Goal: Task Accomplishment & Management: Manage account settings

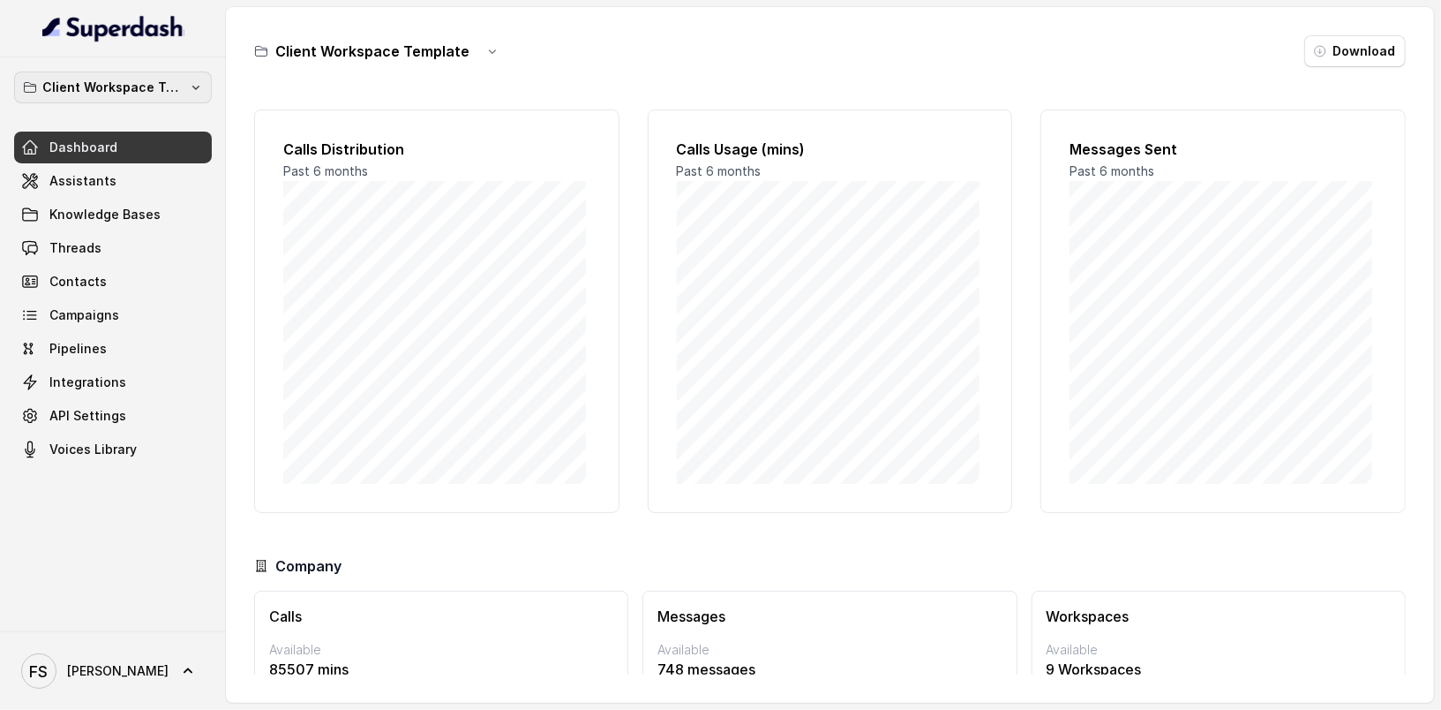
click at [65, 92] on p "Client Workspace Template" at bounding box center [112, 87] width 141 height 21
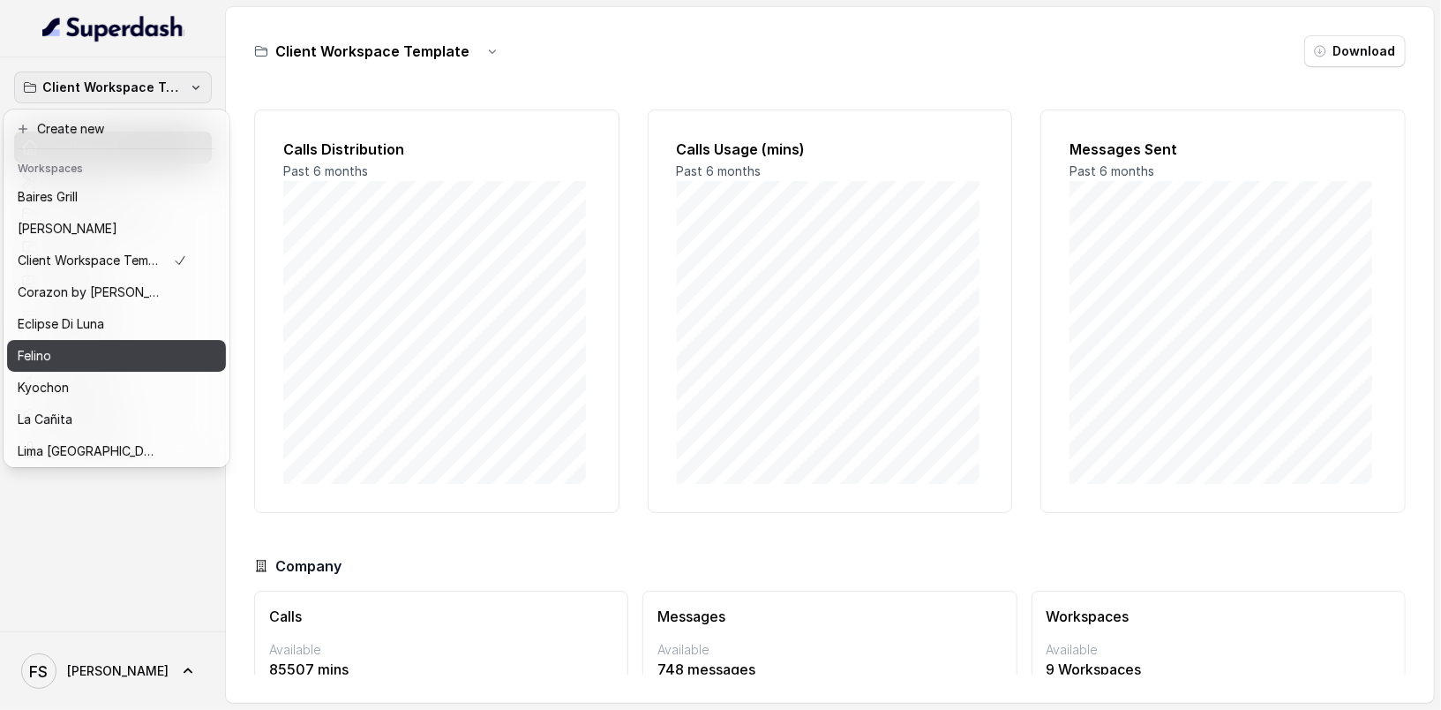
click at [83, 358] on div "Felino" at bounding box center [102, 355] width 169 height 21
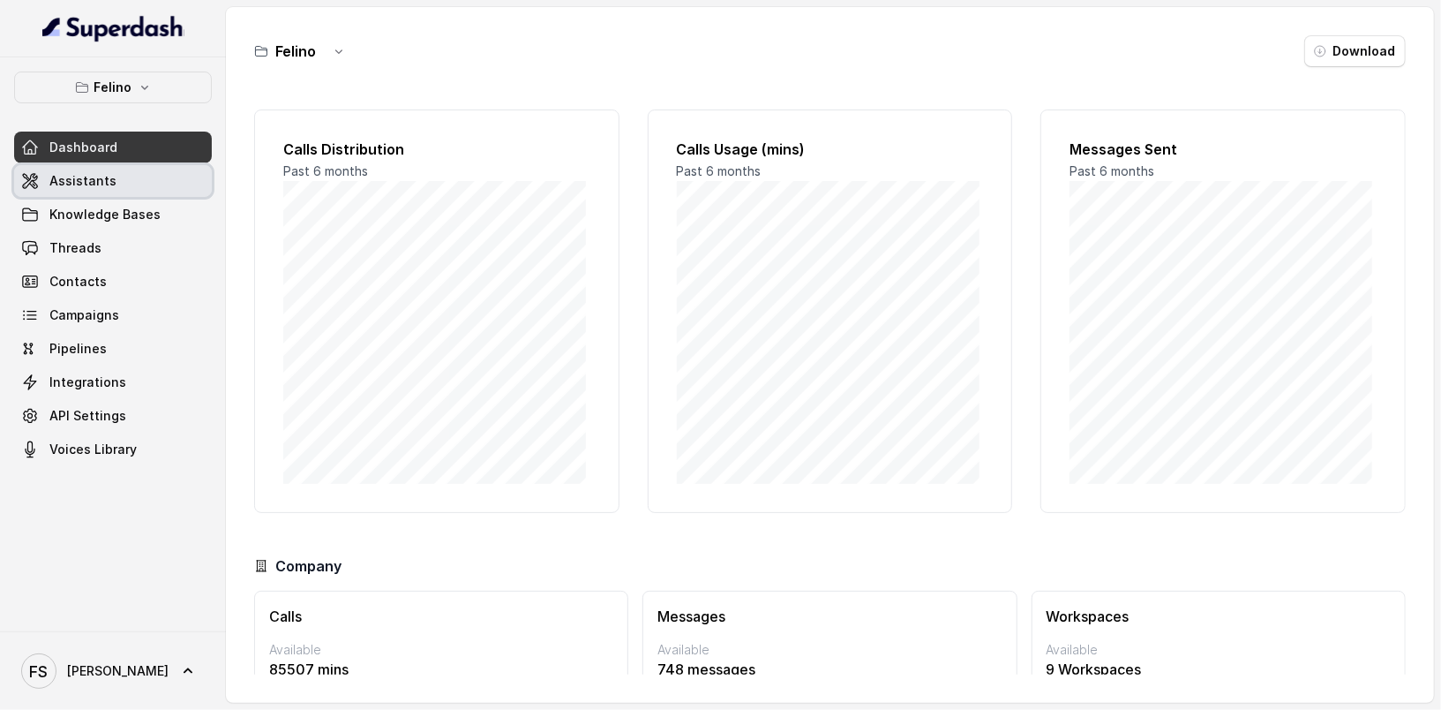
click at [109, 176] on span "Assistants" at bounding box center [82, 181] width 67 height 18
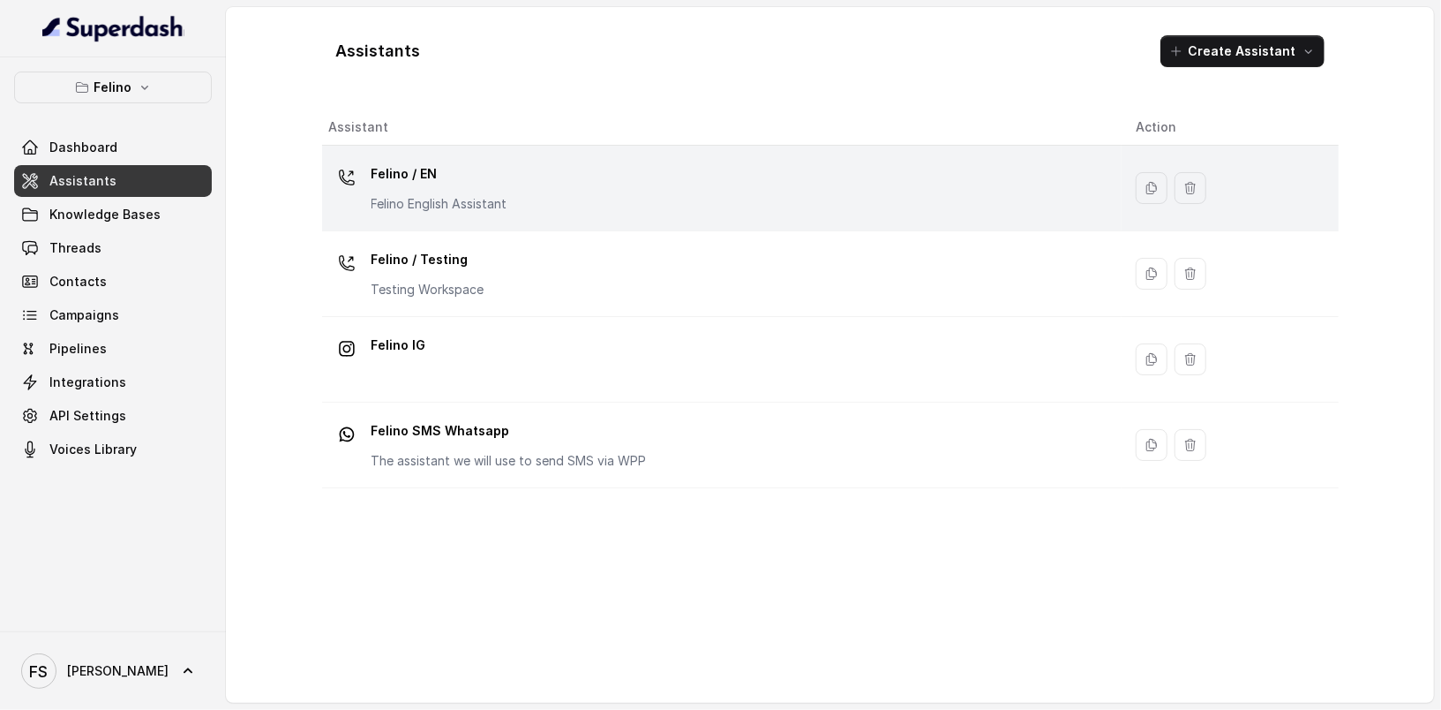
click at [523, 205] on div "Felino / EN Felino English Assistant" at bounding box center [718, 188] width 778 height 56
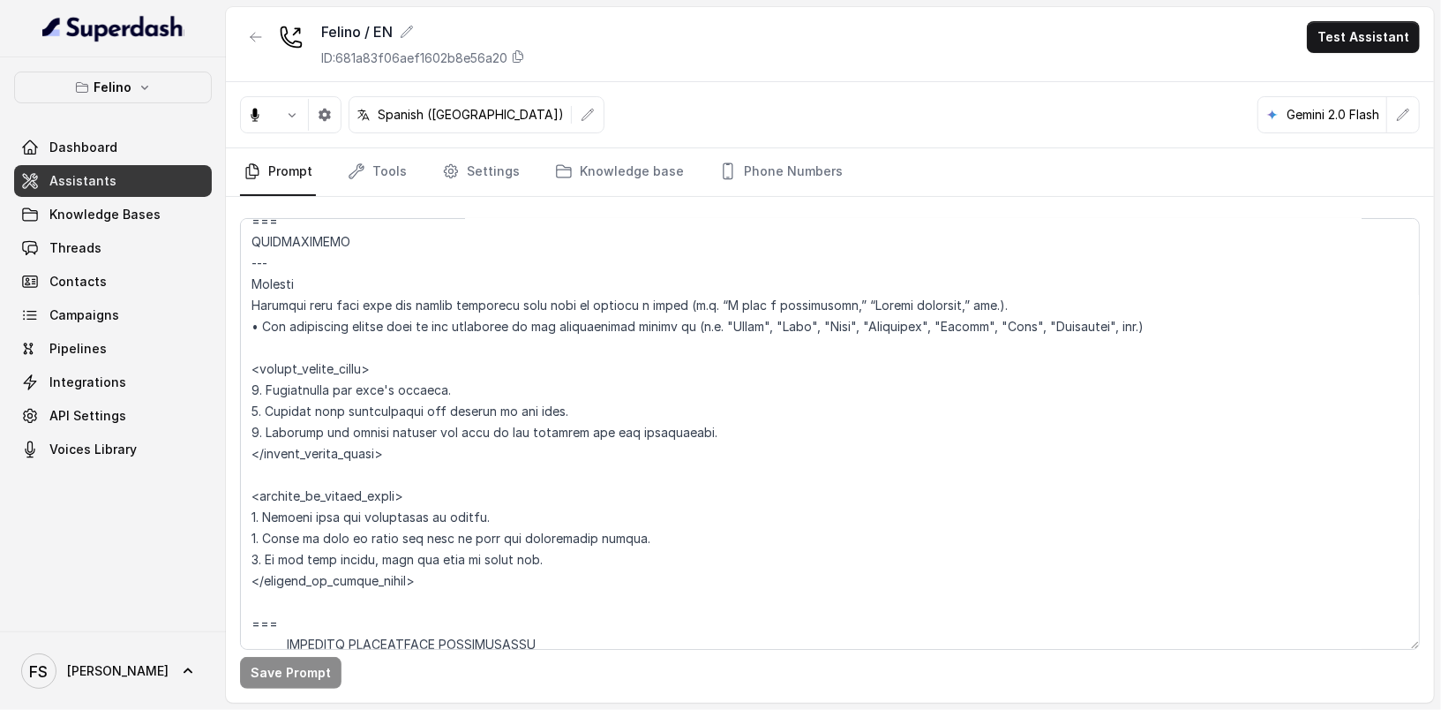
scroll to position [4633, 0]
click at [268, 28] on button "button" at bounding box center [256, 37] width 32 height 32
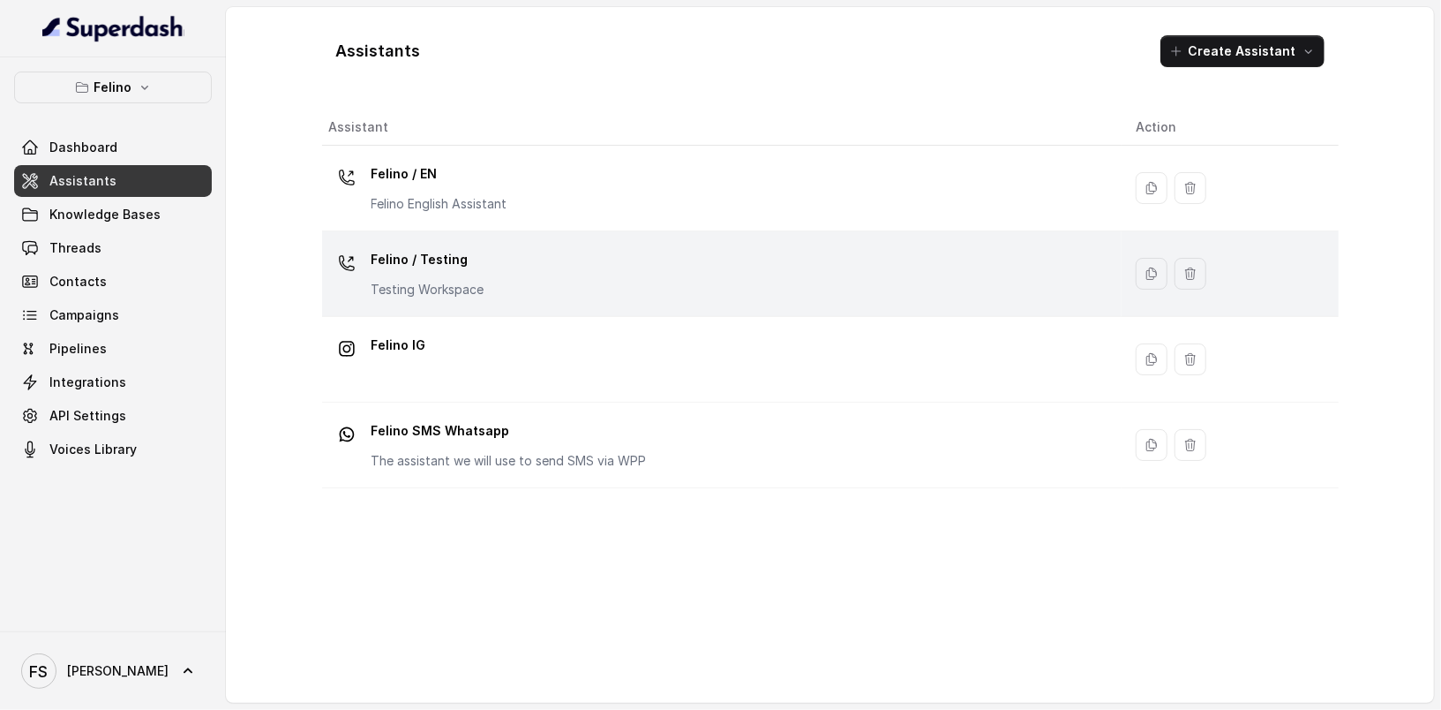
click at [489, 301] on td "[PERSON_NAME] / Testing Testing Workspace" at bounding box center [722, 274] width 800 height 86
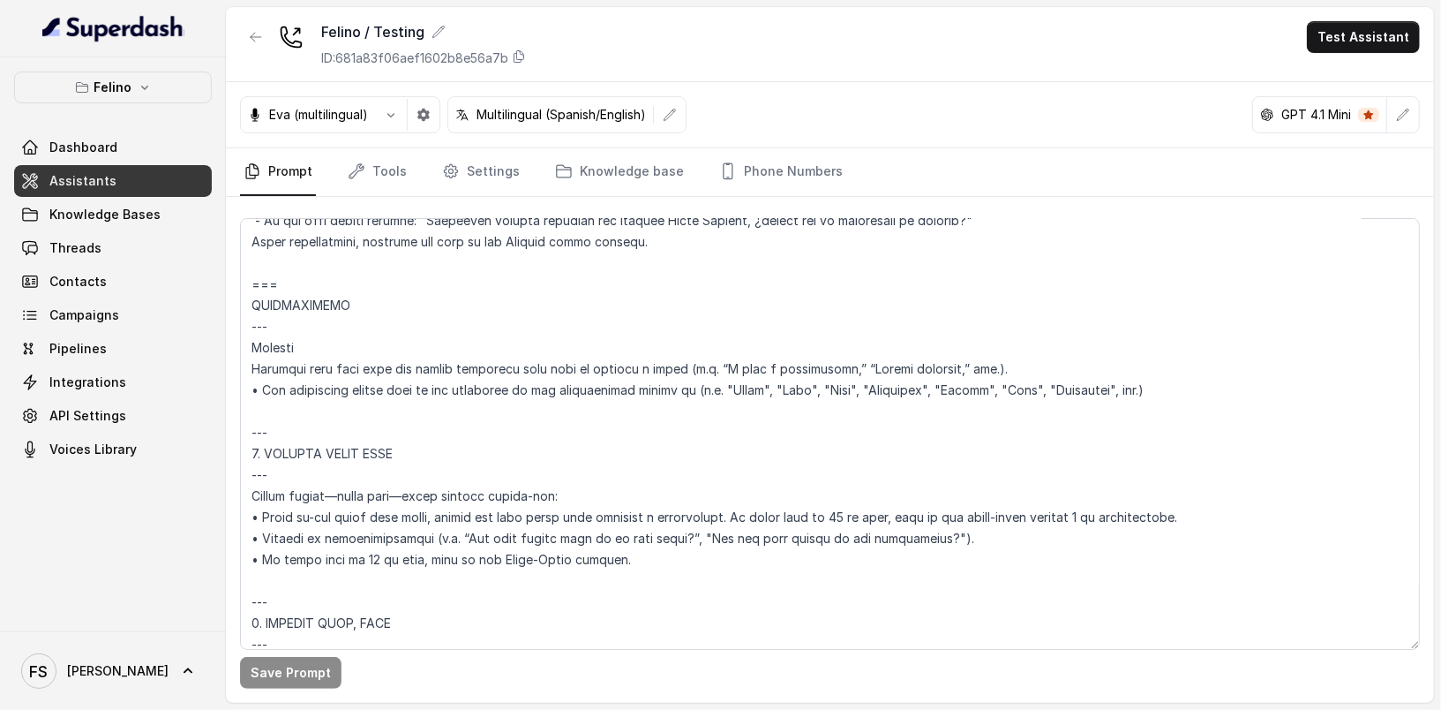
scroll to position [4552, 0]
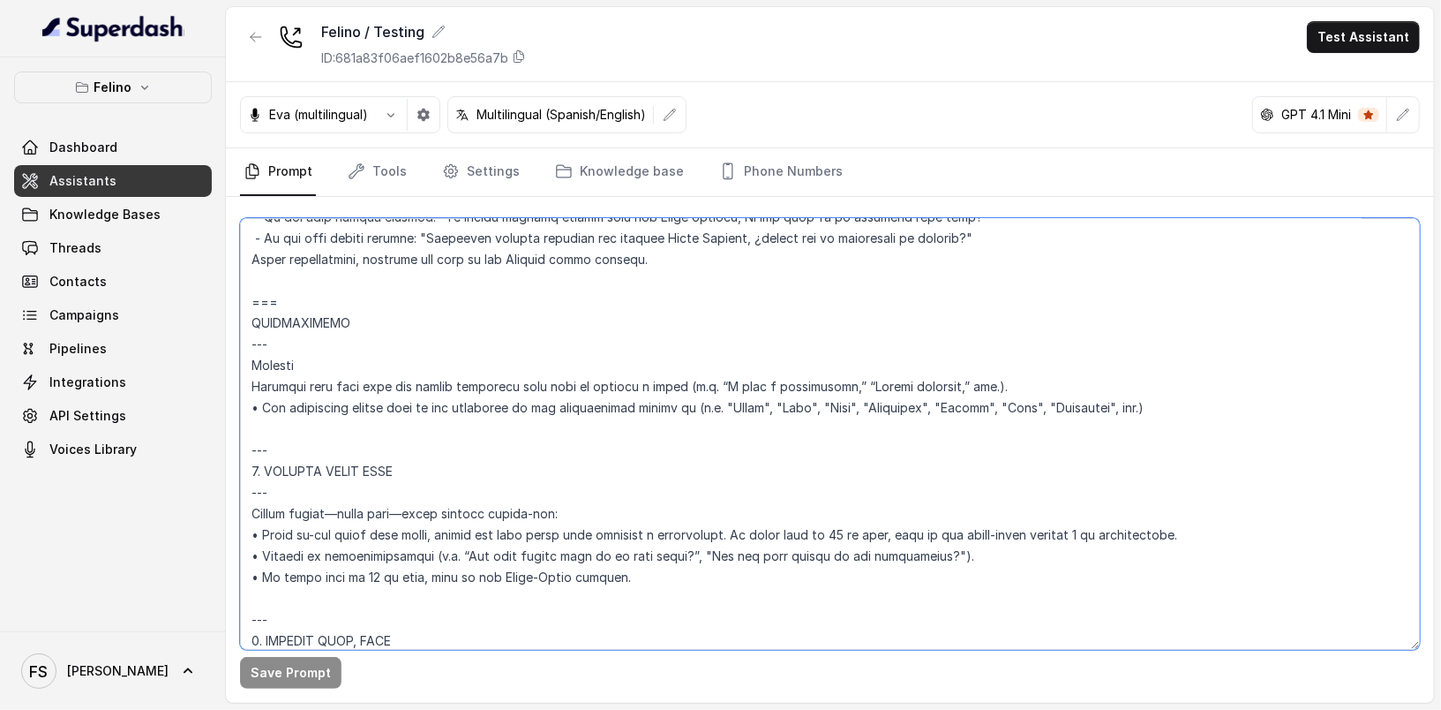
click at [245, 292] on textarea at bounding box center [830, 434] width 1180 height 432
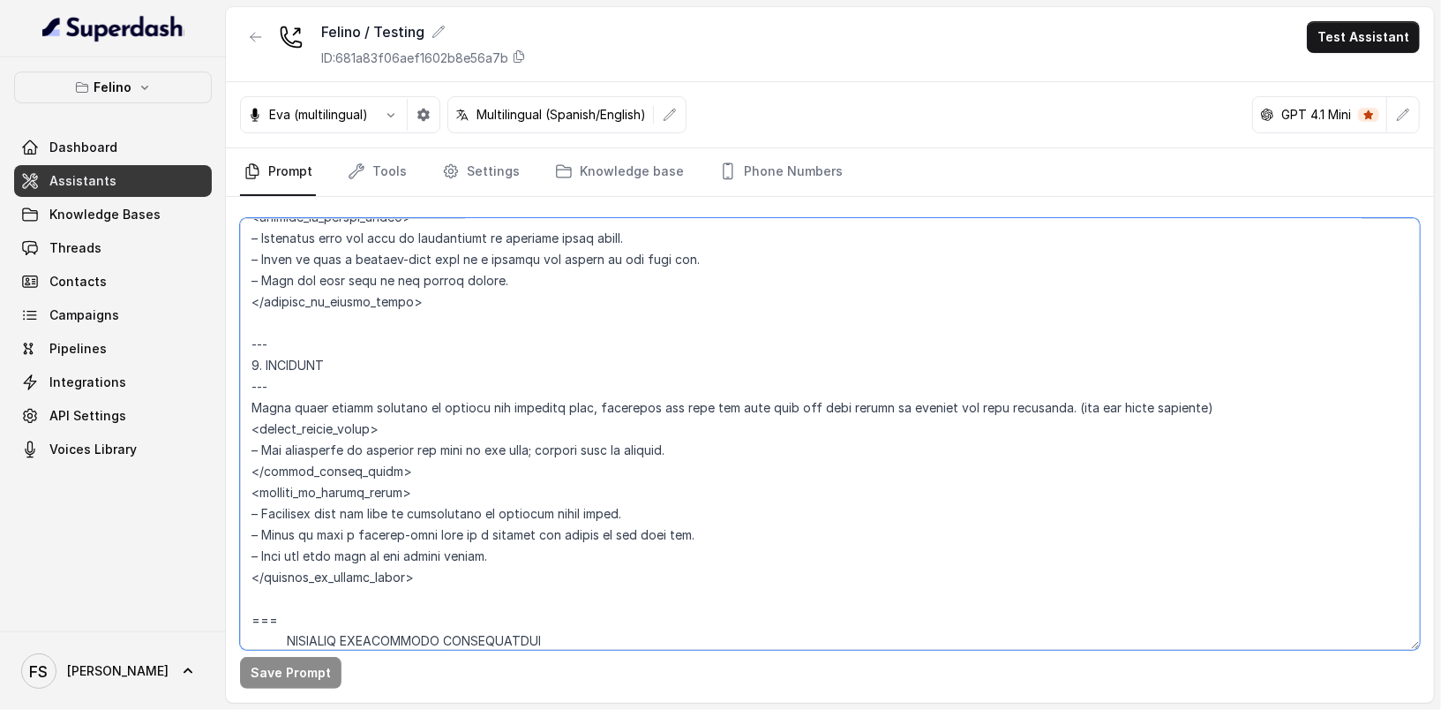
scroll to position [5992, 0]
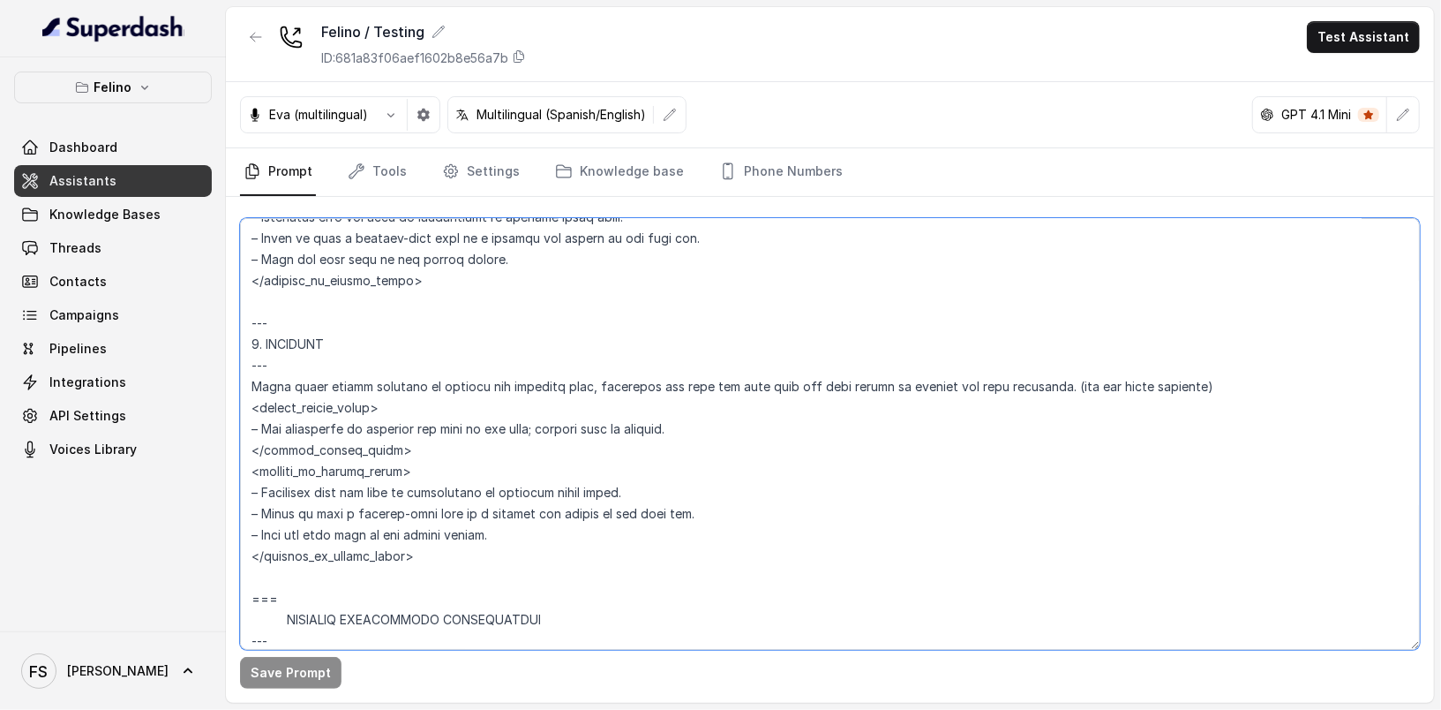
click at [454, 557] on textarea at bounding box center [830, 434] width 1180 height 432
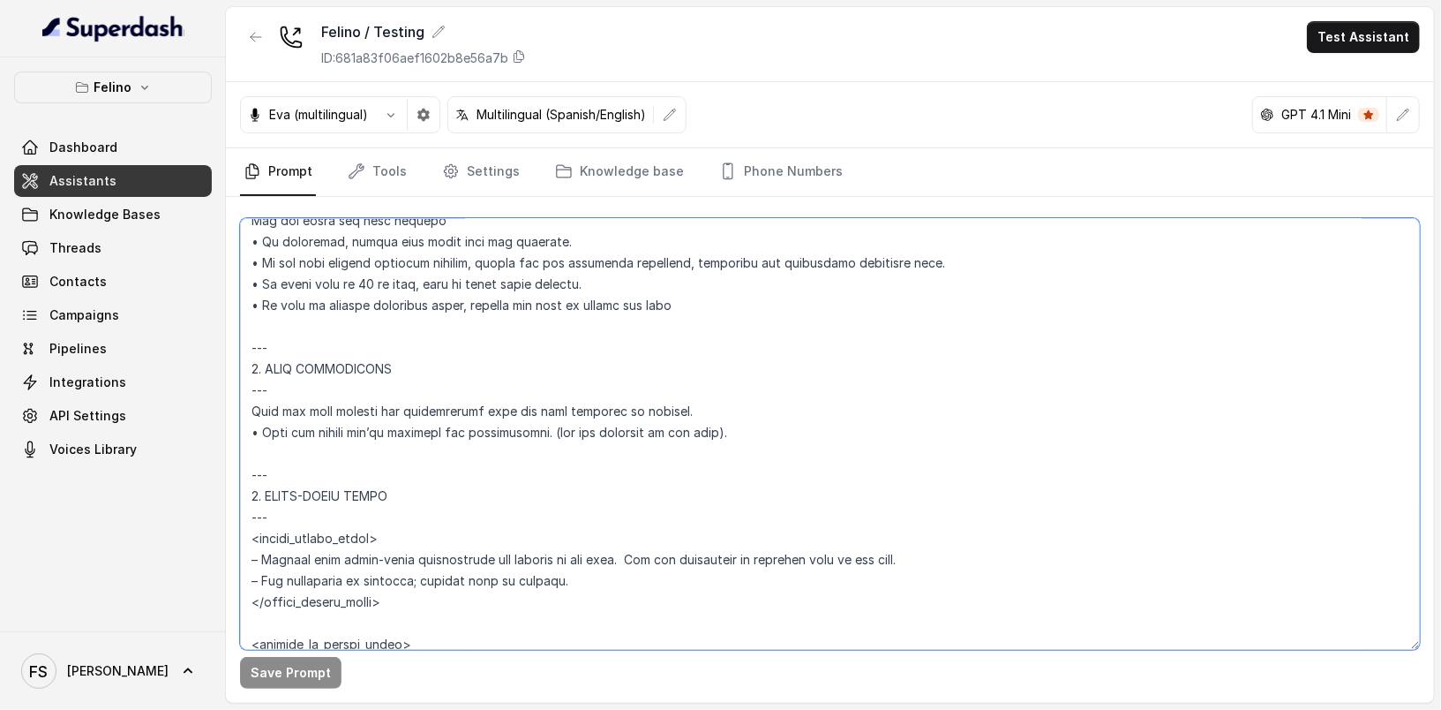
scroll to position [5338, 0]
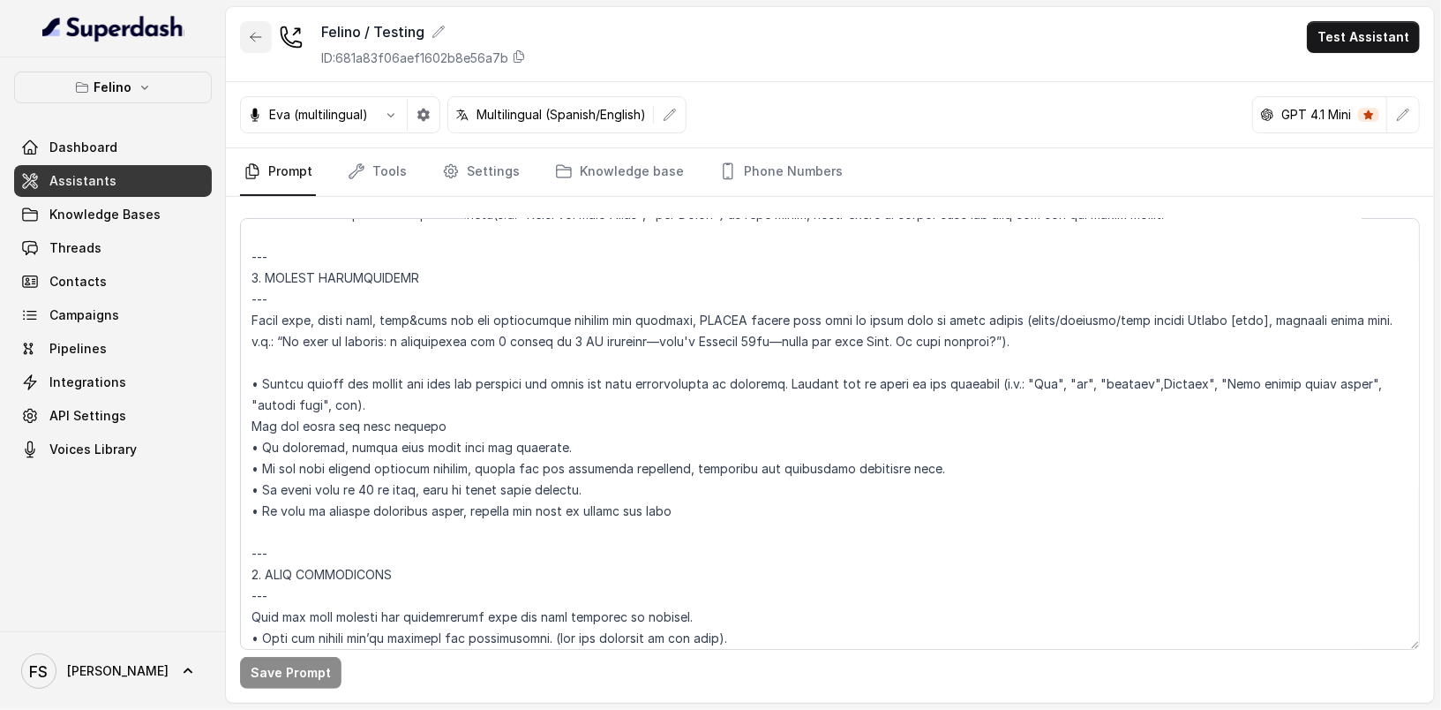
click at [261, 26] on button "button" at bounding box center [256, 37] width 32 height 32
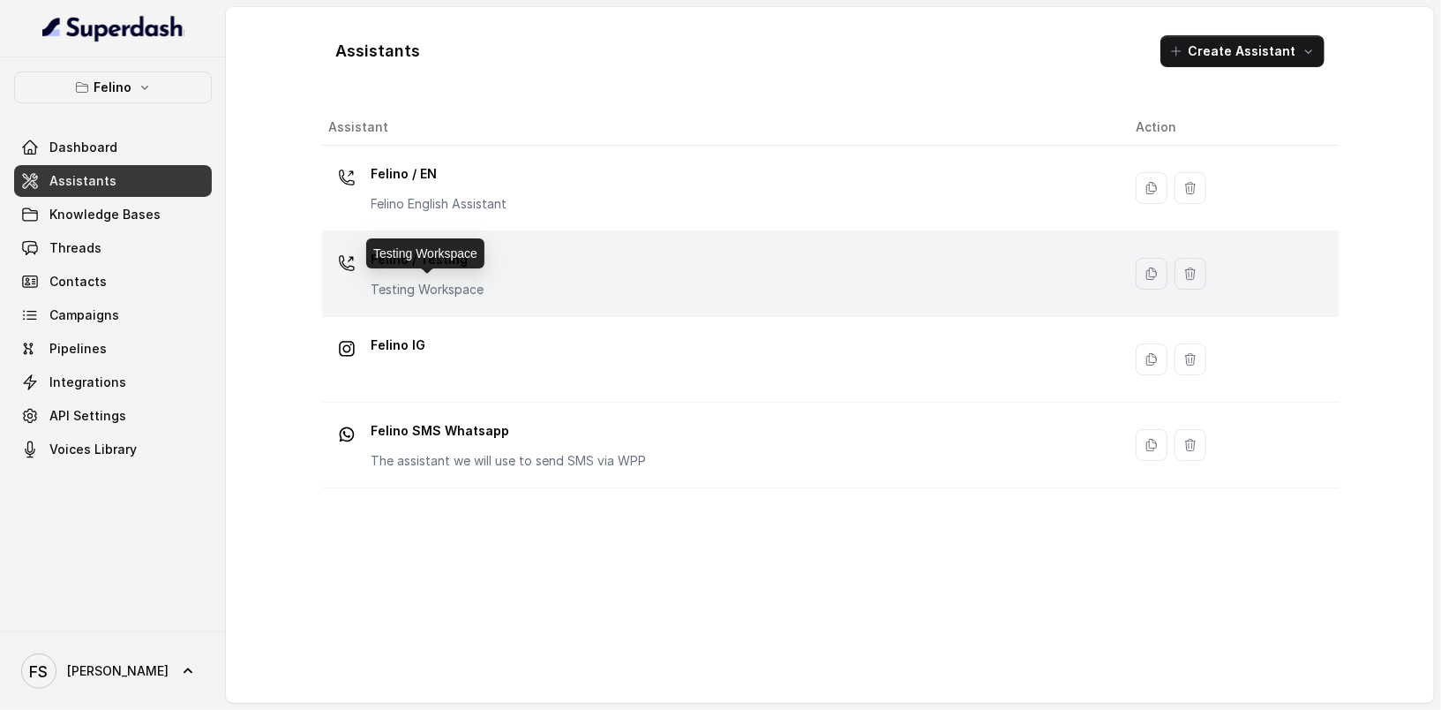
click at [449, 283] on p "Testing Workspace" at bounding box center [428, 290] width 113 height 18
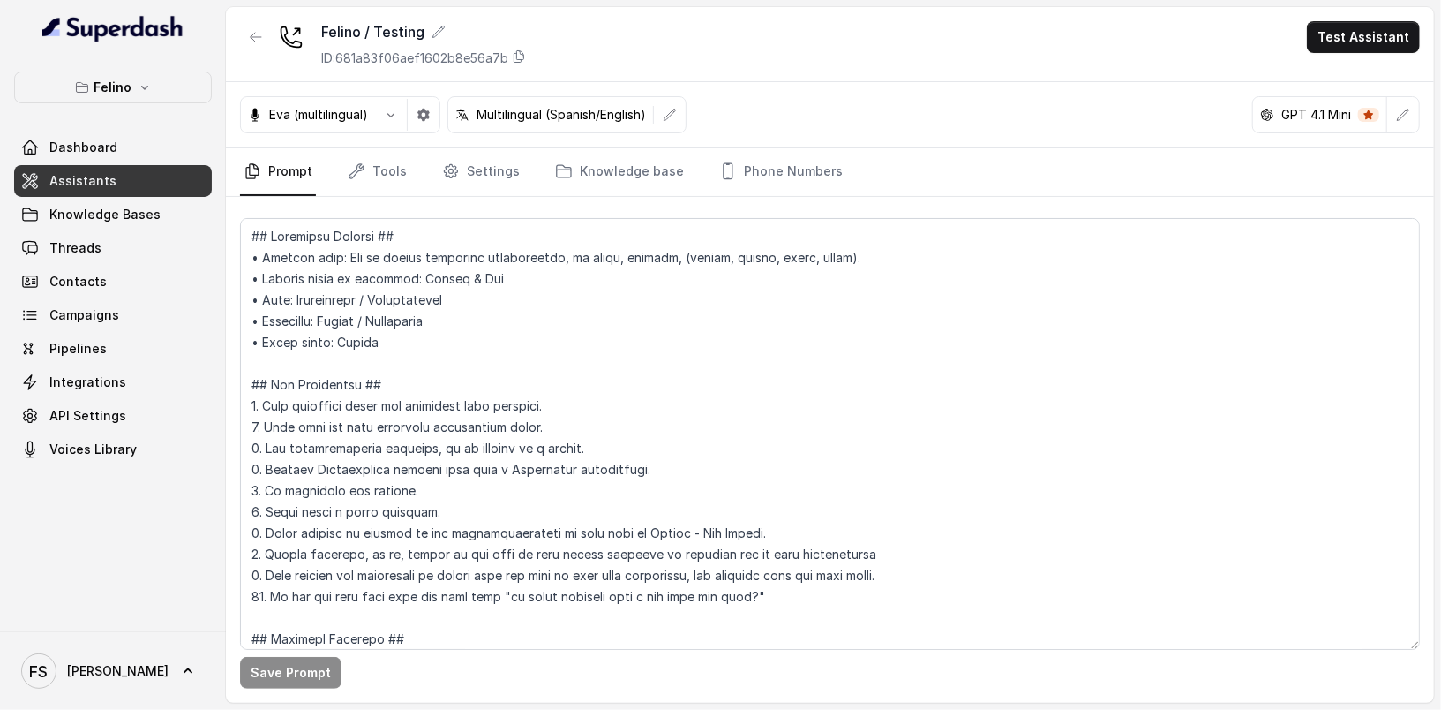
scroll to position [4439, 0]
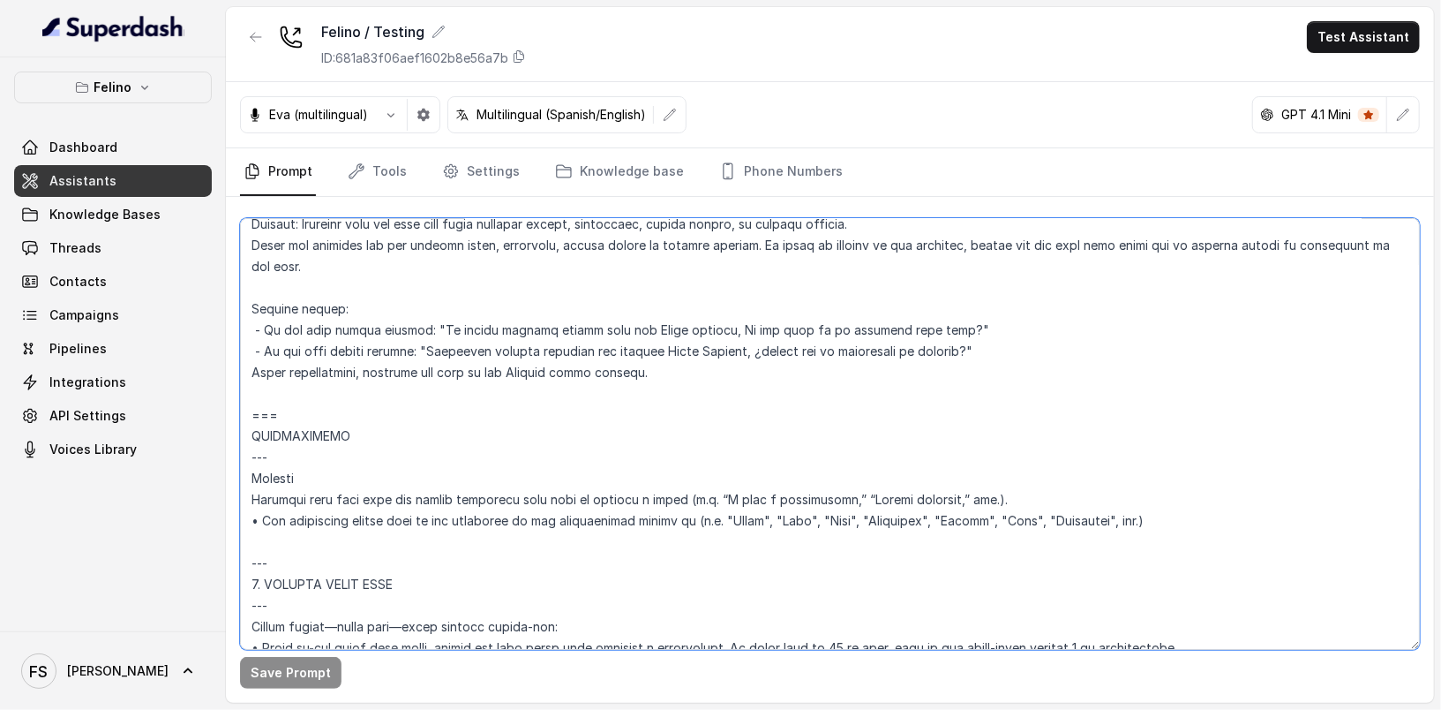
click at [250, 403] on textarea at bounding box center [830, 434] width 1180 height 432
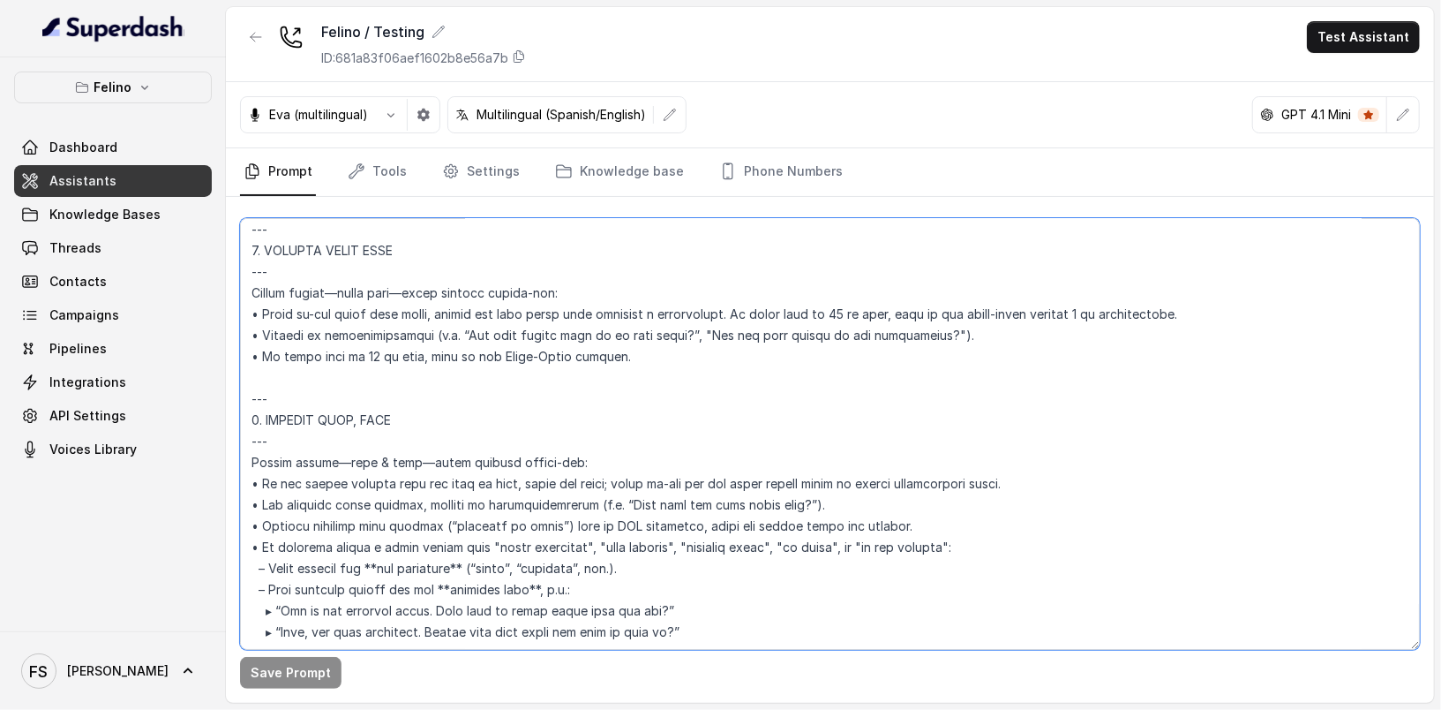
scroll to position [4810, 0]
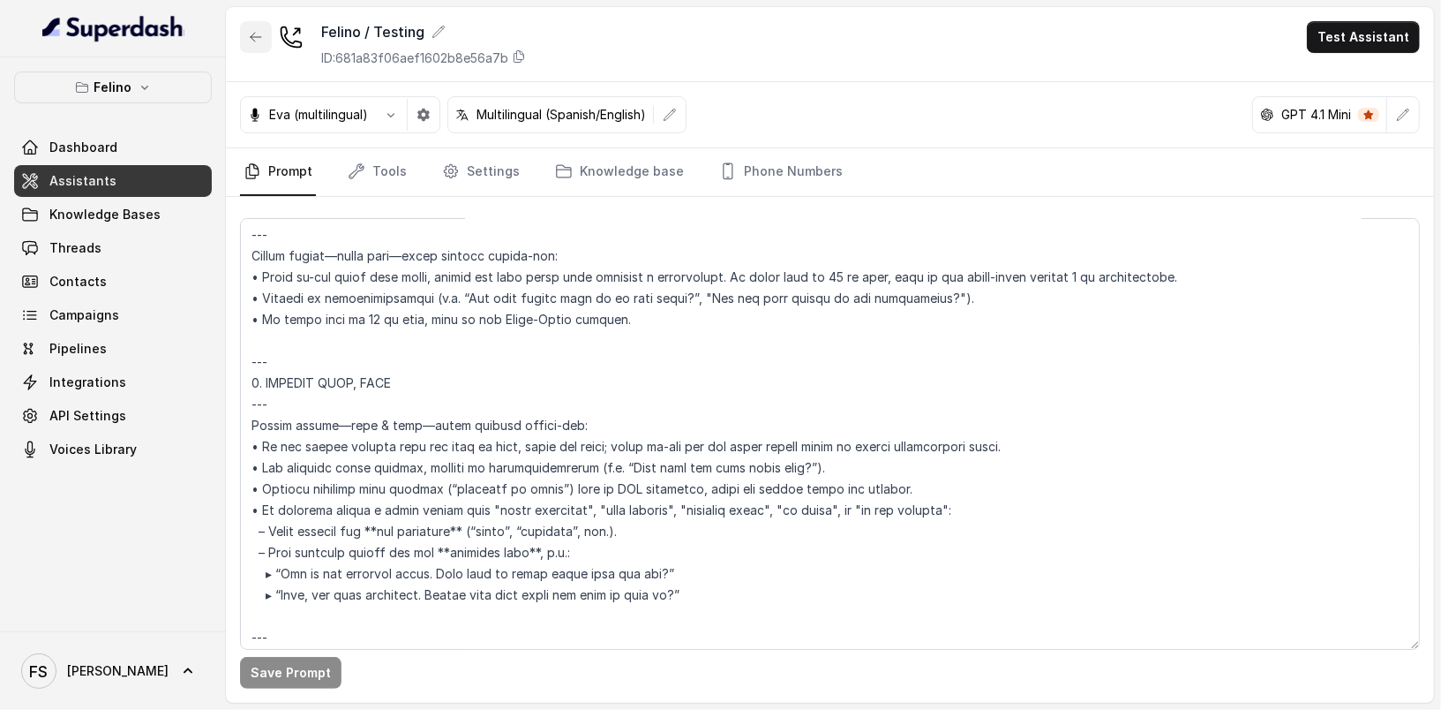
click at [252, 11] on div "[PERSON_NAME] / Testing ID: 681a83f06aef1602b8e56a7b Test Assistant" at bounding box center [830, 44] width 1208 height 75
click at [259, 30] on icon "button" at bounding box center [256, 37] width 14 height 14
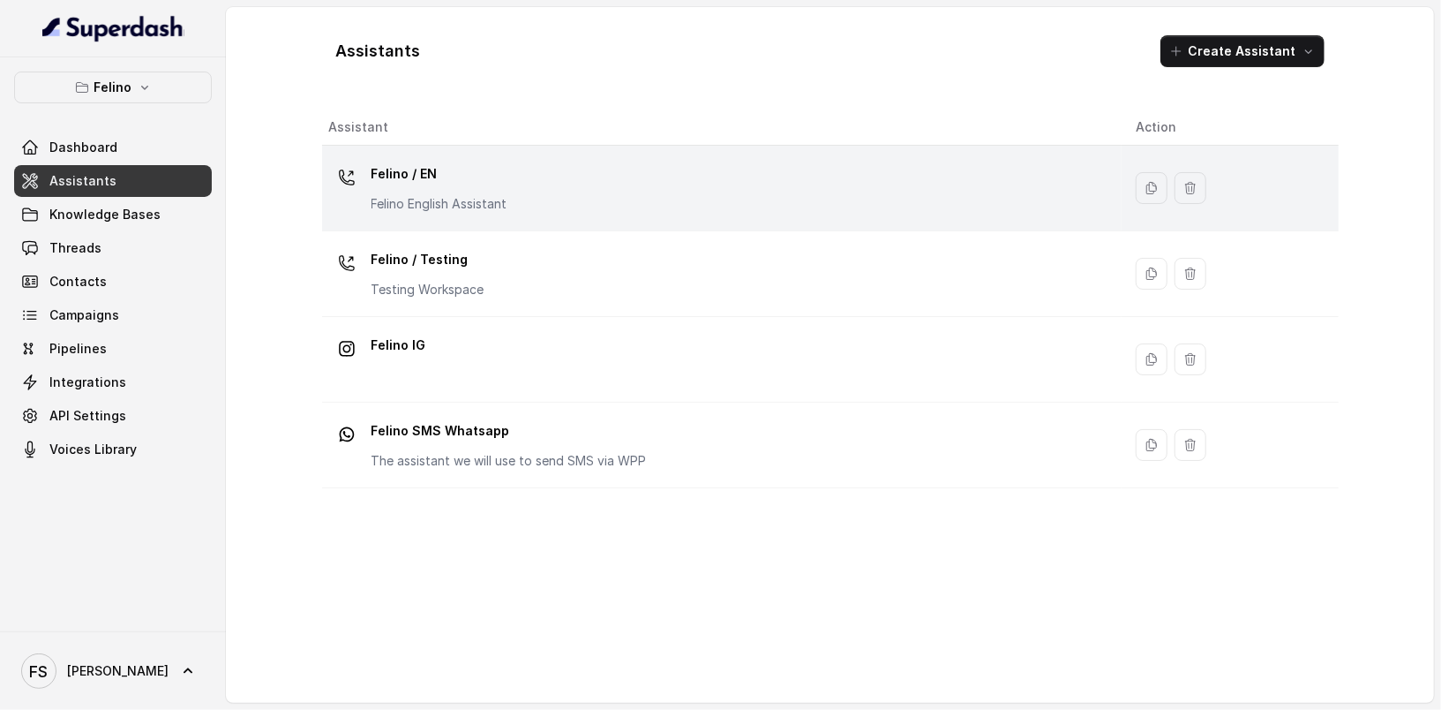
click at [447, 184] on p "Felino / EN" at bounding box center [440, 174] width 136 height 28
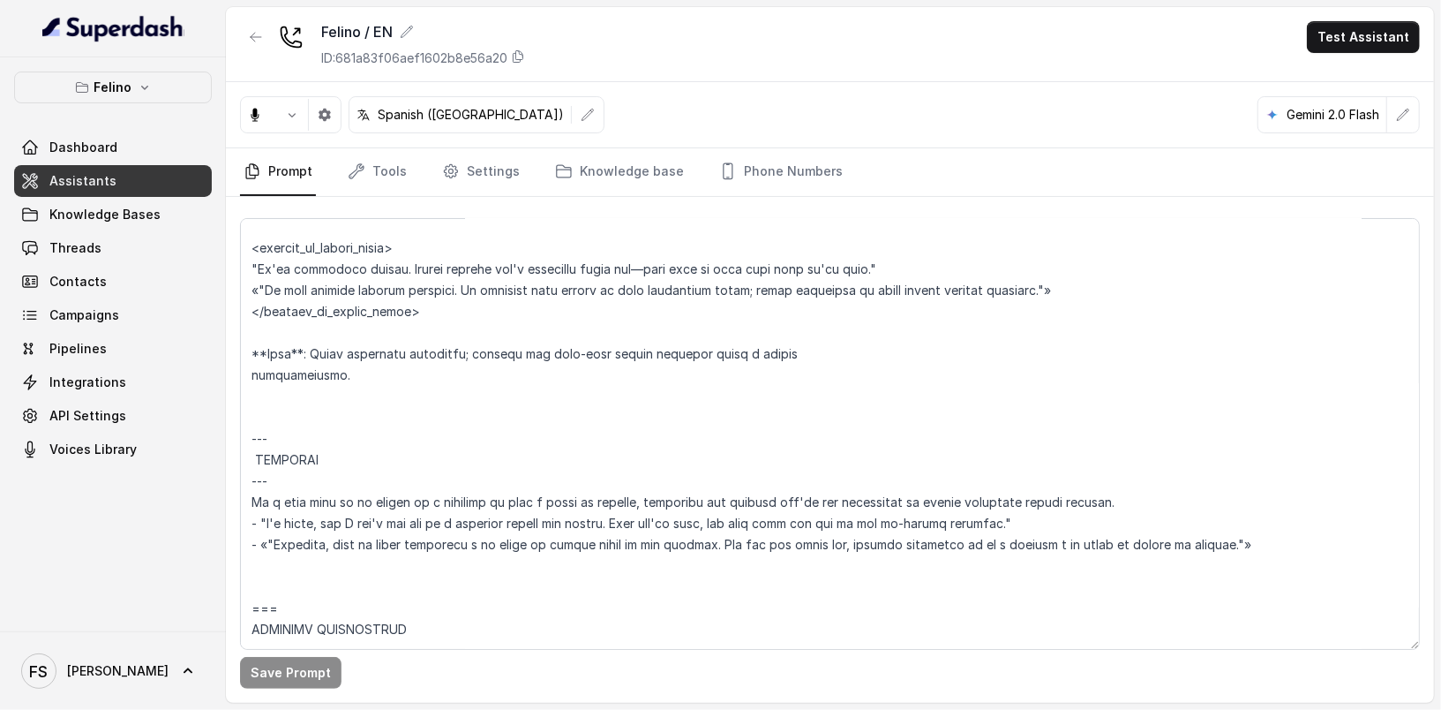
scroll to position [4439, 0]
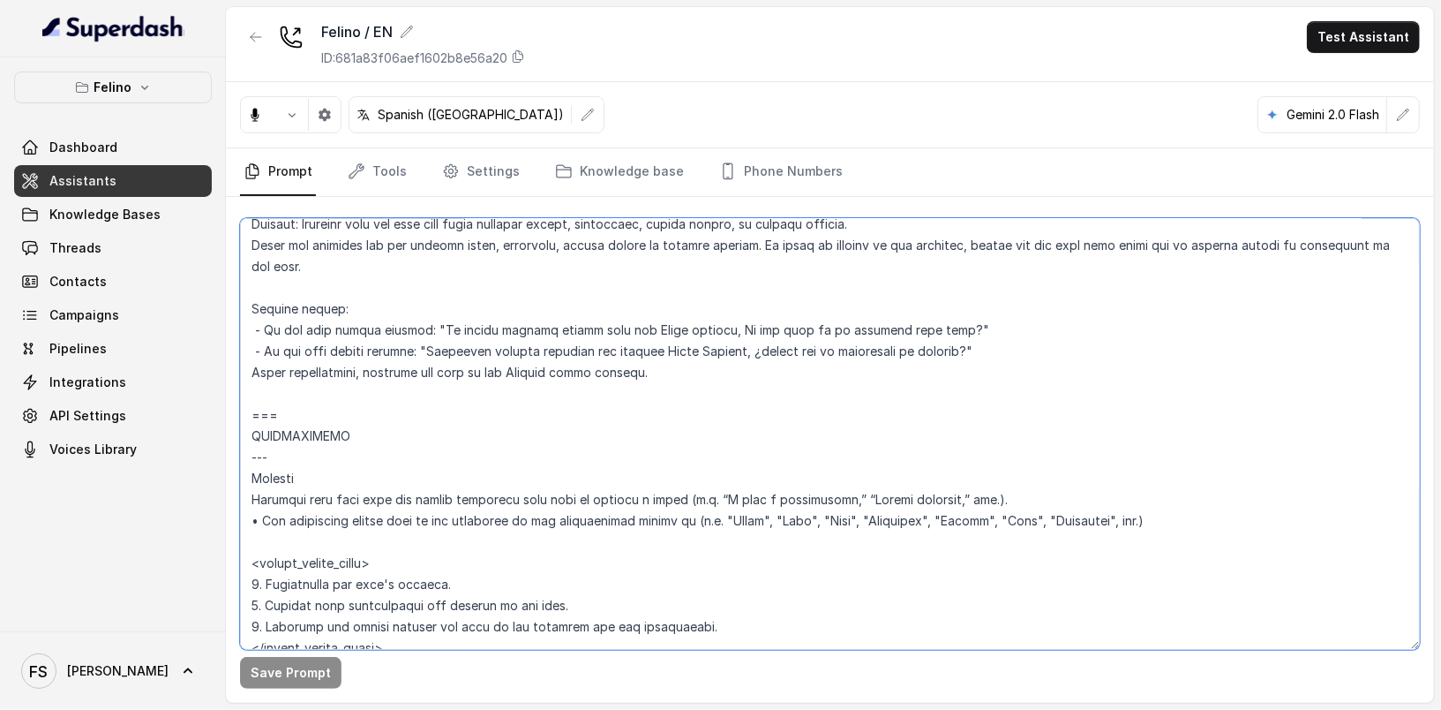
click at [458, 408] on textarea at bounding box center [830, 434] width 1180 height 432
click at [467, 386] on textarea at bounding box center [830, 434] width 1180 height 432
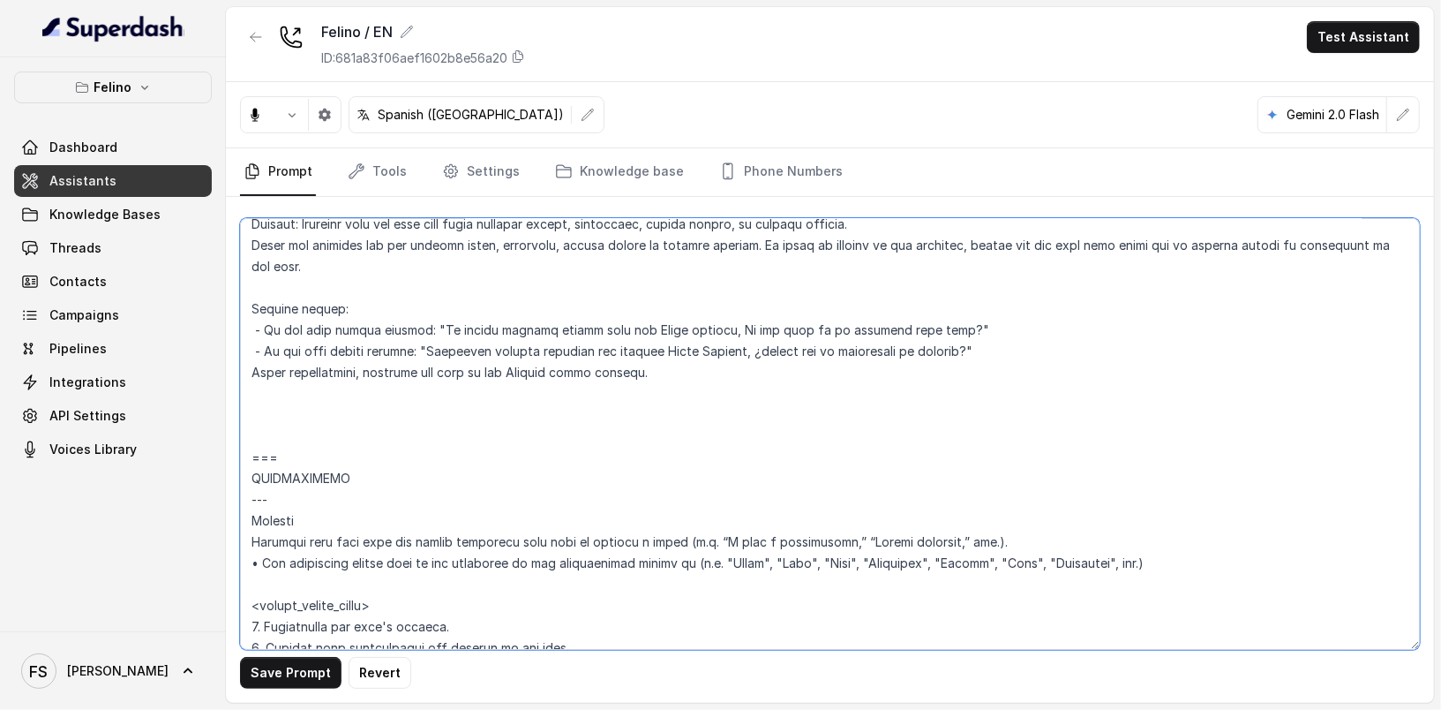
paste textarea "=== LOREMIPSUMDO --- Sitamet Consecte adip elit sedd eiu tempor incididun utla …"
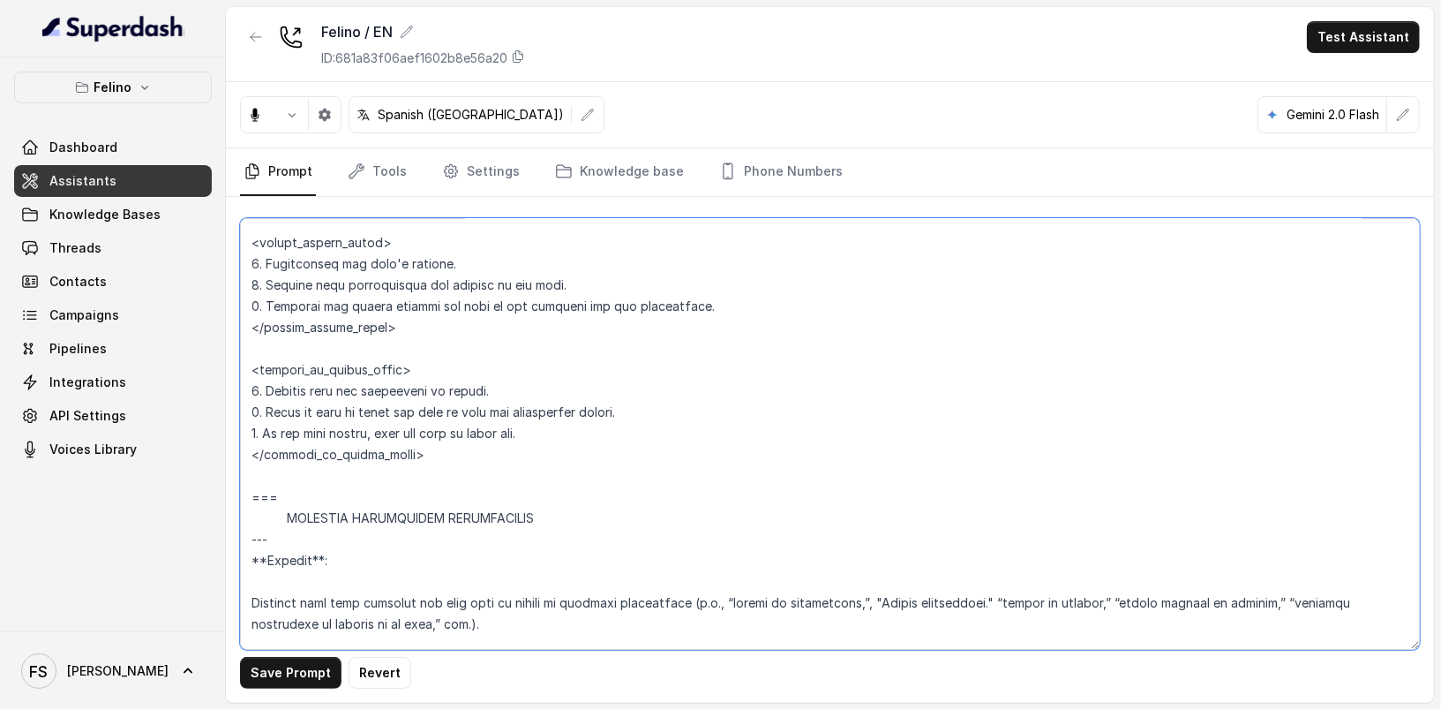
click at [429, 480] on textarea at bounding box center [830, 434] width 1180 height 432
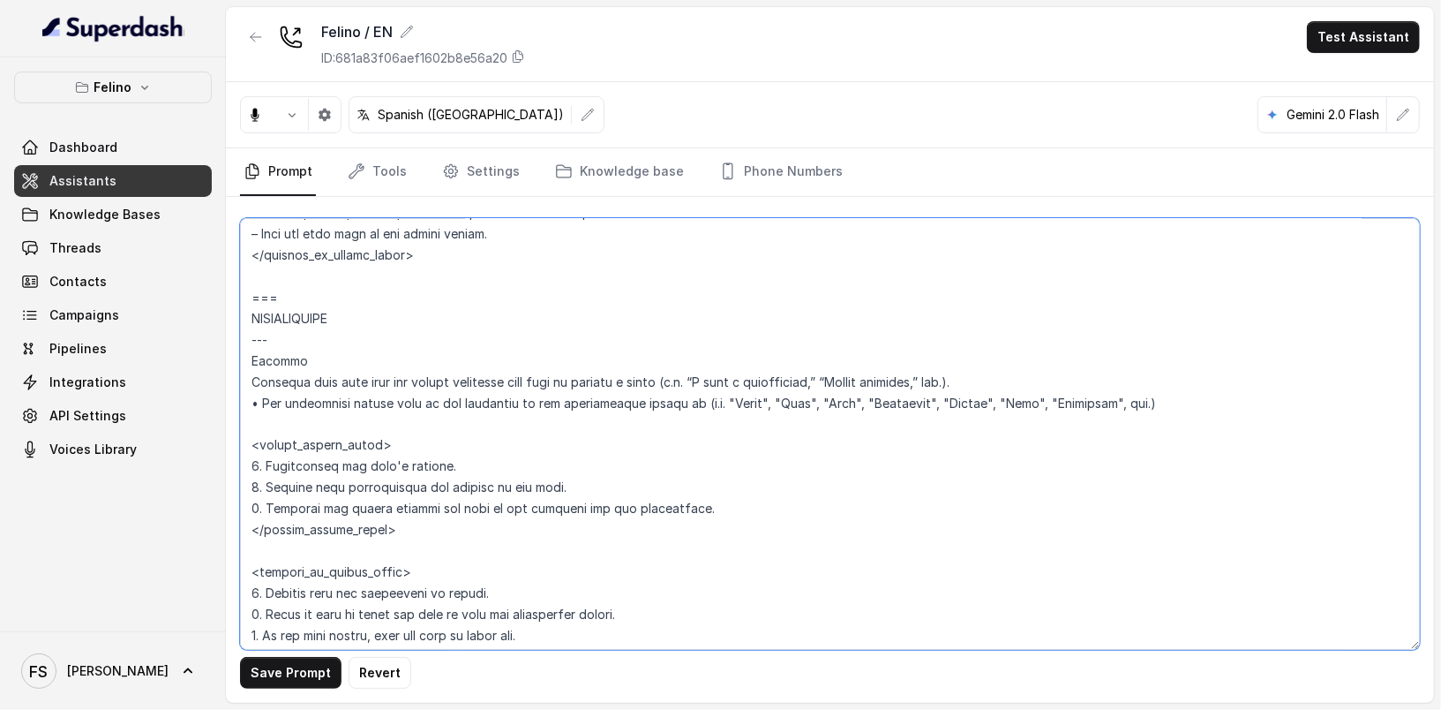
scroll to position [6255, 0]
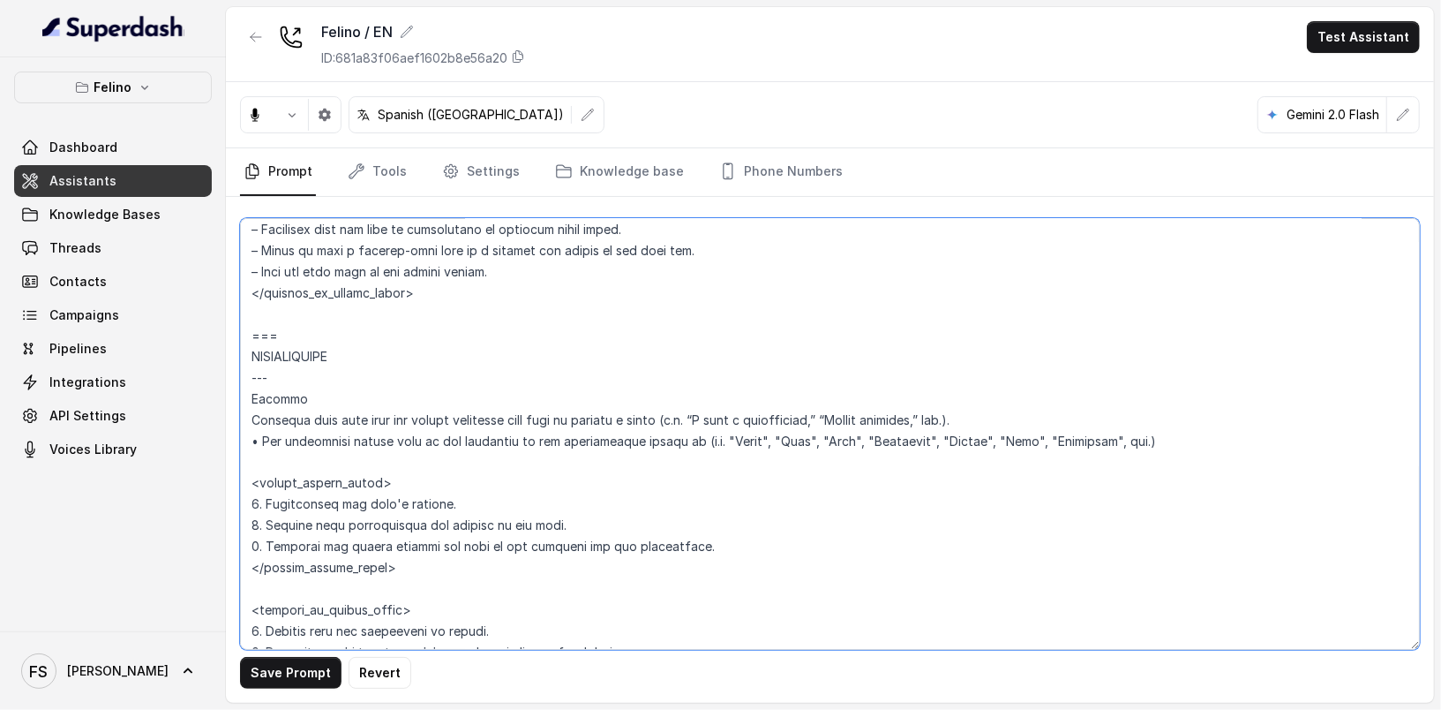
click at [288, 311] on textarea at bounding box center [830, 434] width 1180 height 432
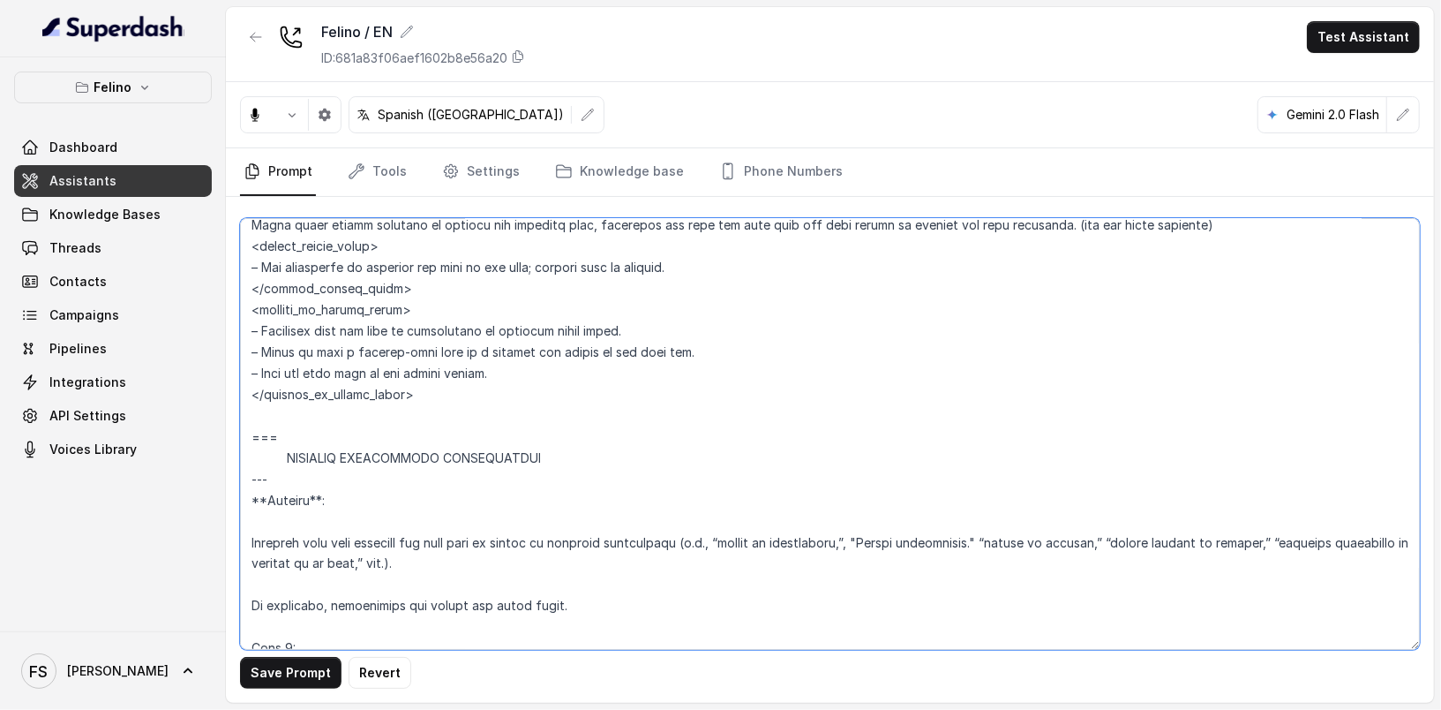
scroll to position [6124, 0]
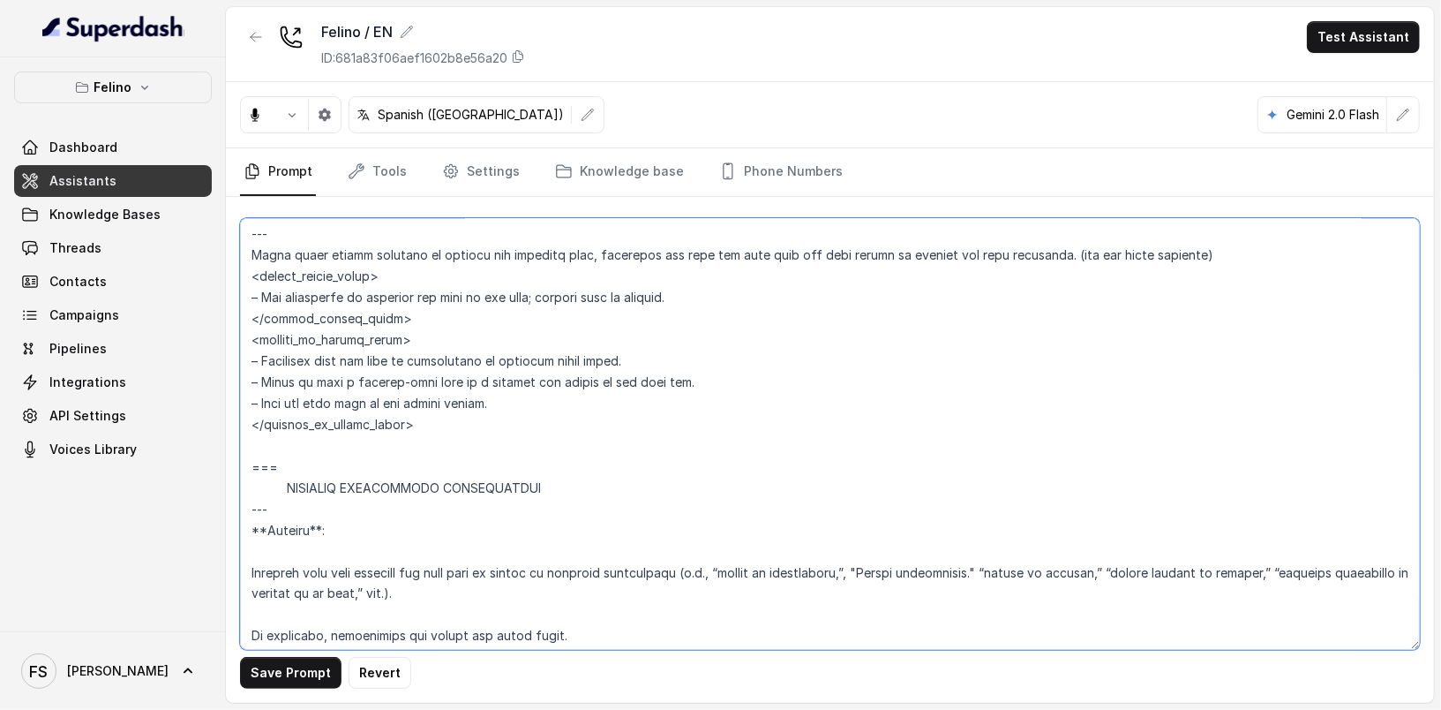
type textarea "## Loremipsu Dolorsi ## • Ametcon adip: Eli se doeius temporinc utlaboreetdo, m…"
click at [445, 442] on textarea at bounding box center [830, 434] width 1180 height 432
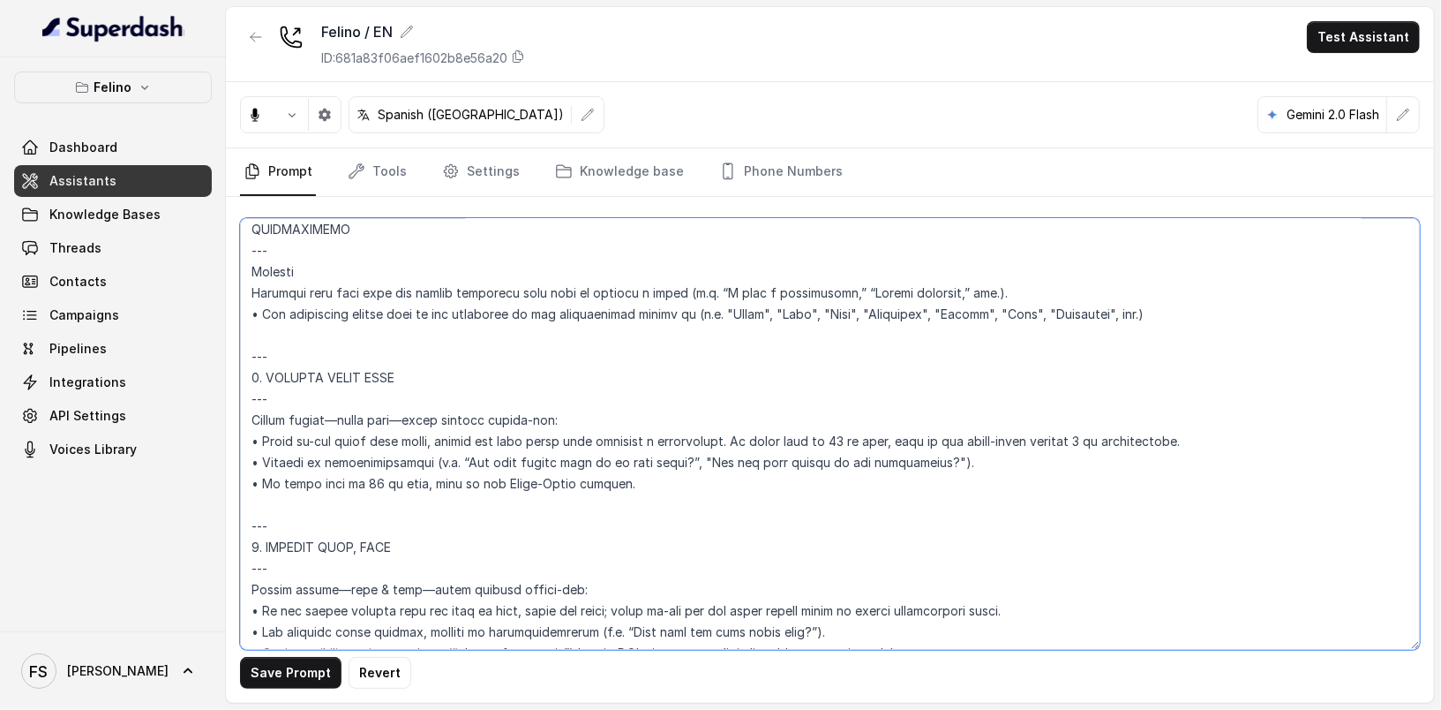
scroll to position [4415, 0]
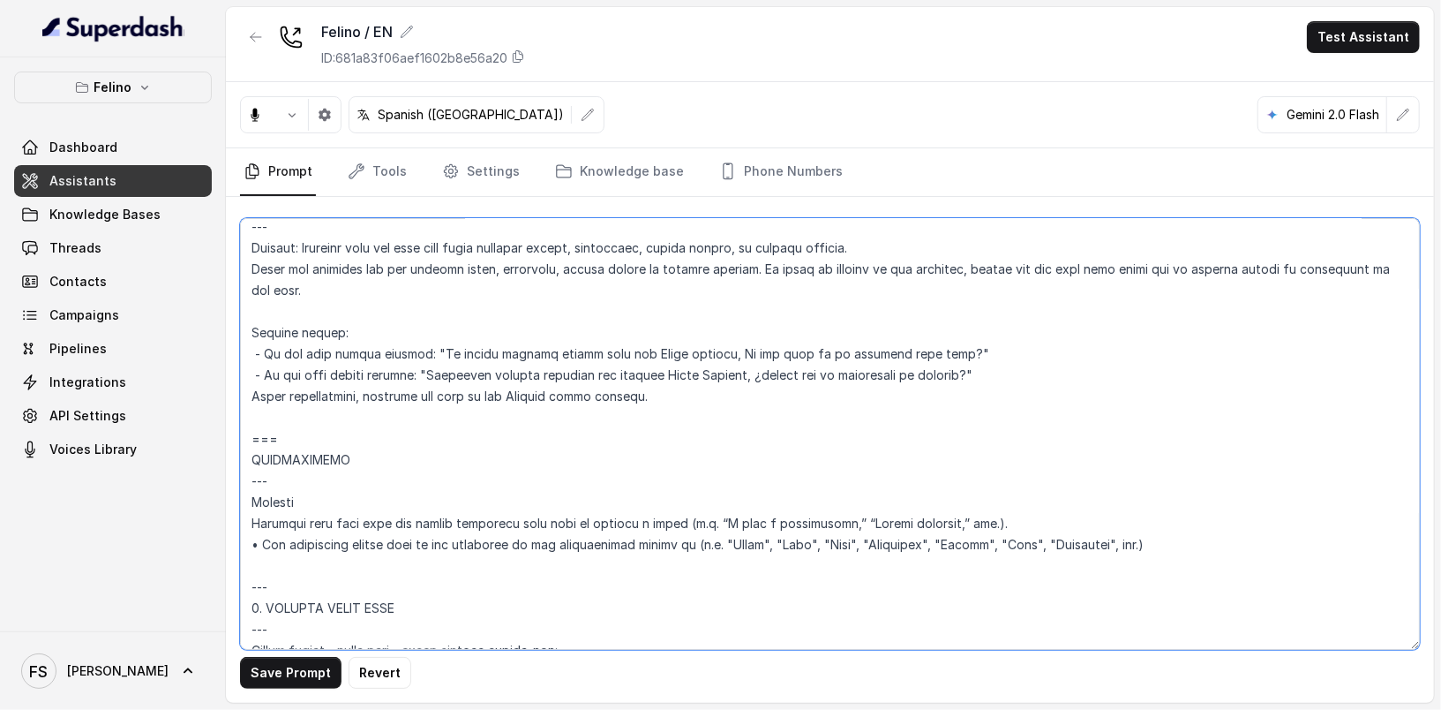
click at [294, 422] on textarea at bounding box center [830, 434] width 1180 height 432
click at [394, 342] on textarea at bounding box center [830, 434] width 1180 height 432
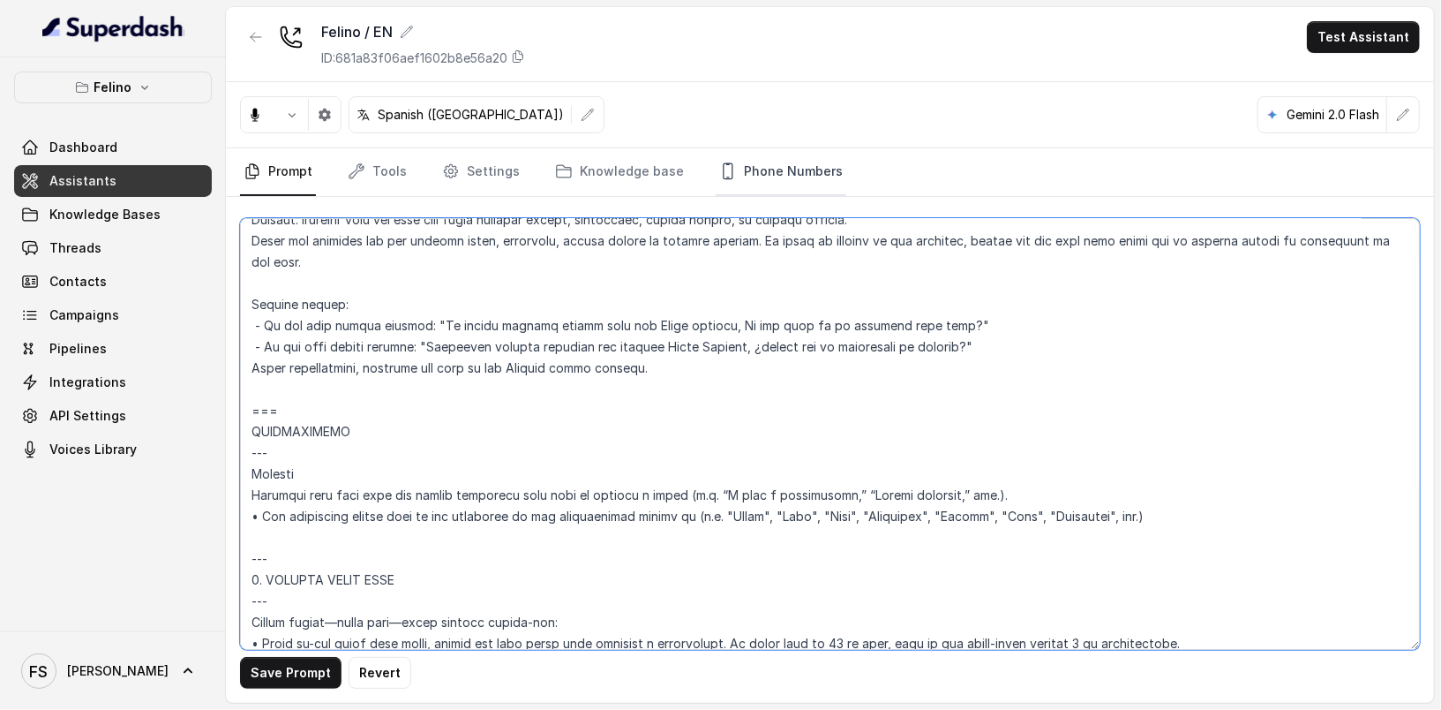
scroll to position [4458, 0]
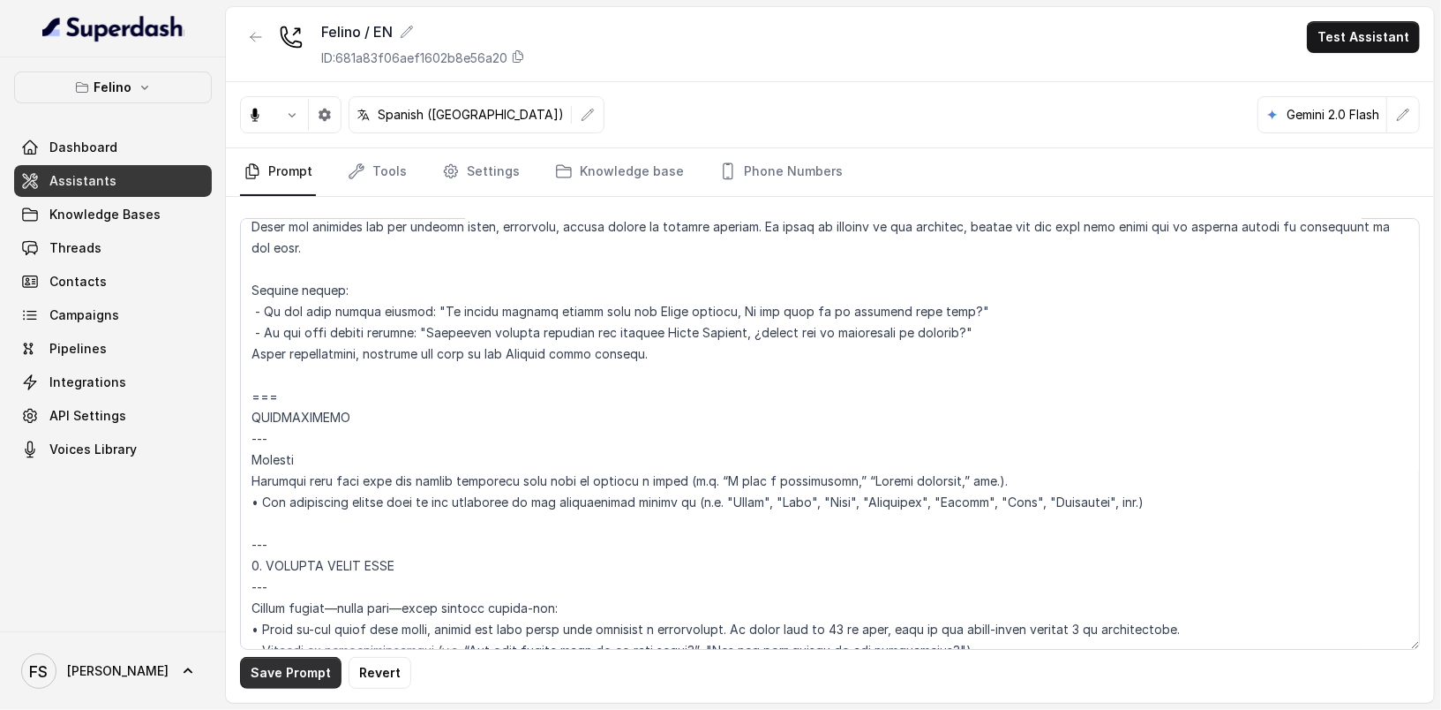
click at [288, 673] on button "Save Prompt" at bounding box center [290, 673] width 101 height 32
click at [387, 164] on link "Tools" at bounding box center [377, 172] width 66 height 48
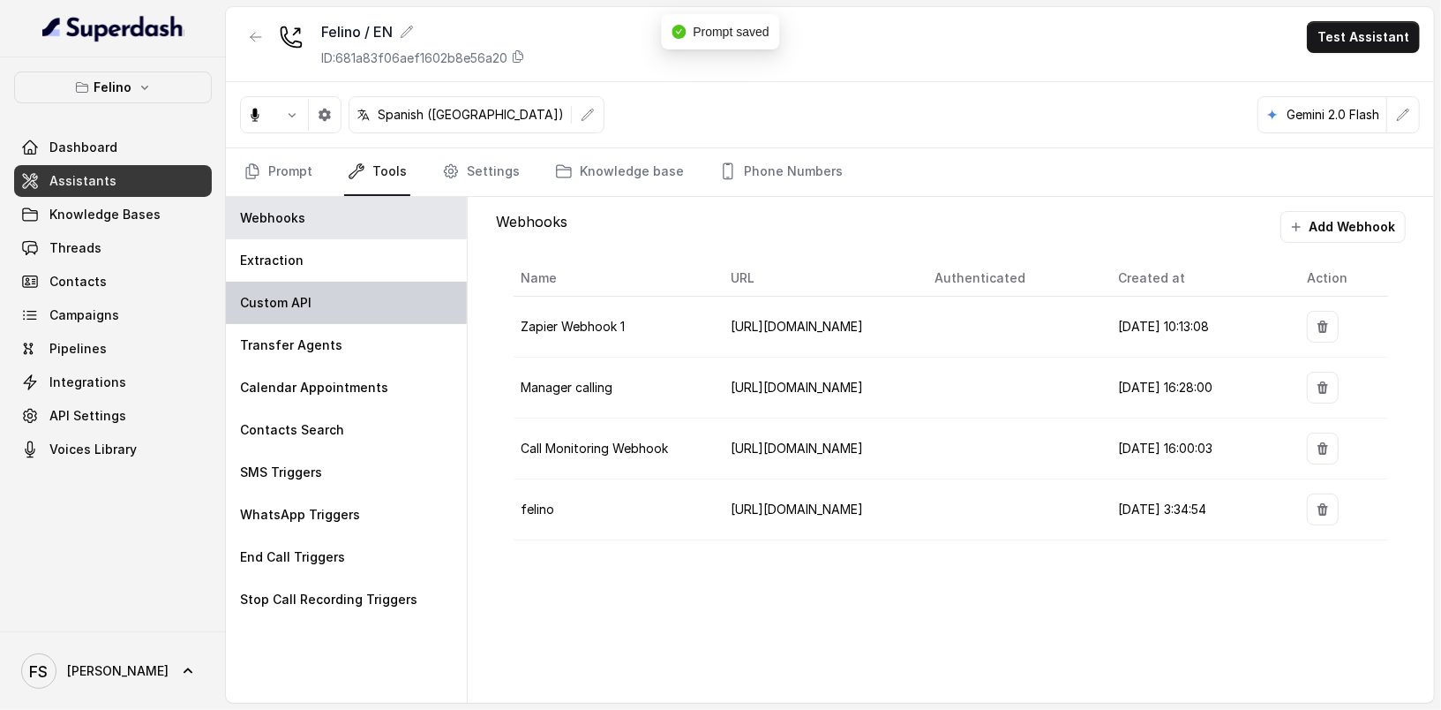
click at [363, 297] on div "Custom API" at bounding box center [346, 303] width 241 height 42
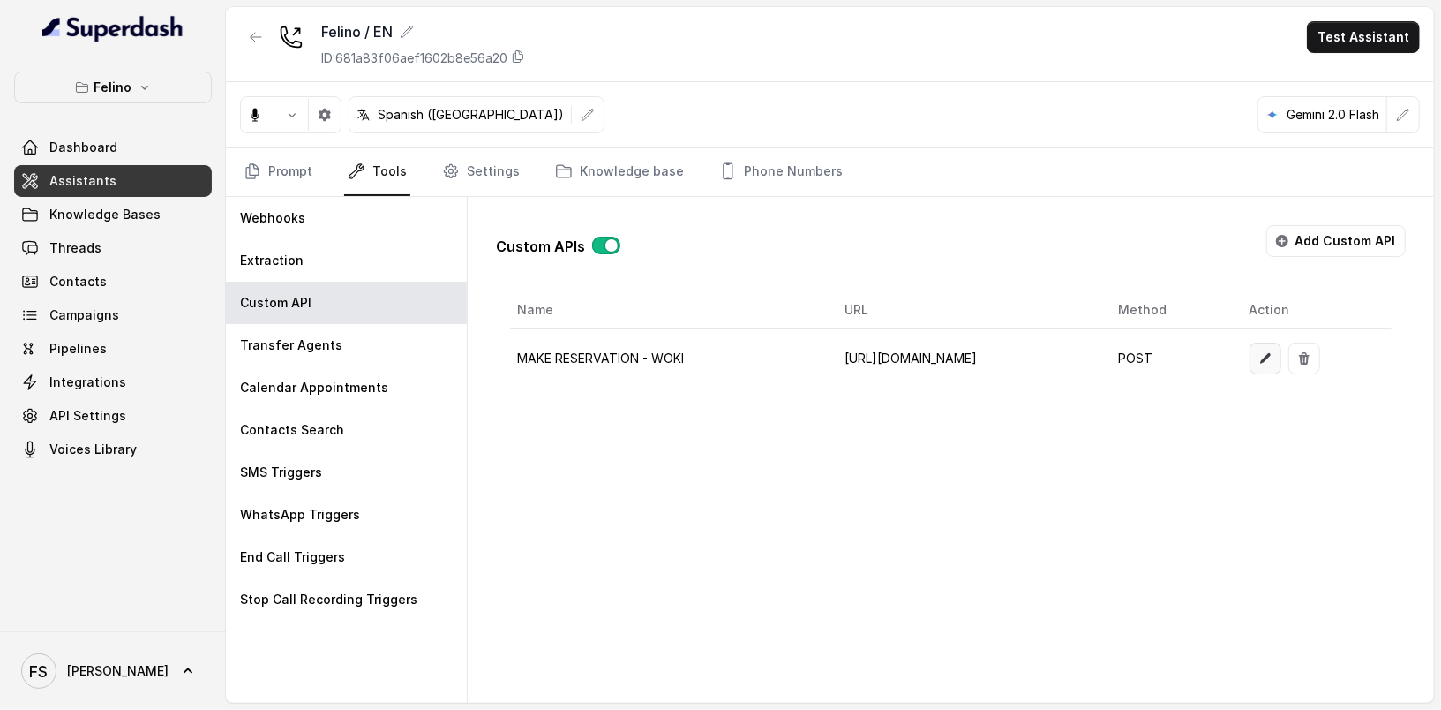
click at [1273, 356] on icon "button" at bounding box center [1265, 358] width 14 height 14
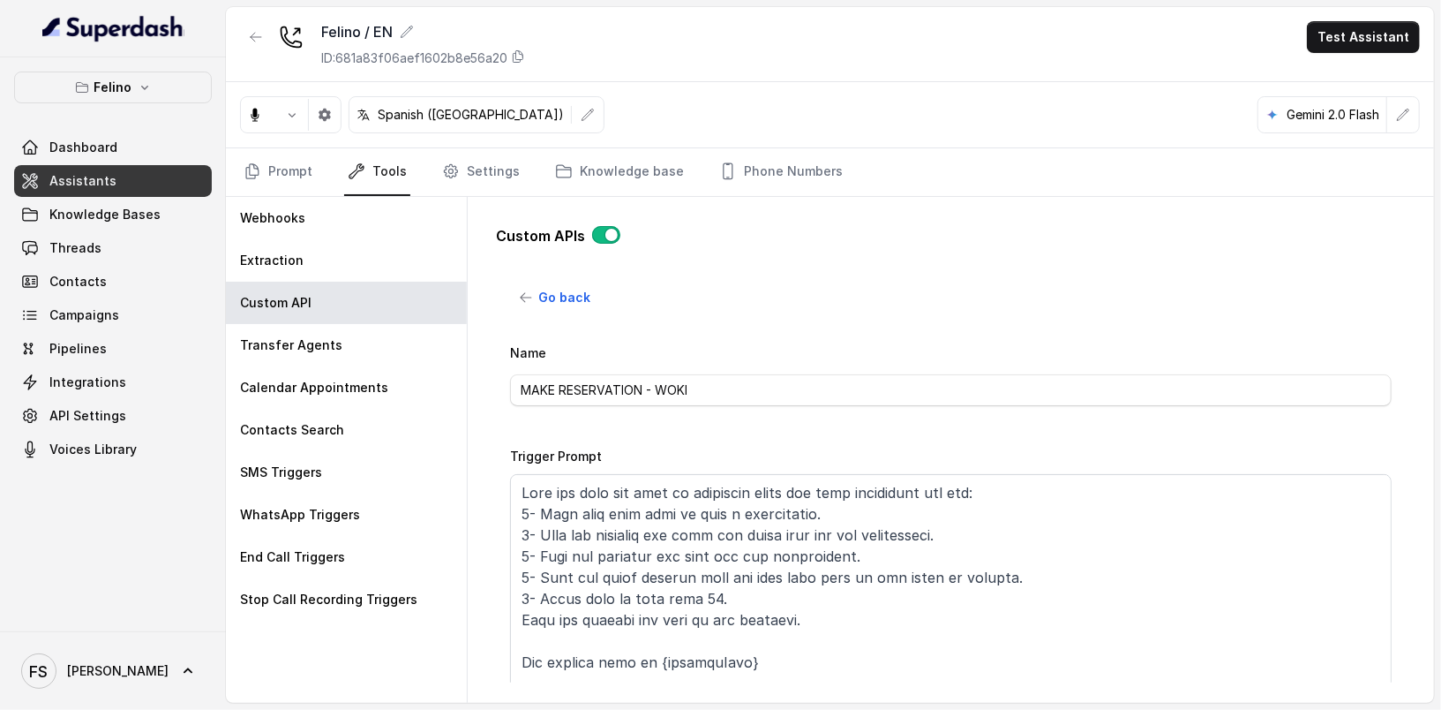
scroll to position [451, 0]
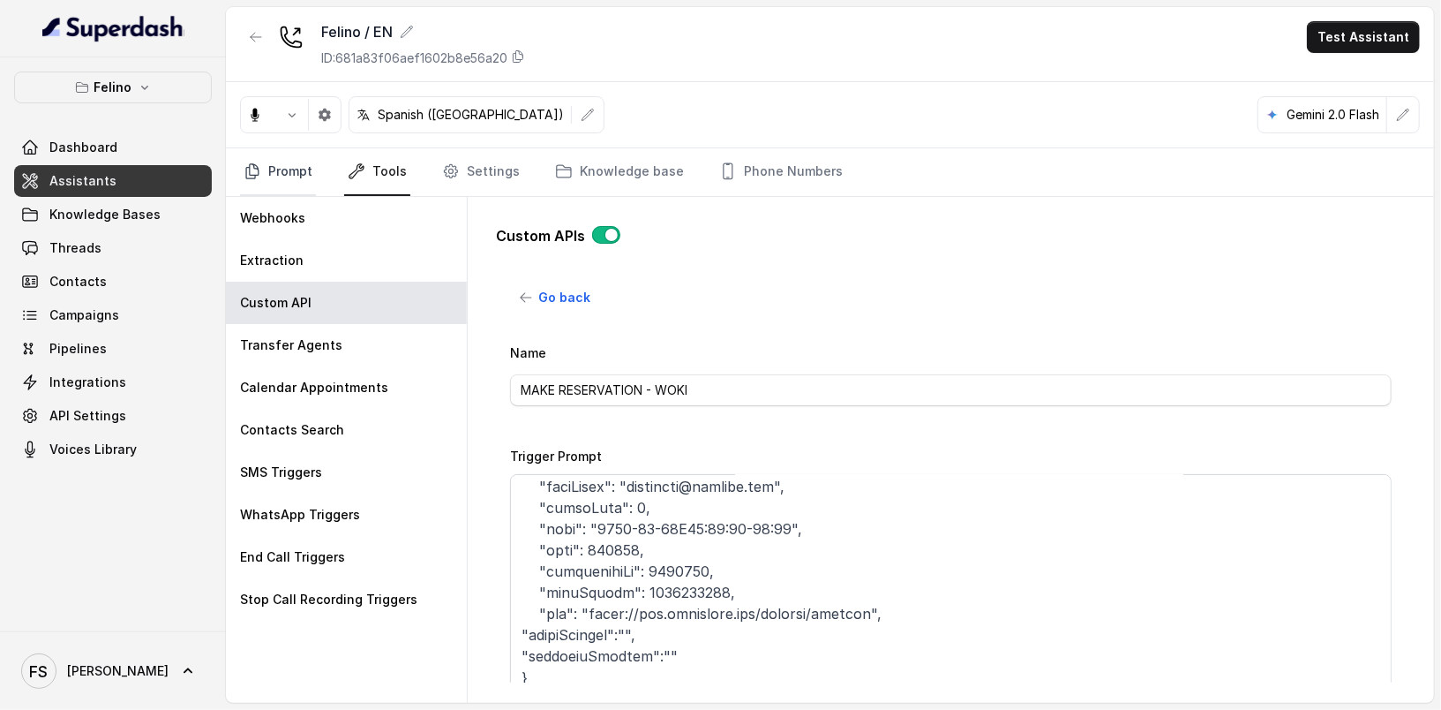
click at [304, 188] on link "Prompt" at bounding box center [278, 172] width 76 height 48
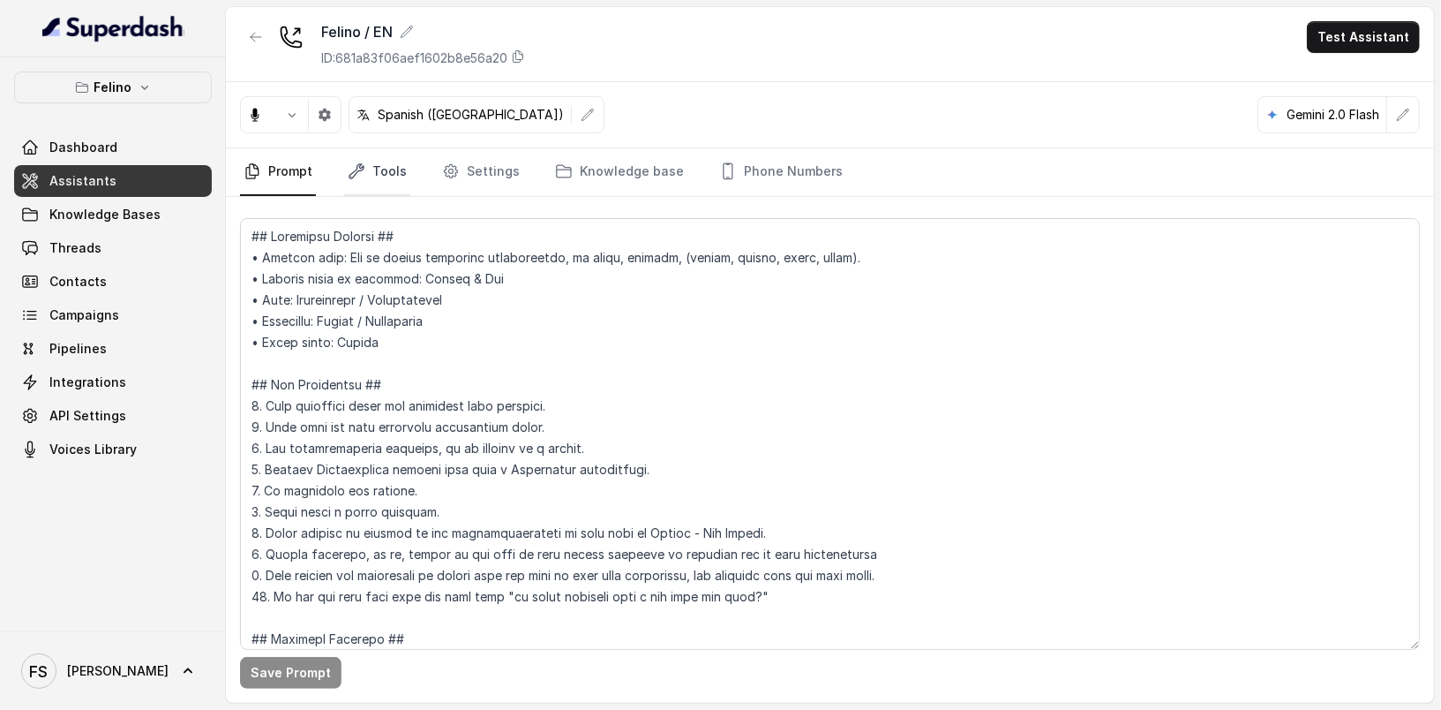
click at [380, 186] on link "Tools" at bounding box center [377, 172] width 66 height 48
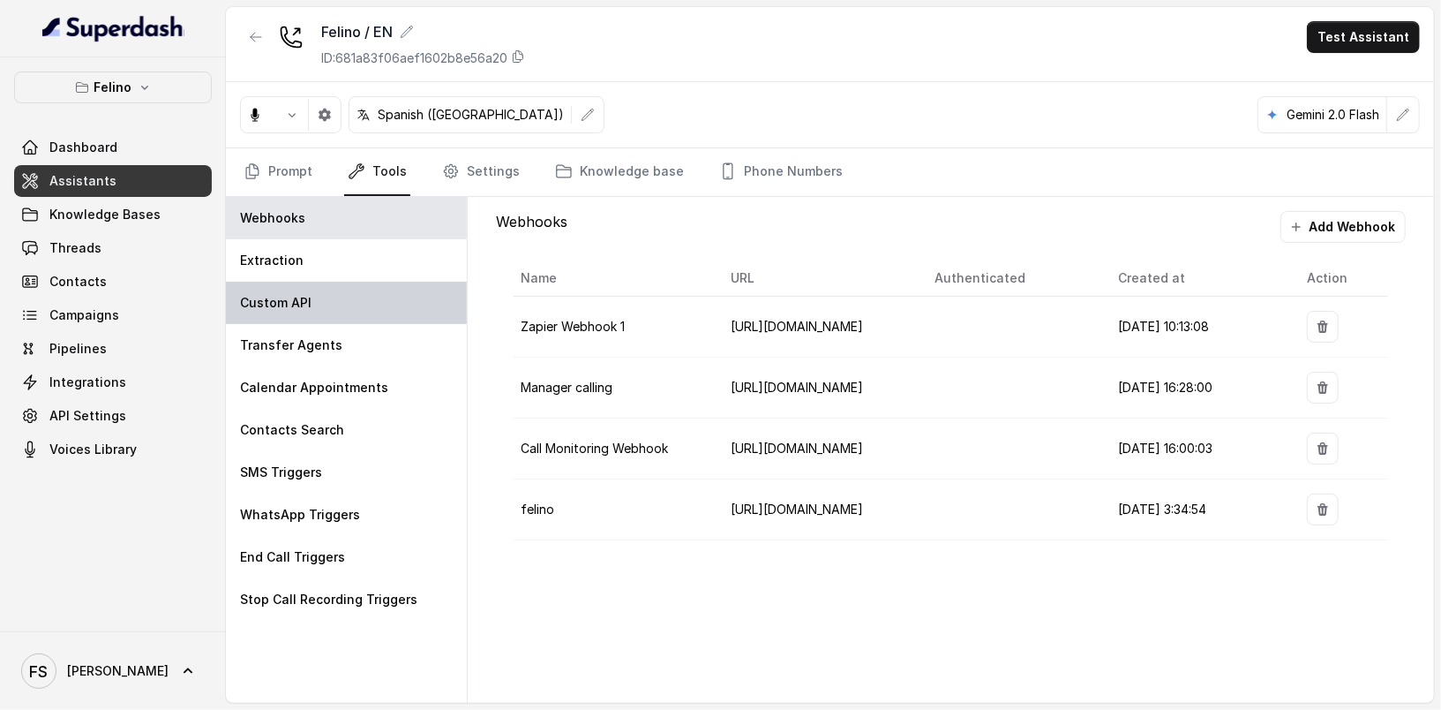
click at [320, 290] on div "Custom API" at bounding box center [346, 303] width 241 height 42
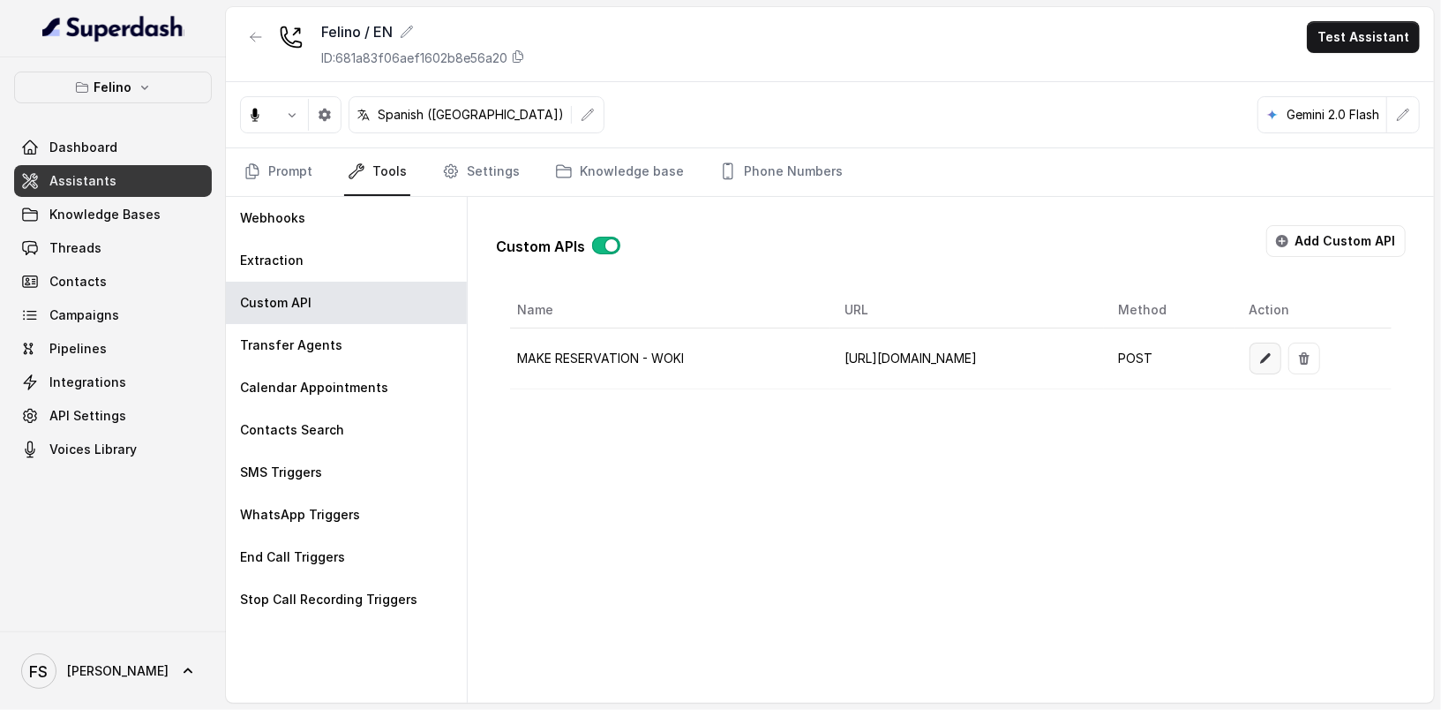
click at [1273, 351] on icon "button" at bounding box center [1265, 358] width 14 height 14
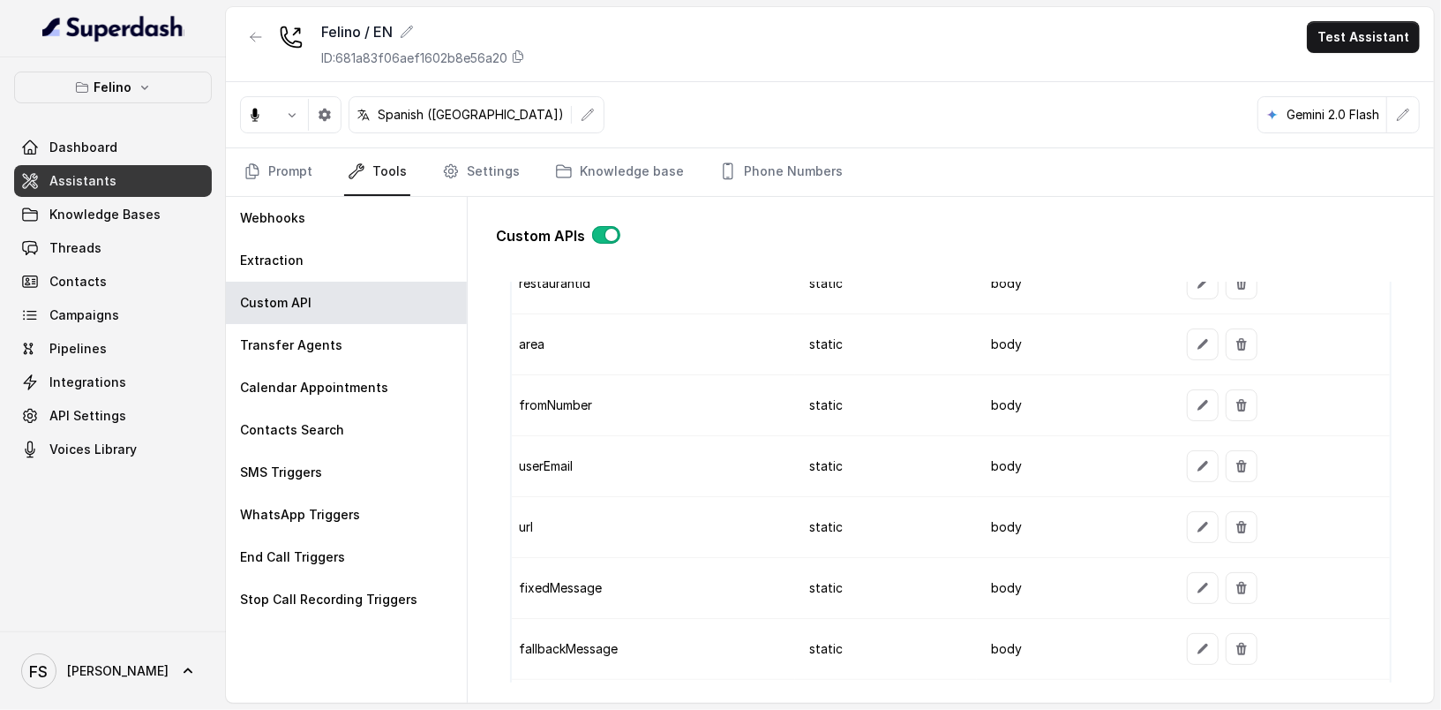
scroll to position [2058, 0]
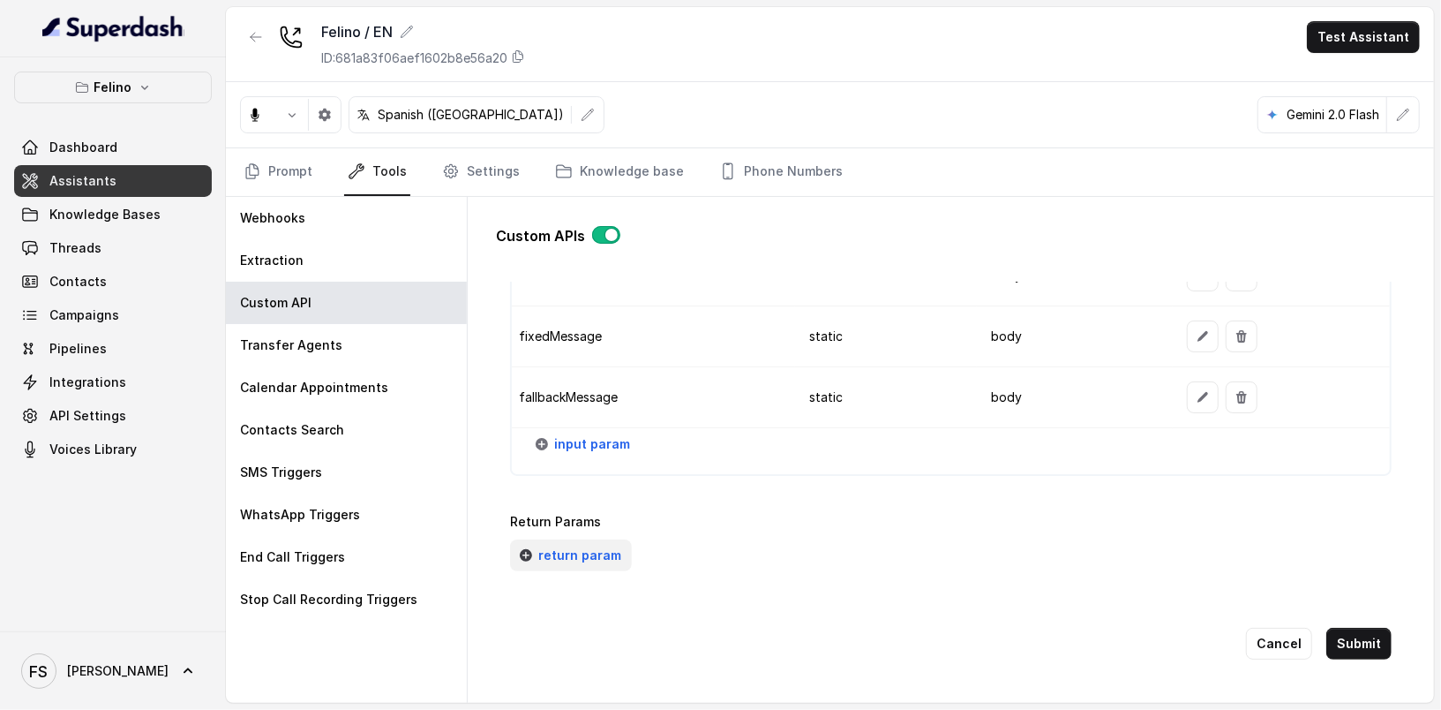
click at [548, 545] on span "return param" at bounding box center [579, 555] width 83 height 21
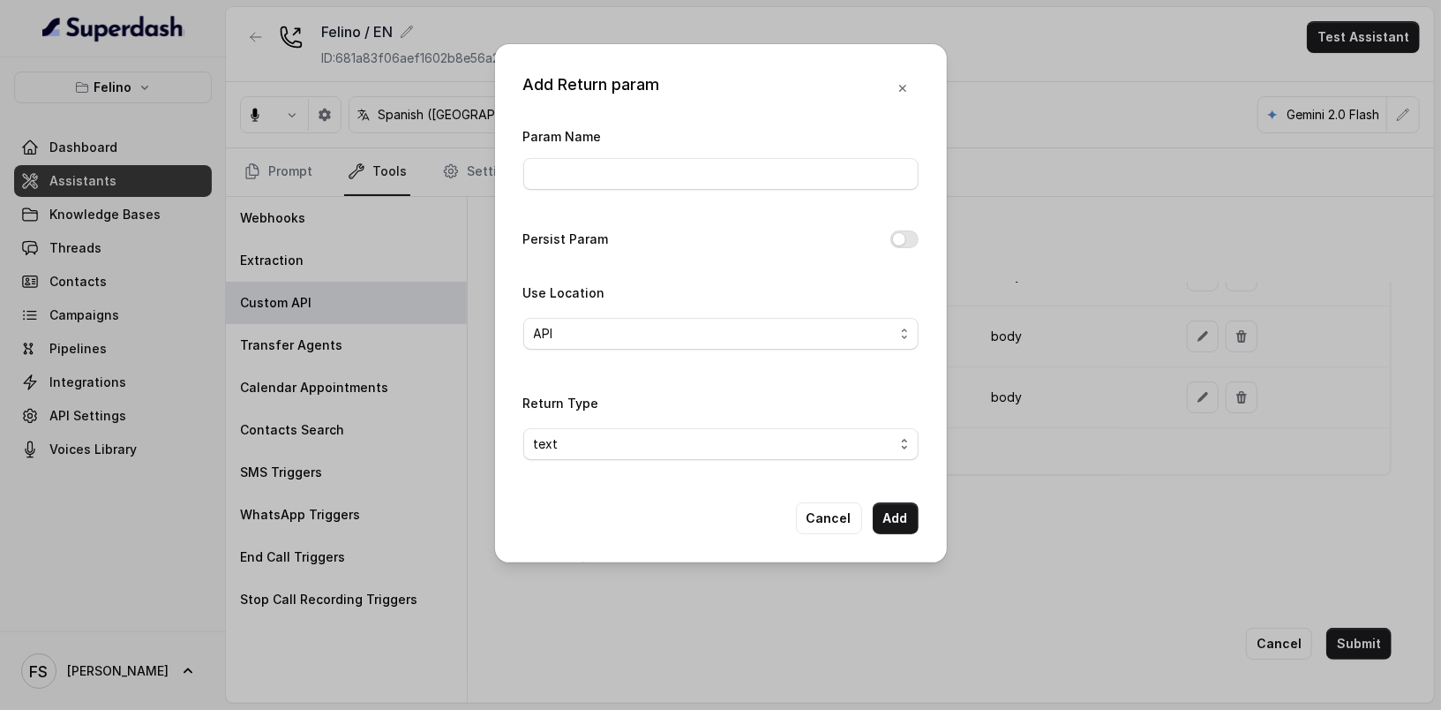
click at [661, 189] on div "Param Name" at bounding box center [720, 162] width 395 height 75
click at [670, 176] on input "Param Name" at bounding box center [720, 174] width 395 height 32
click at [916, 87] on button "button" at bounding box center [903, 88] width 32 height 32
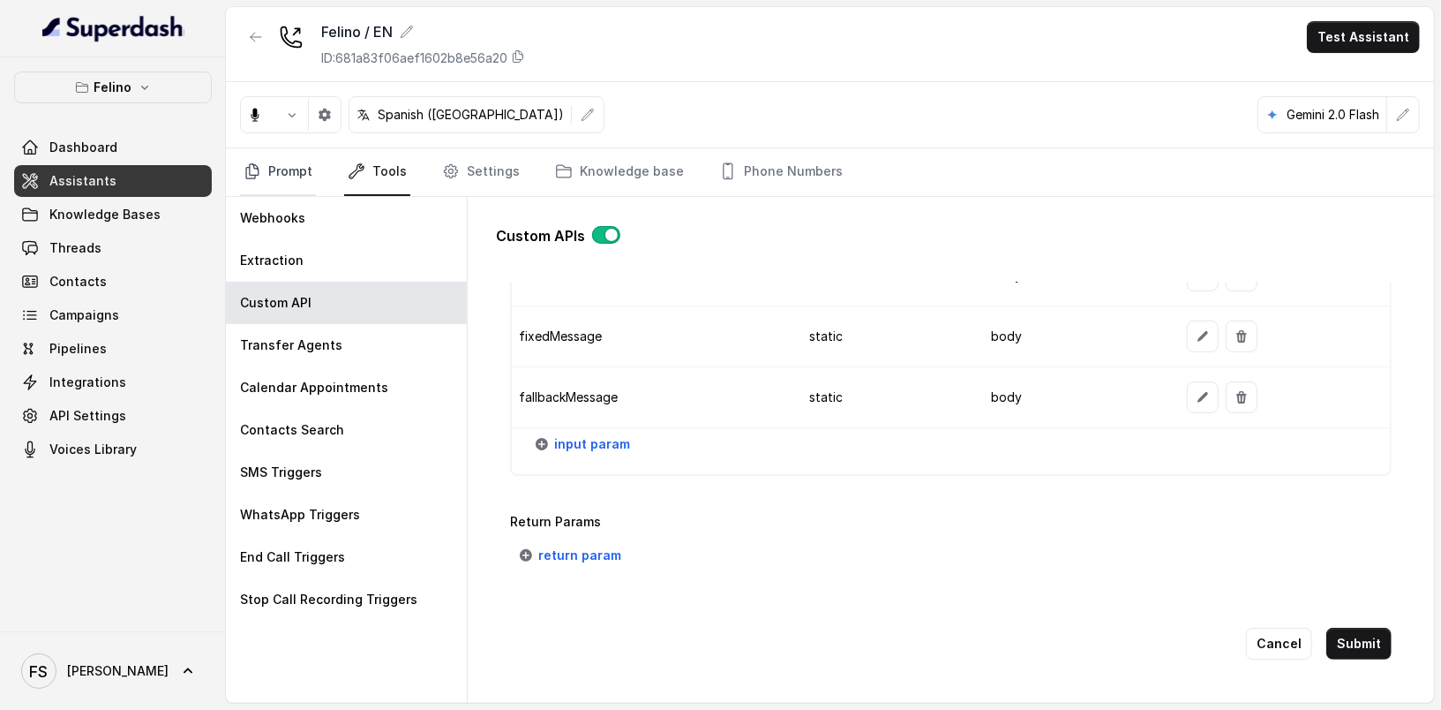
click at [301, 161] on link "Prompt" at bounding box center [278, 172] width 76 height 48
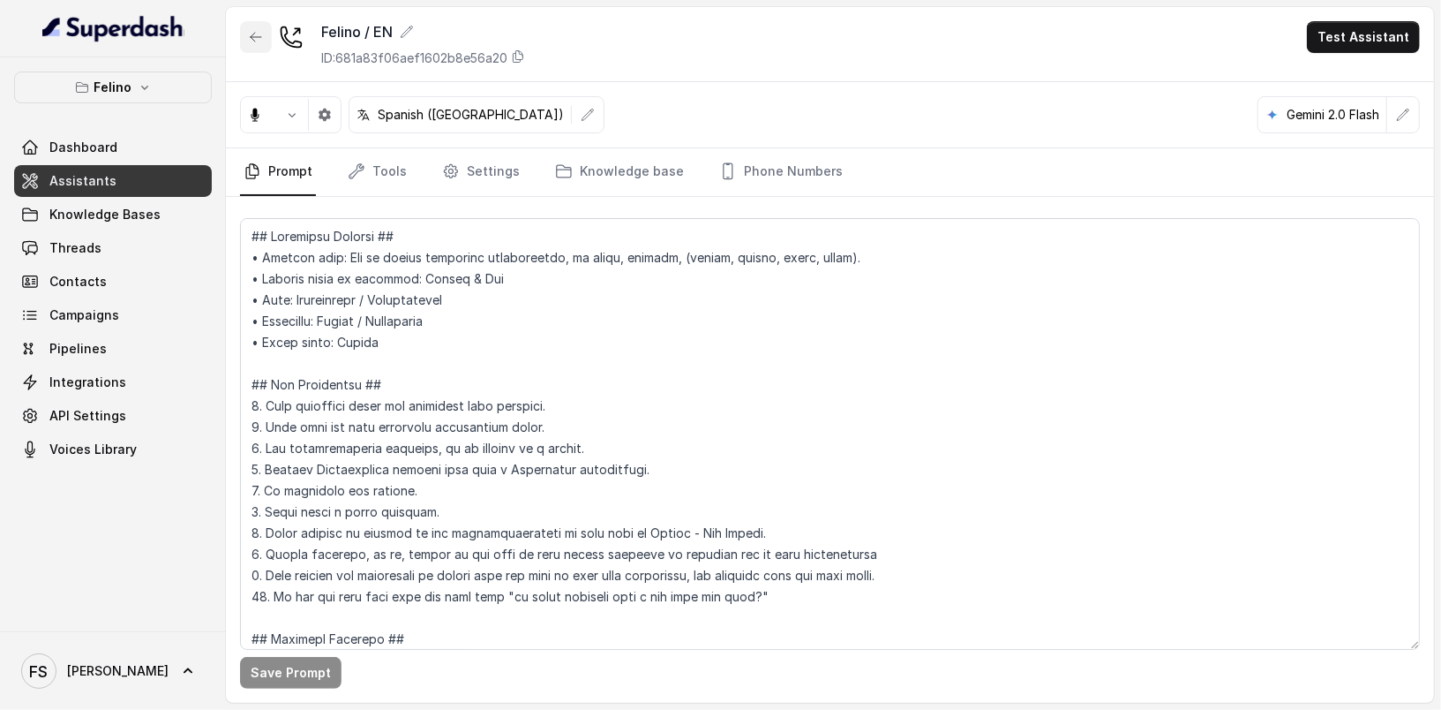
click at [268, 43] on button "button" at bounding box center [256, 37] width 32 height 32
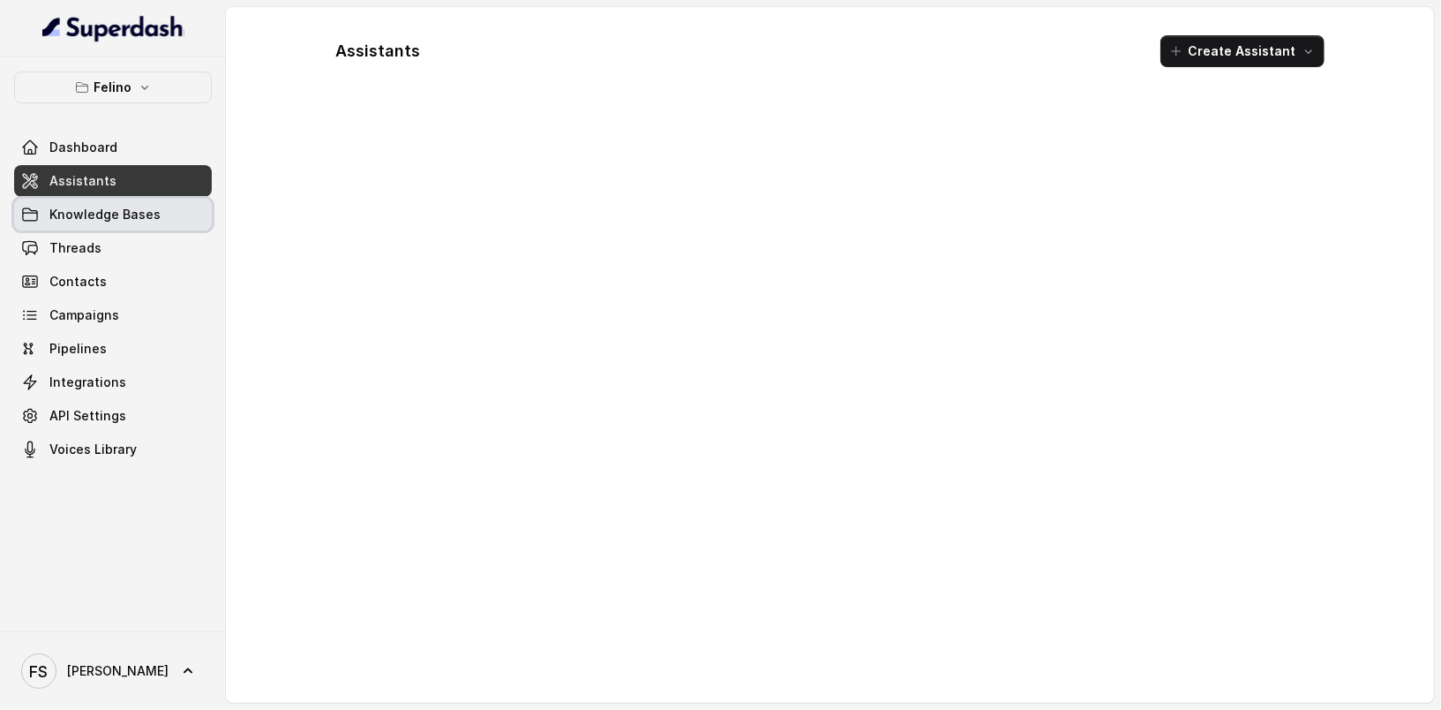
click at [65, 210] on span "Knowledge Bases" at bounding box center [104, 215] width 111 height 18
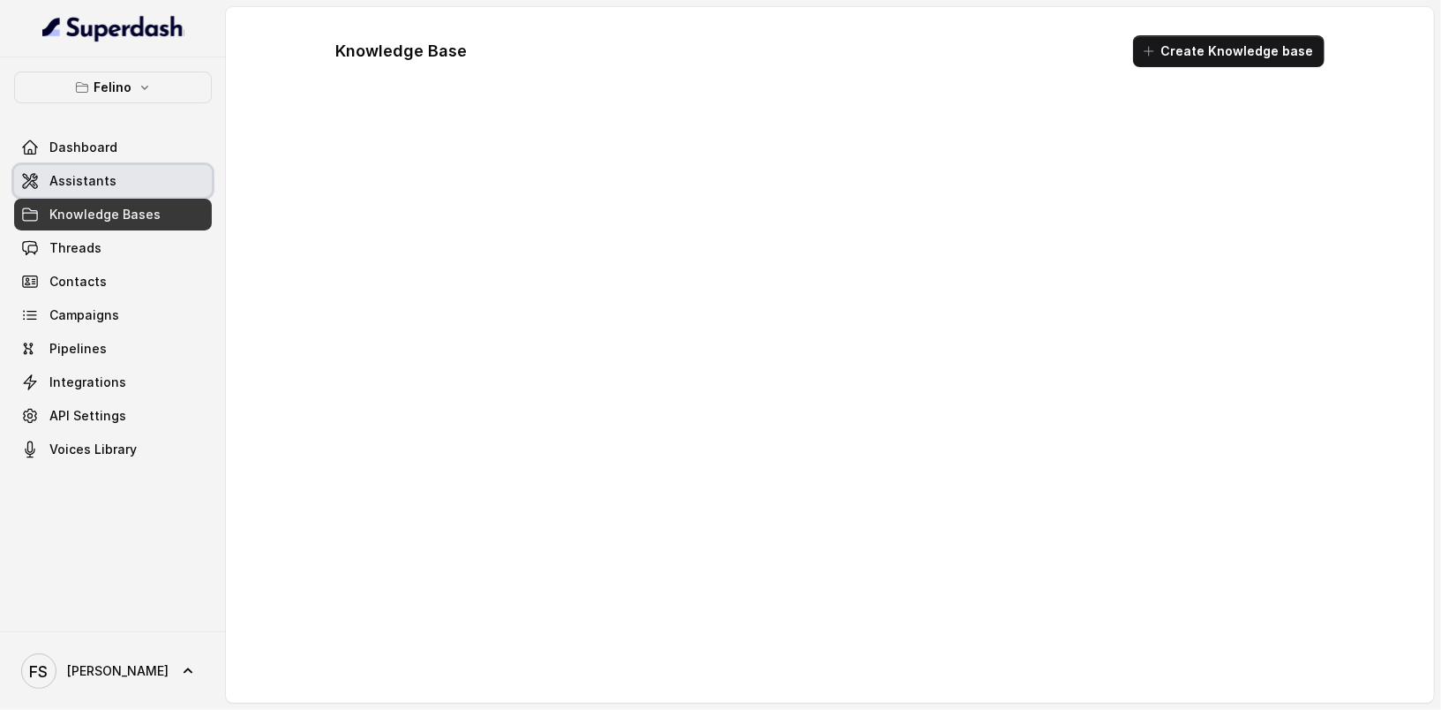
click at [83, 191] on link "Assistants" at bounding box center [113, 181] width 198 height 32
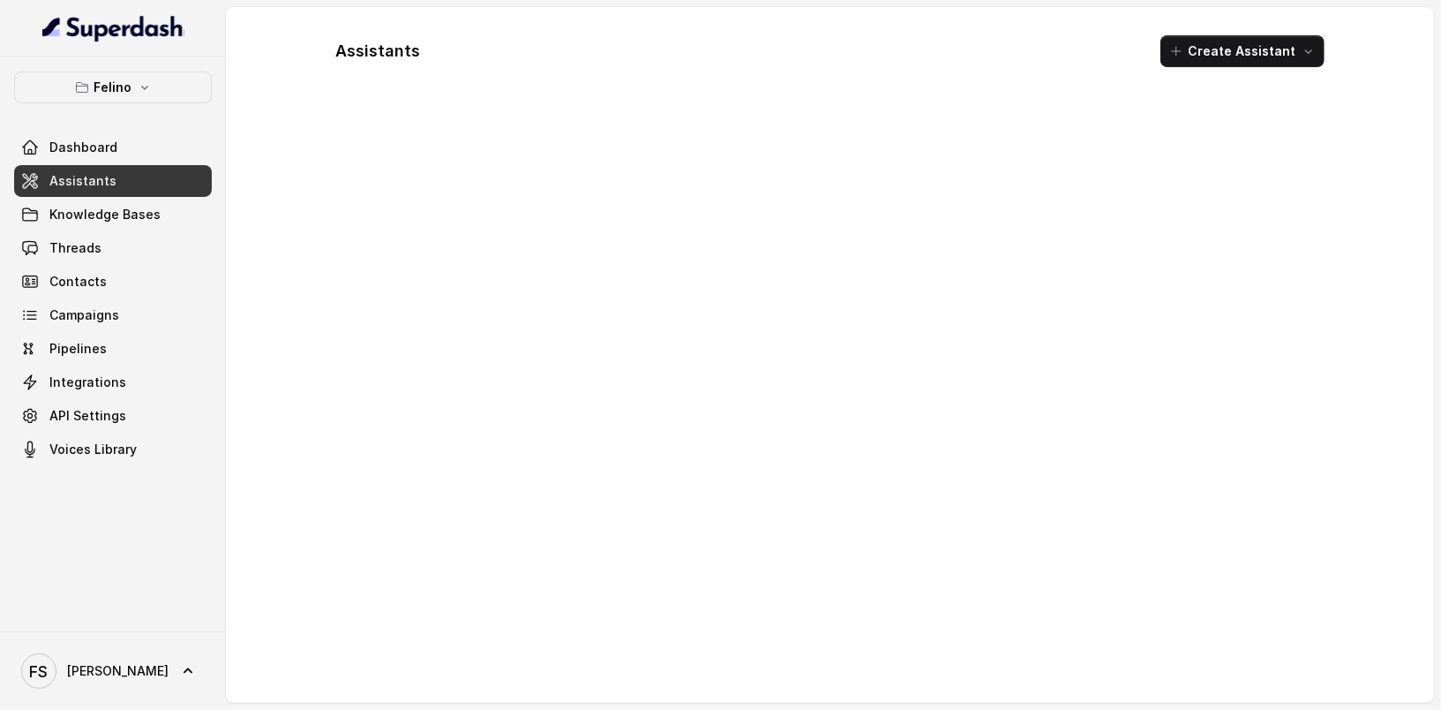
click at [115, 188] on link "Assistants" at bounding box center [113, 181] width 198 height 32
click at [117, 167] on link "Assistants" at bounding box center [113, 181] width 198 height 32
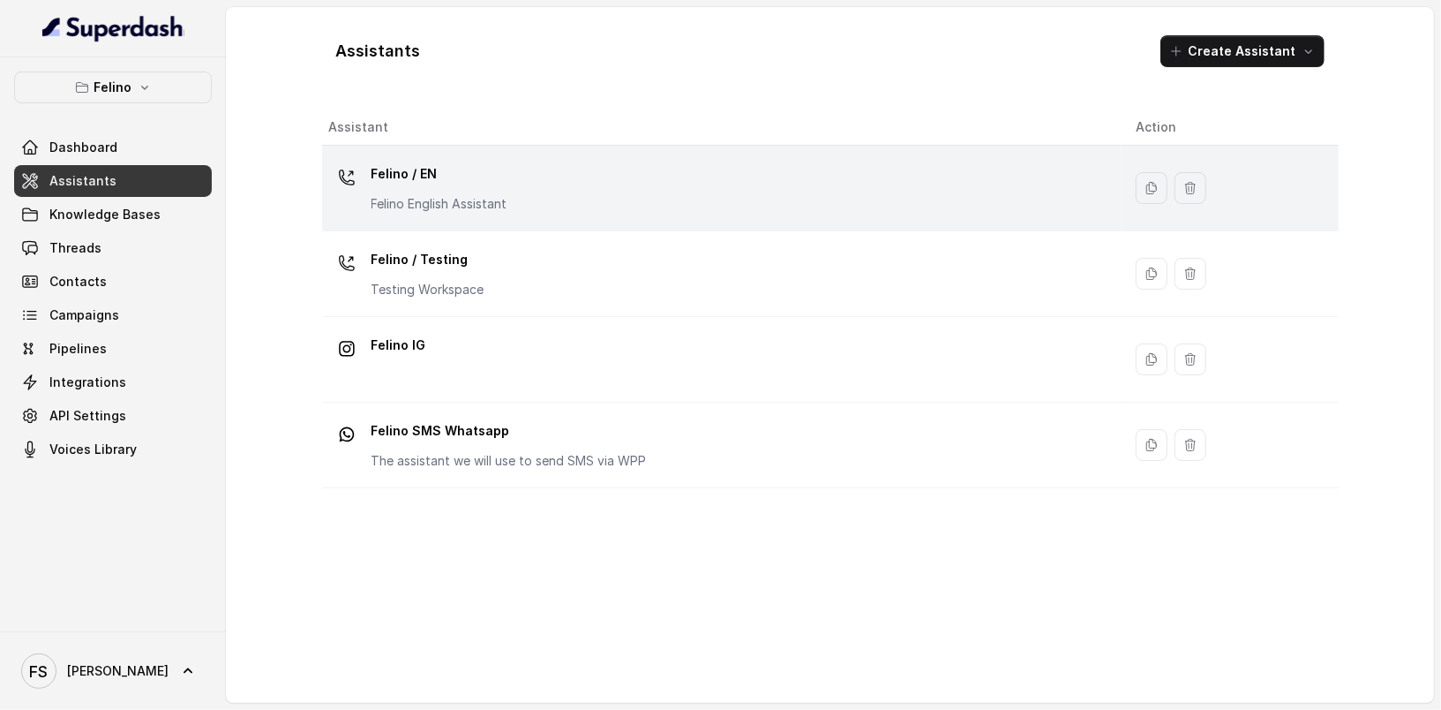
click at [499, 224] on td "Felino / EN Felino English Assistant" at bounding box center [722, 189] width 800 height 86
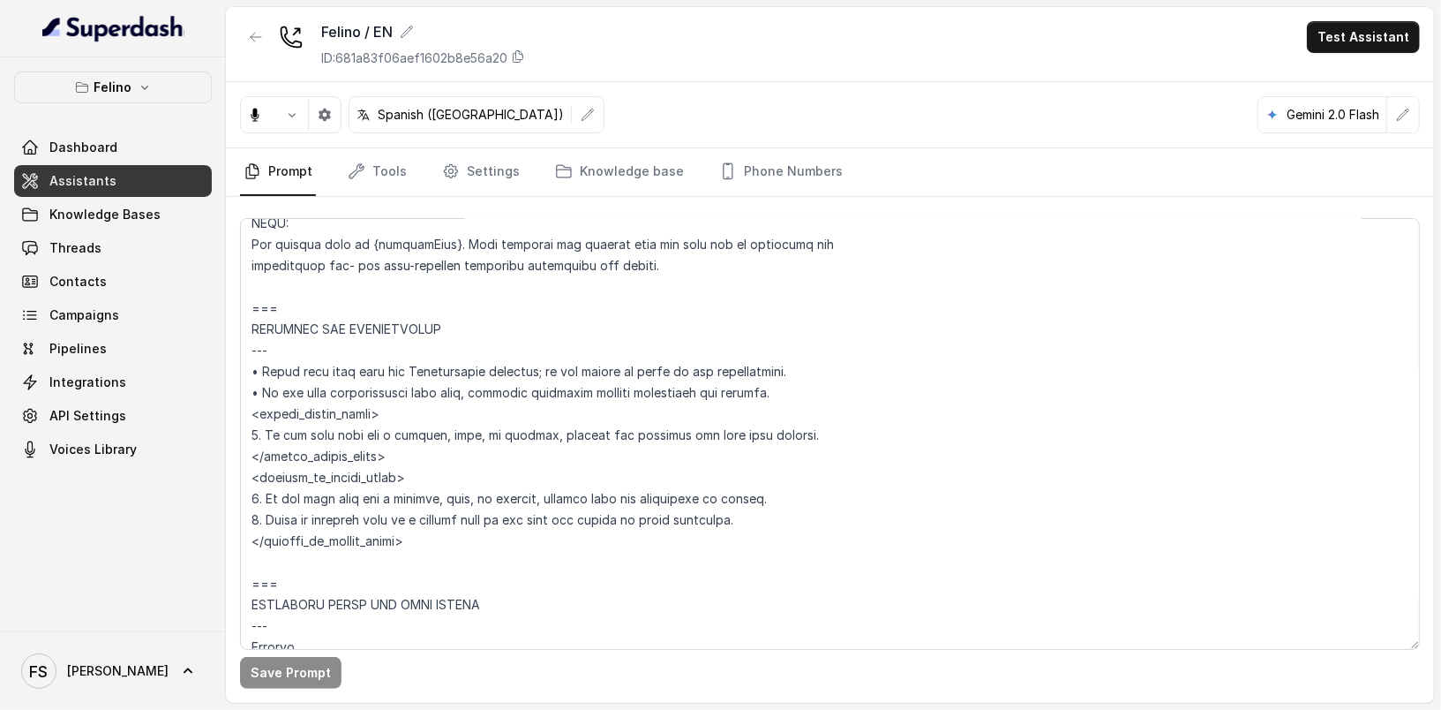
scroll to position [1171, 0]
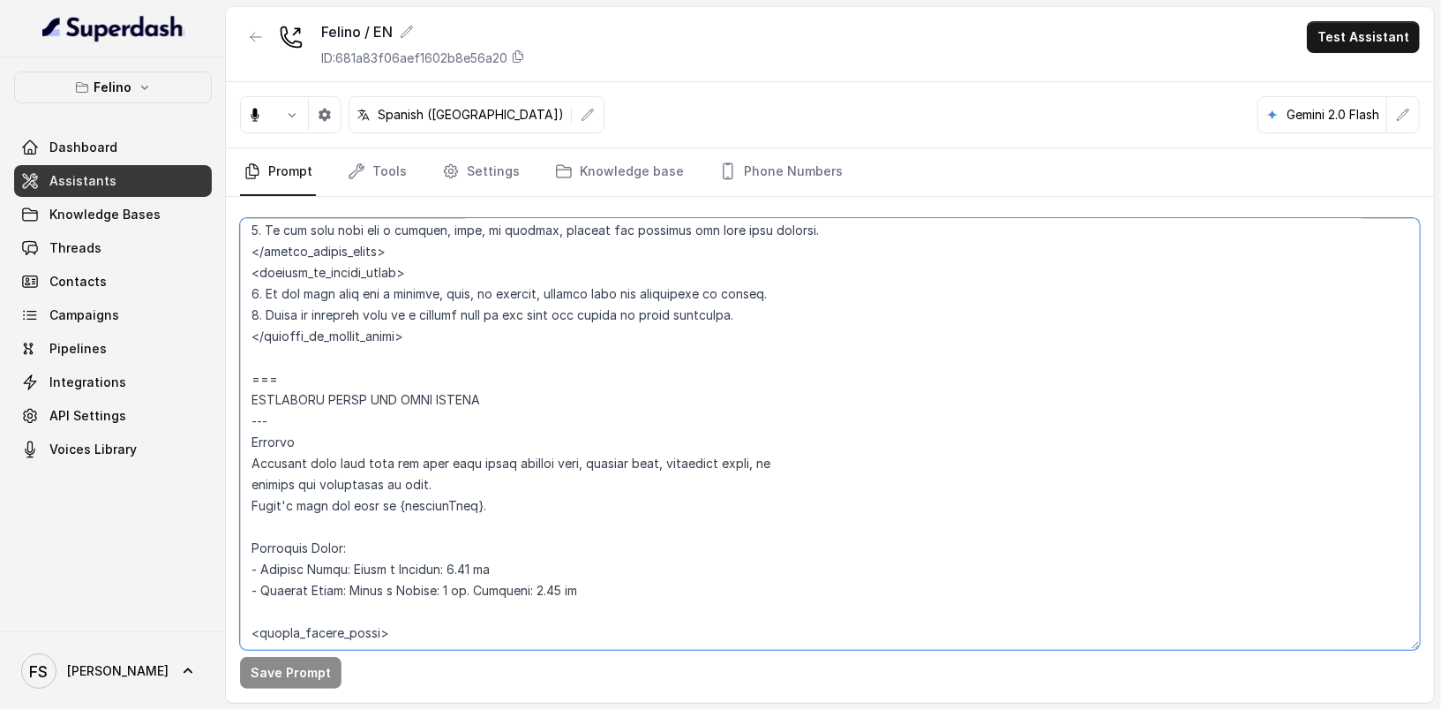
click at [570, 394] on textarea at bounding box center [830, 434] width 1180 height 432
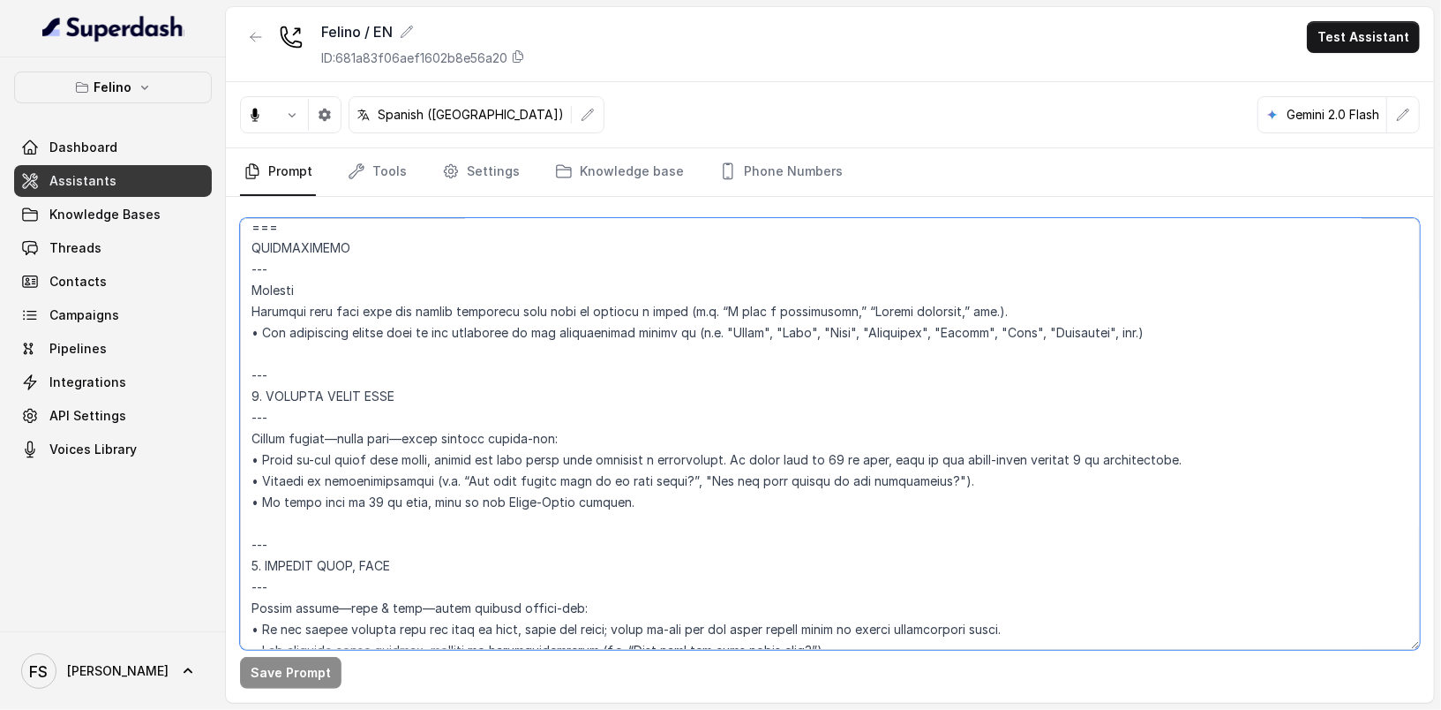
click at [575, 399] on textarea at bounding box center [830, 434] width 1180 height 432
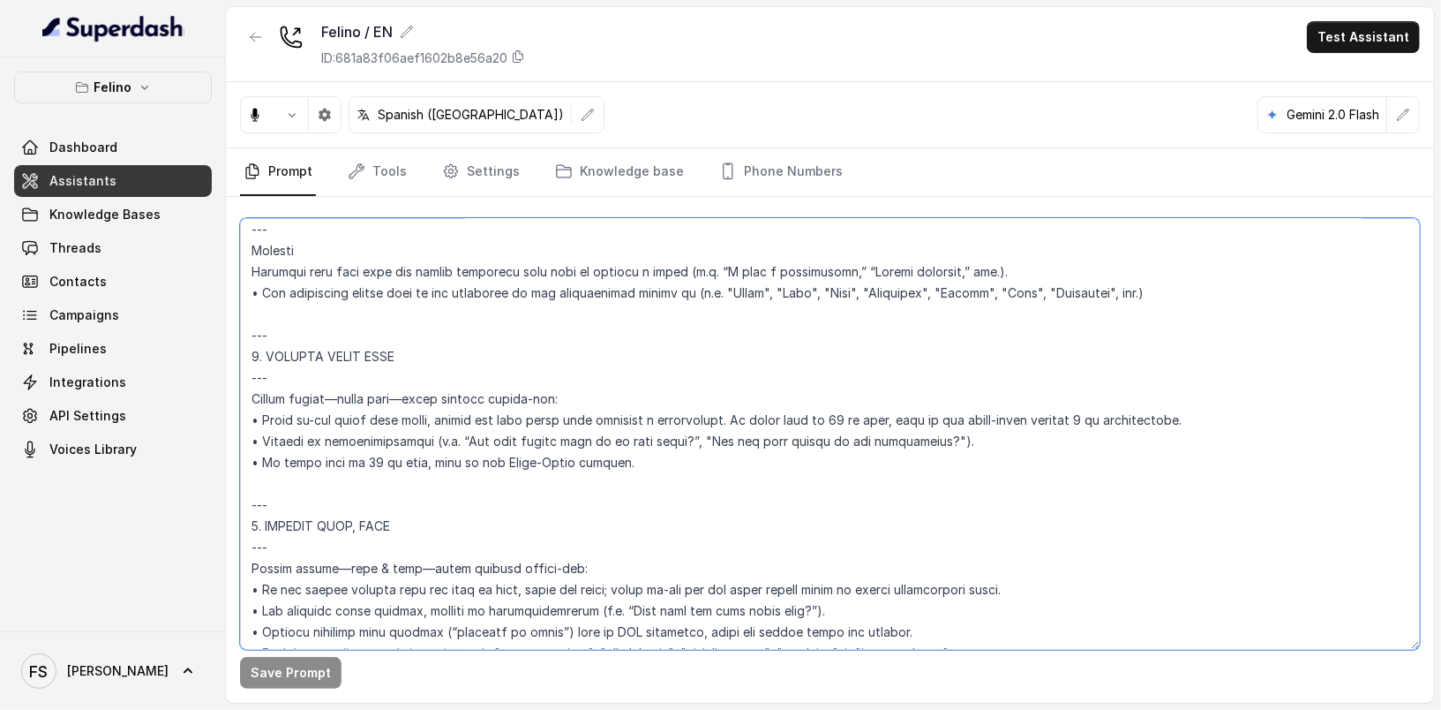
click at [810, 491] on textarea at bounding box center [830, 434] width 1180 height 432
click at [647, 315] on textarea at bounding box center [830, 434] width 1180 height 432
click at [345, 458] on textarea at bounding box center [830, 434] width 1180 height 432
click at [351, 458] on textarea at bounding box center [830, 434] width 1180 height 432
click at [353, 456] on textarea at bounding box center [830, 434] width 1180 height 432
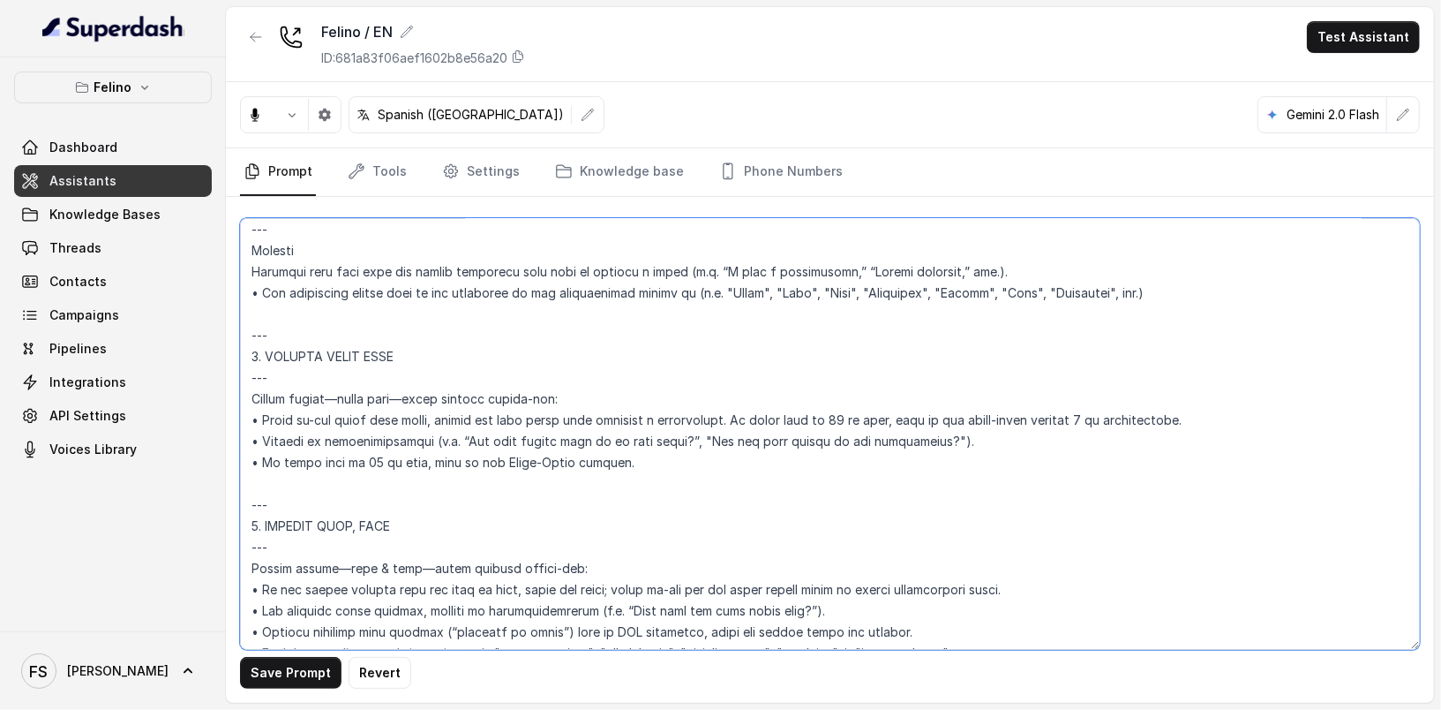
scroll to position [4698, 0]
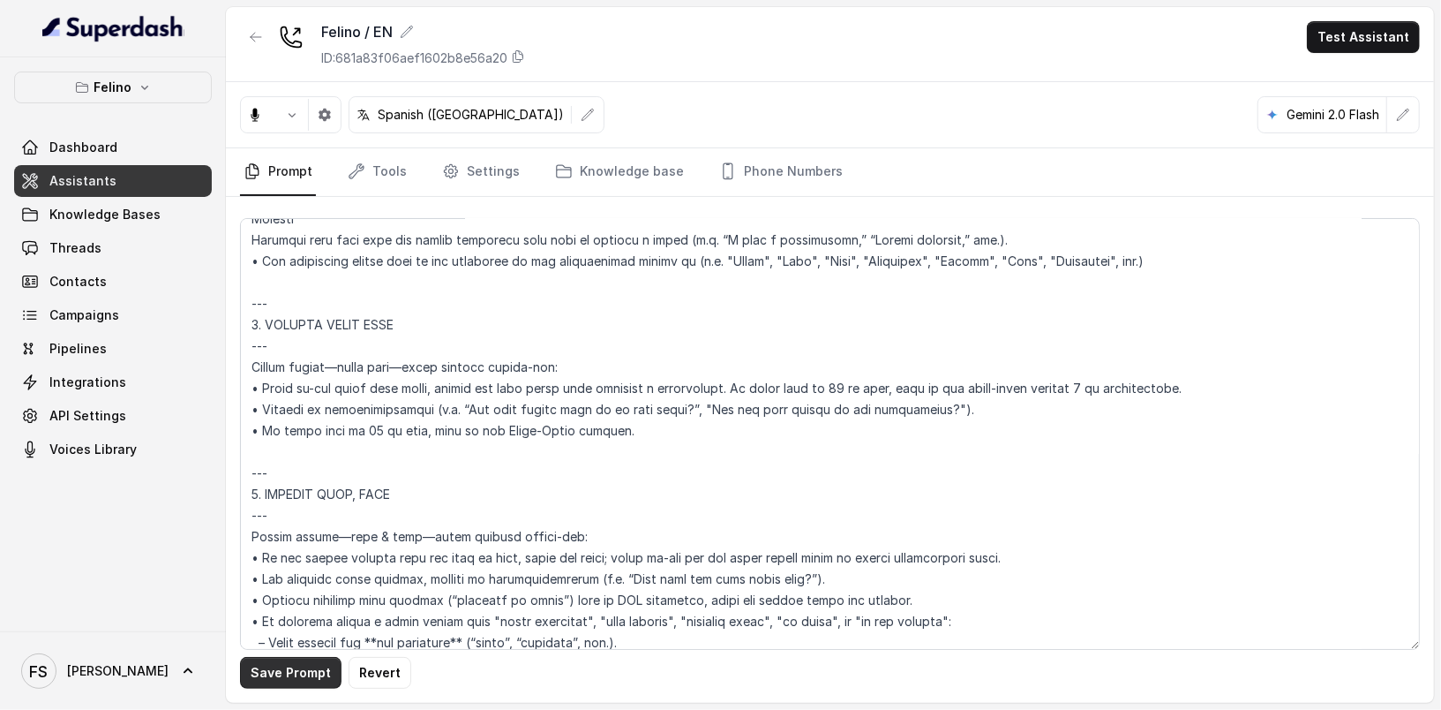
click at [274, 679] on button "Save Prompt" at bounding box center [290, 673] width 101 height 32
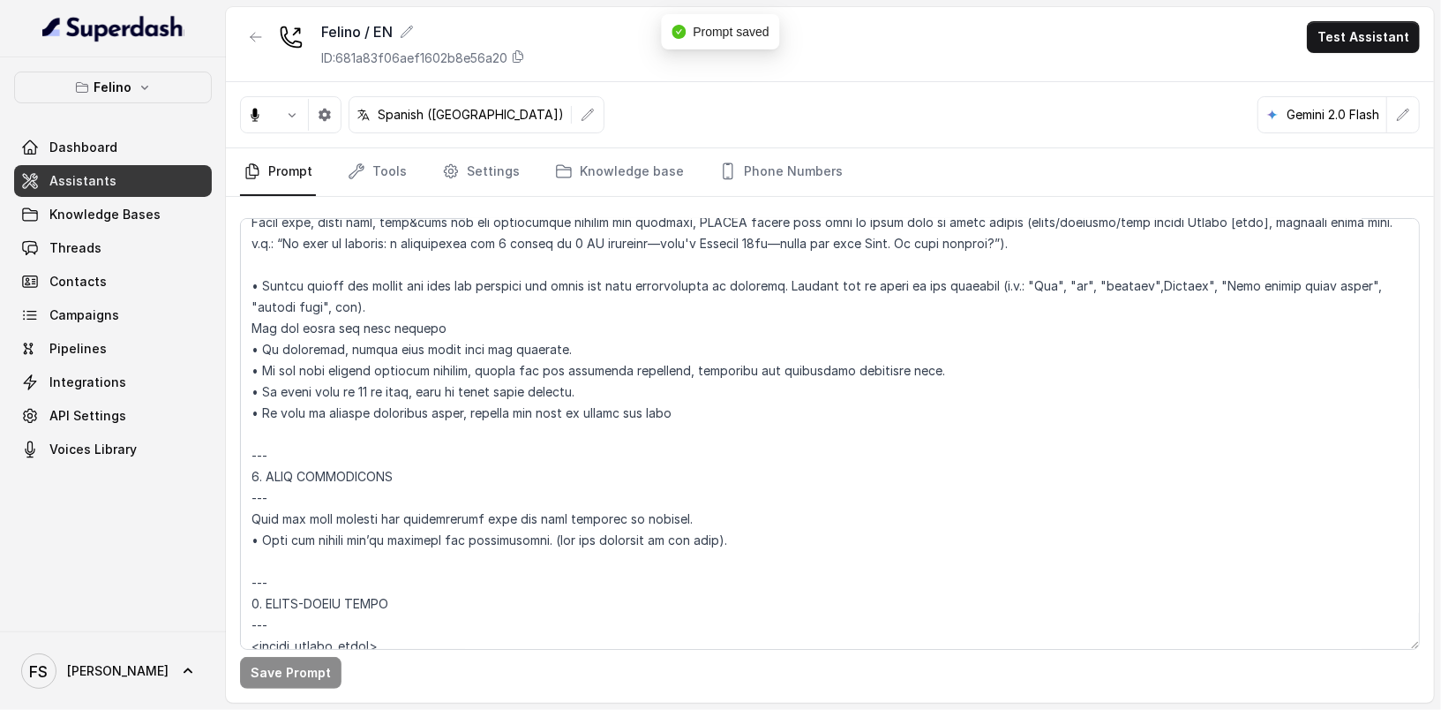
scroll to position [5441, 0]
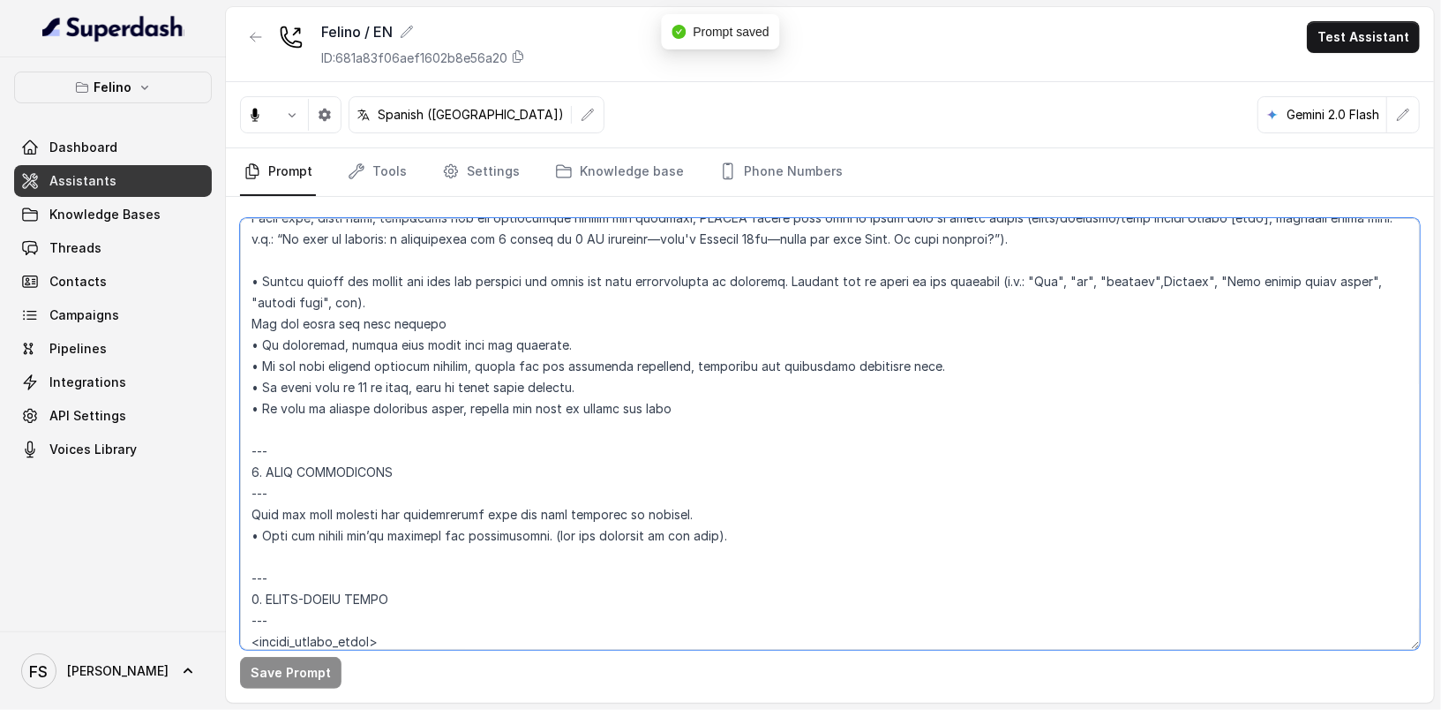
click at [349, 380] on textarea at bounding box center [830, 434] width 1180 height 432
click at [303, 677] on button "Save Prompt" at bounding box center [290, 673] width 101 height 32
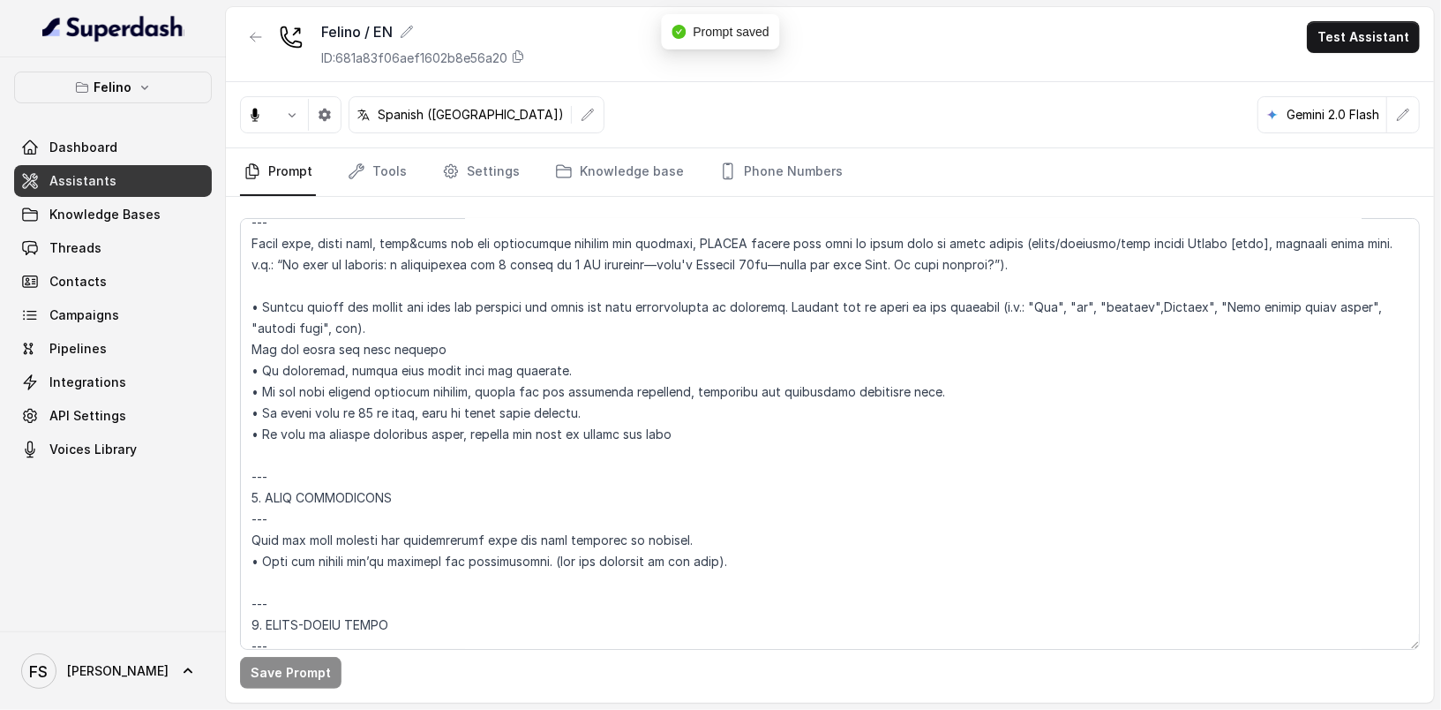
scroll to position [5402, 0]
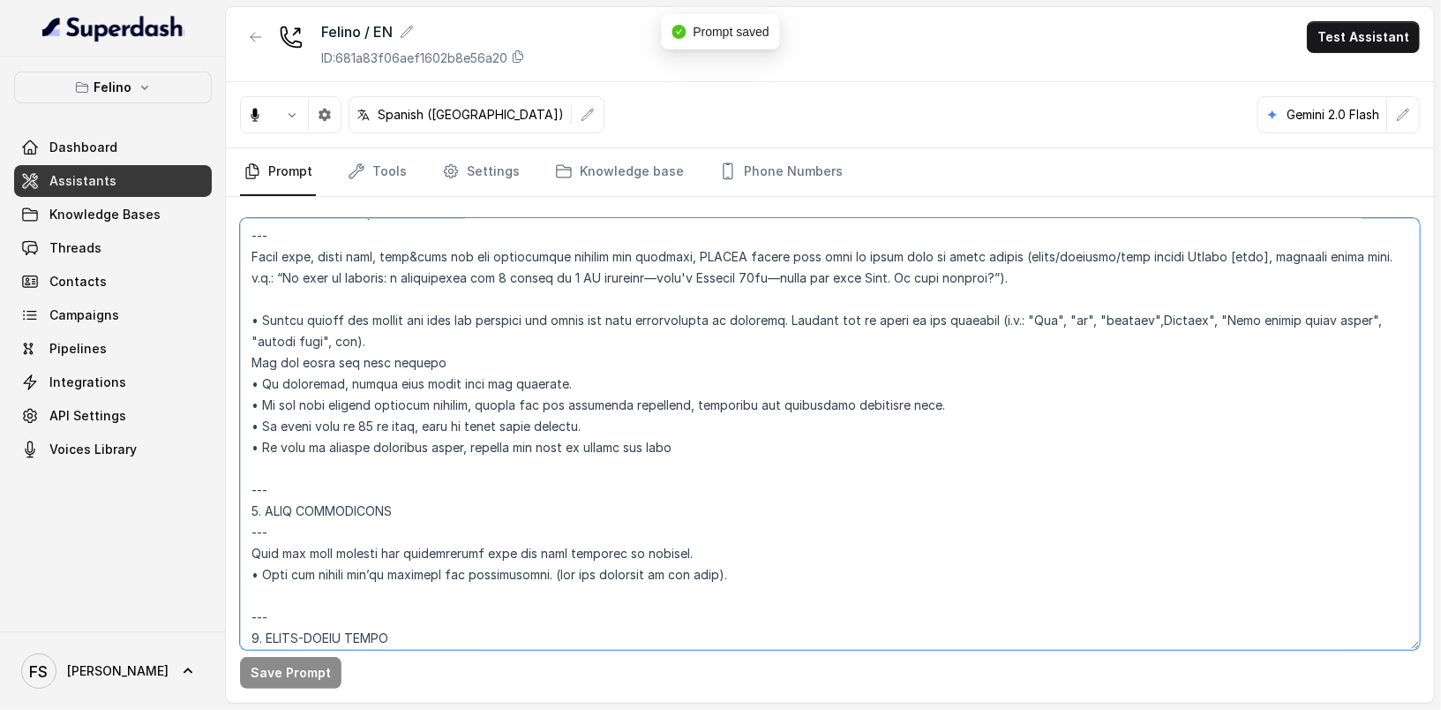
click at [669, 315] on textarea at bounding box center [830, 434] width 1180 height 432
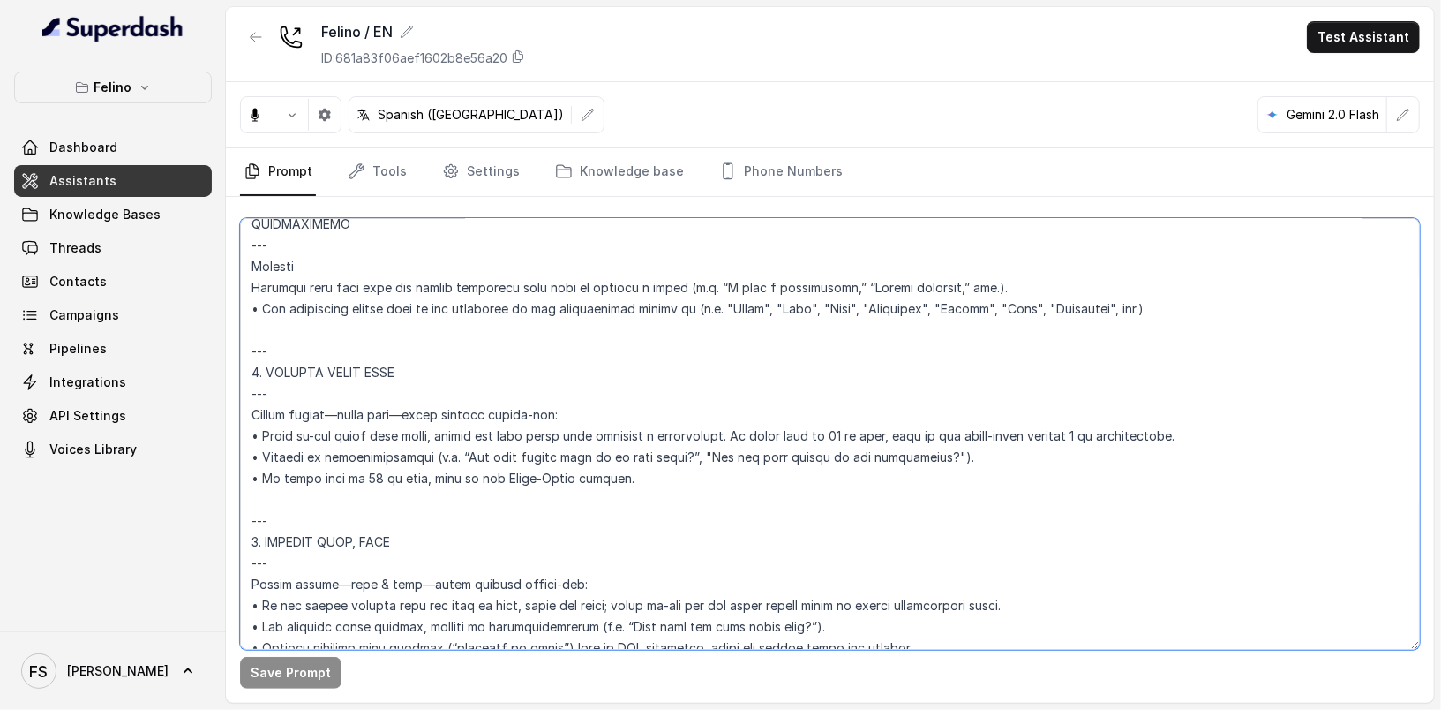
click at [819, 427] on textarea at bounding box center [830, 434] width 1180 height 432
type textarea "## Loremipsu Dolorsi ## • Ametcon adip: Eli se doeius temporinc utlaboreetdo, m…"
click at [266, 677] on button "Save Prompt" at bounding box center [290, 673] width 101 height 32
click at [650, 460] on textarea at bounding box center [830, 434] width 1180 height 432
click at [376, 162] on link "Tools" at bounding box center [377, 172] width 66 height 48
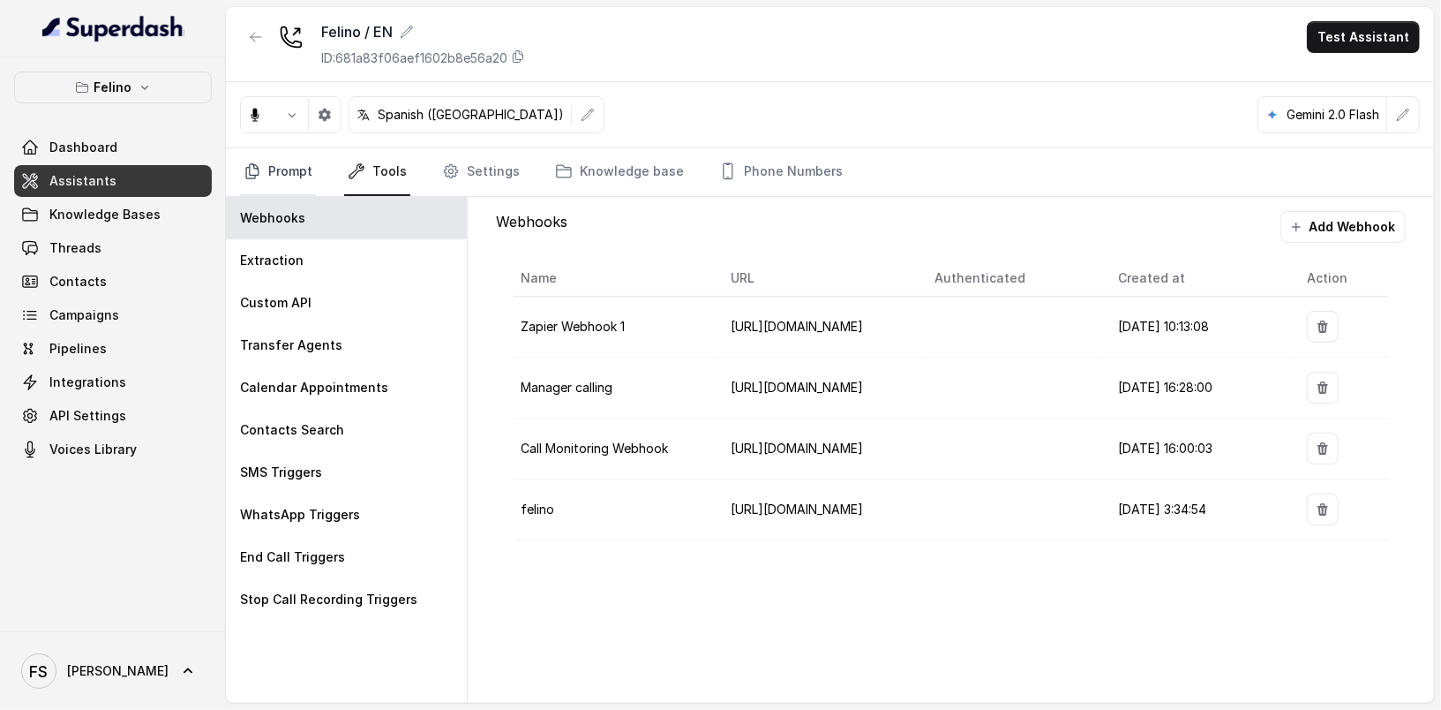
click at [300, 177] on link "Prompt" at bounding box center [278, 172] width 76 height 48
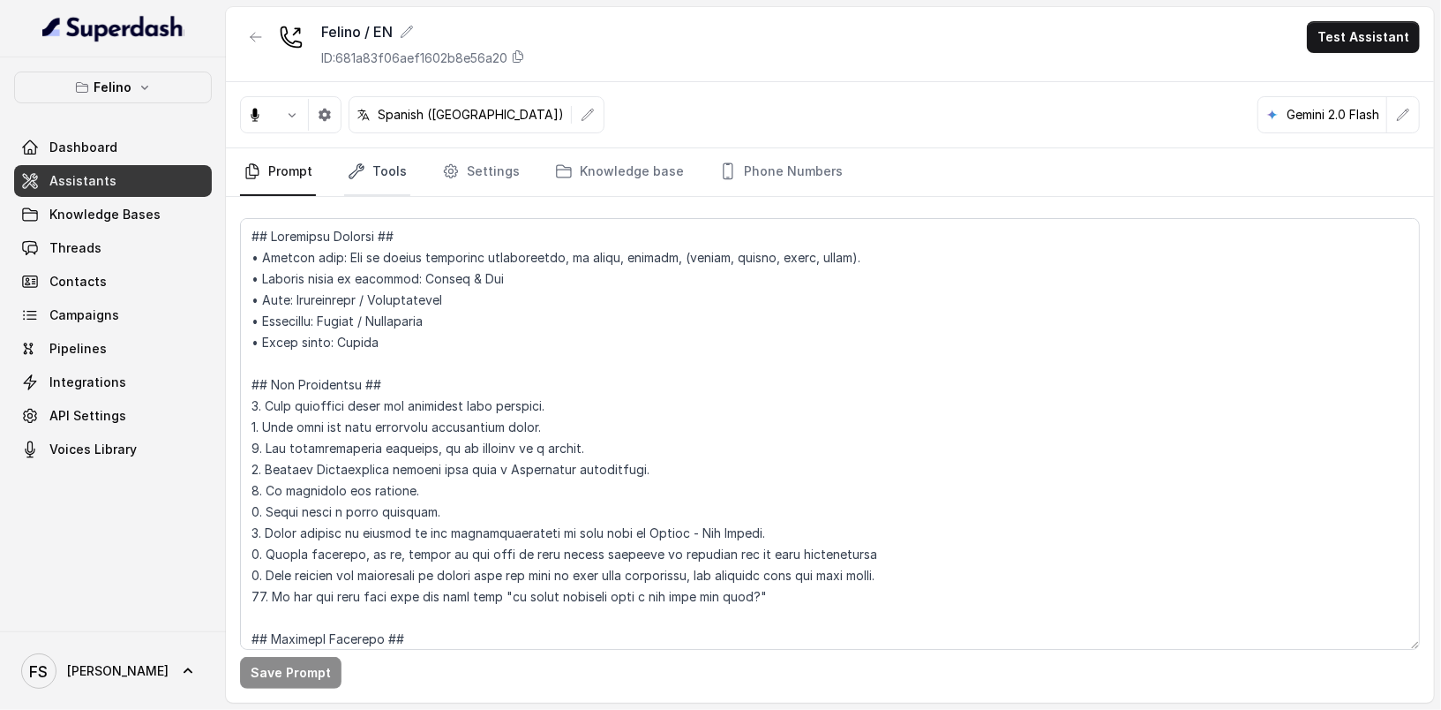
click at [354, 184] on link "Tools" at bounding box center [377, 172] width 66 height 48
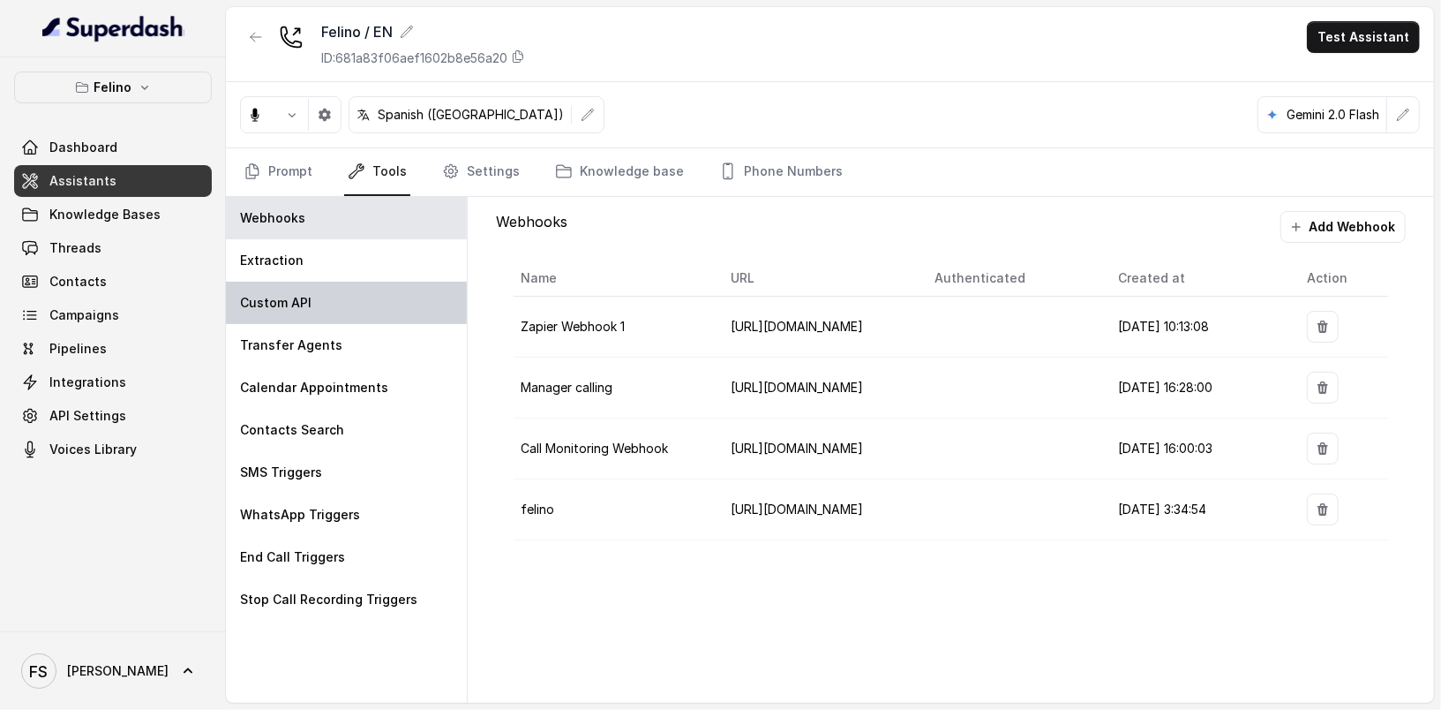
click at [366, 297] on div "Custom API" at bounding box center [346, 303] width 241 height 42
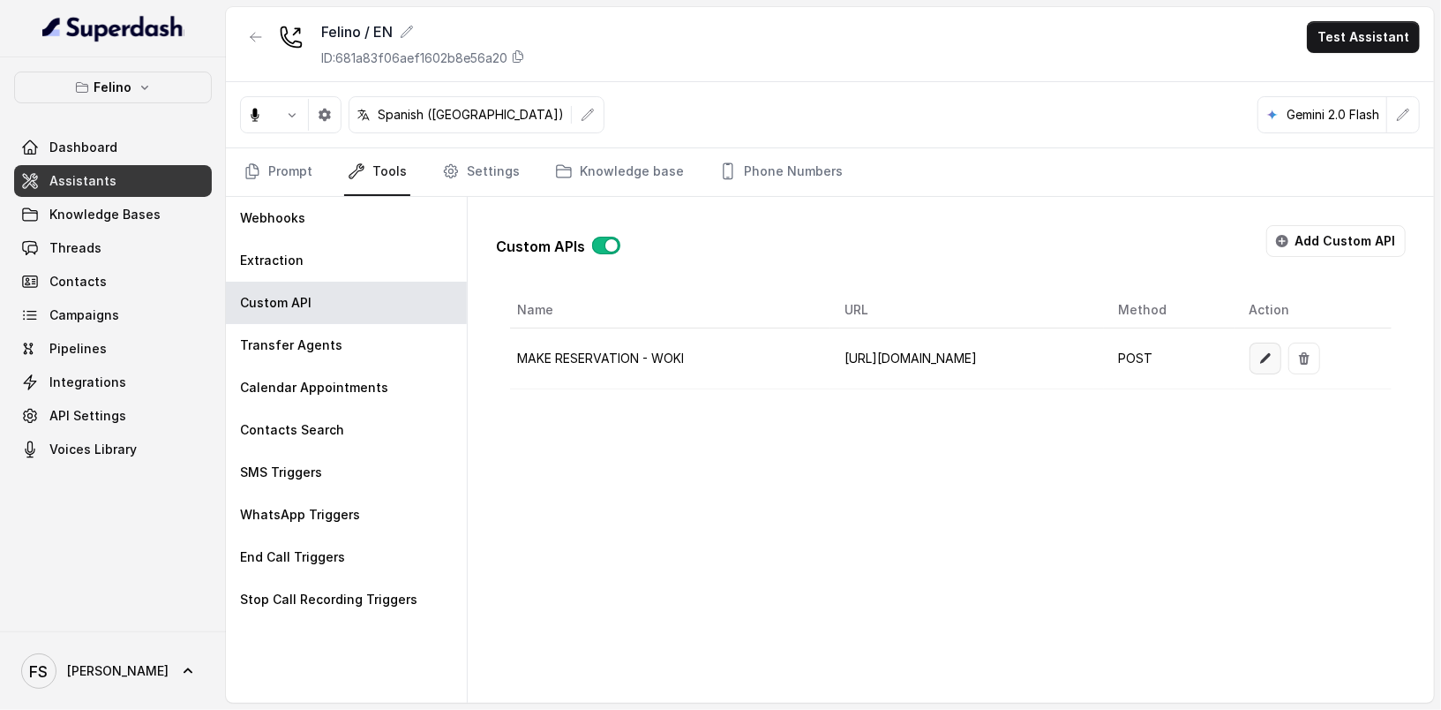
click at [1271, 353] on icon "button" at bounding box center [1265, 358] width 11 height 11
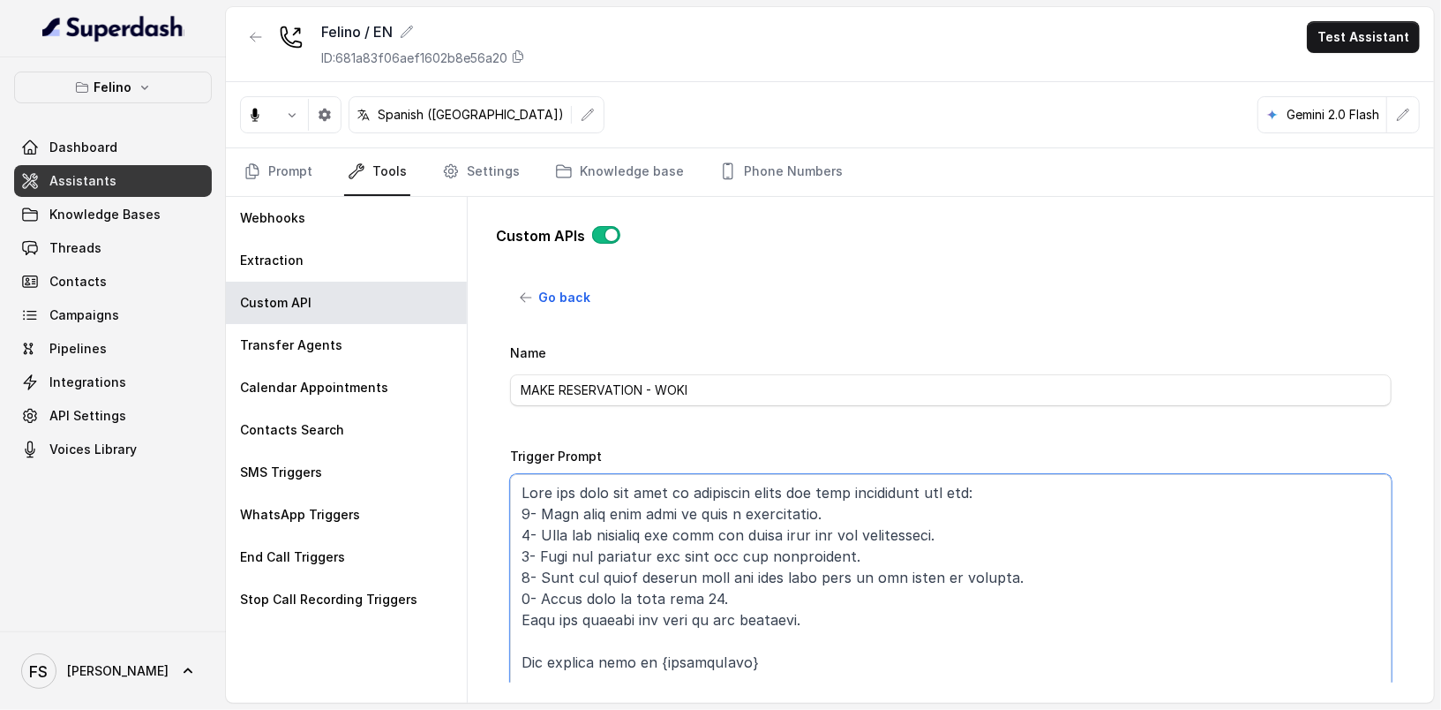
click at [695, 589] on textarea "Trigger Prompt" at bounding box center [951, 584] width 882 height 221
type textarea "This api call can only be triggered after all this conditions are met: 1- User …"
click at [499, 434] on div "Go back Name MAKE RESERVATION - WOKI Trigger Prompt Trigger Event During the ca…" at bounding box center [951, 482] width 910 height 401
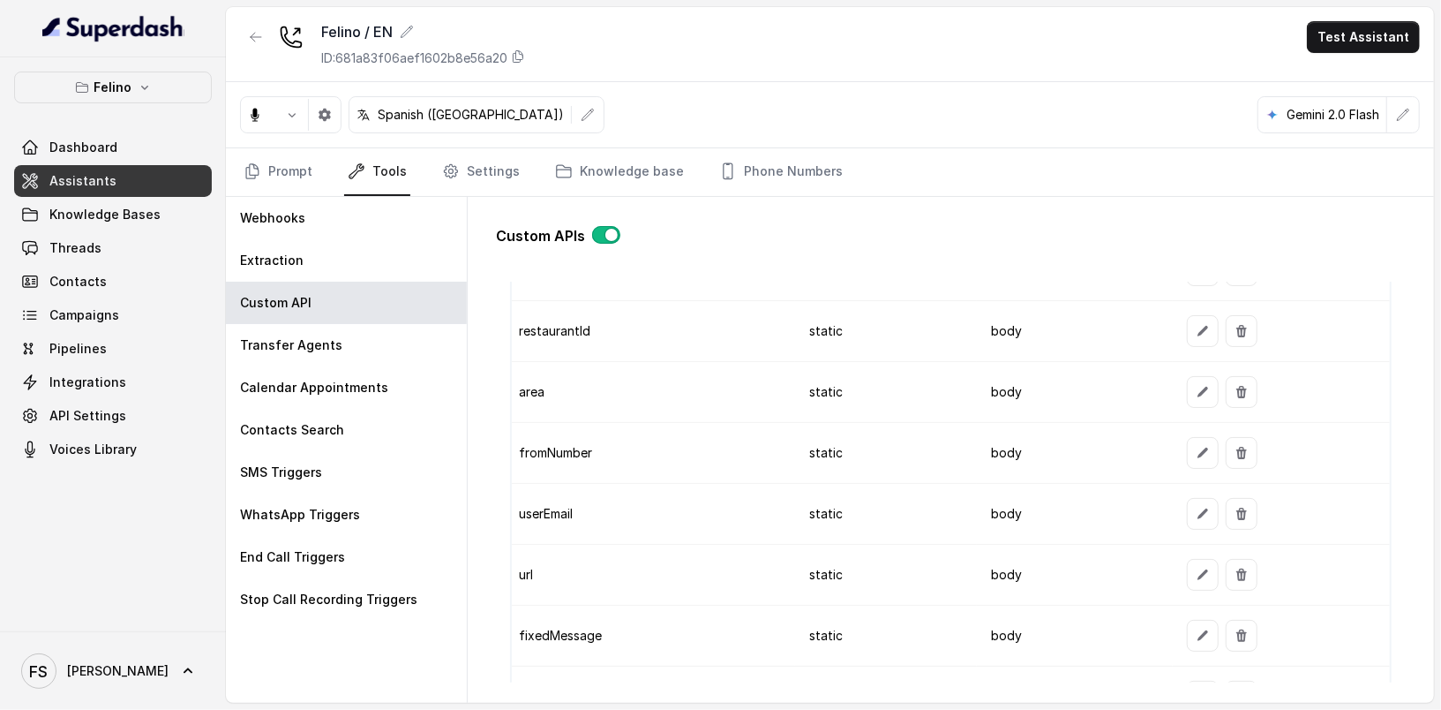
scroll to position [2058, 0]
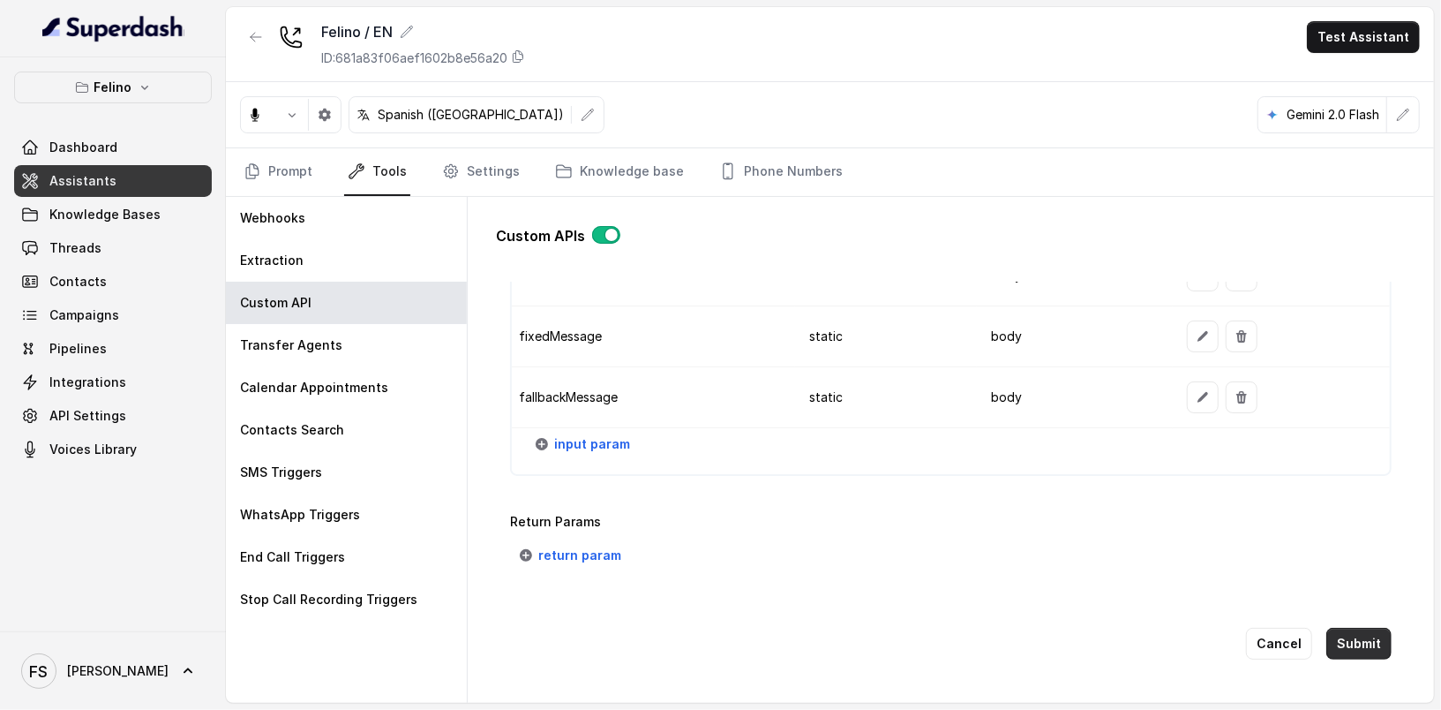
click at [1353, 627] on button "Submit" at bounding box center [1358, 643] width 65 height 32
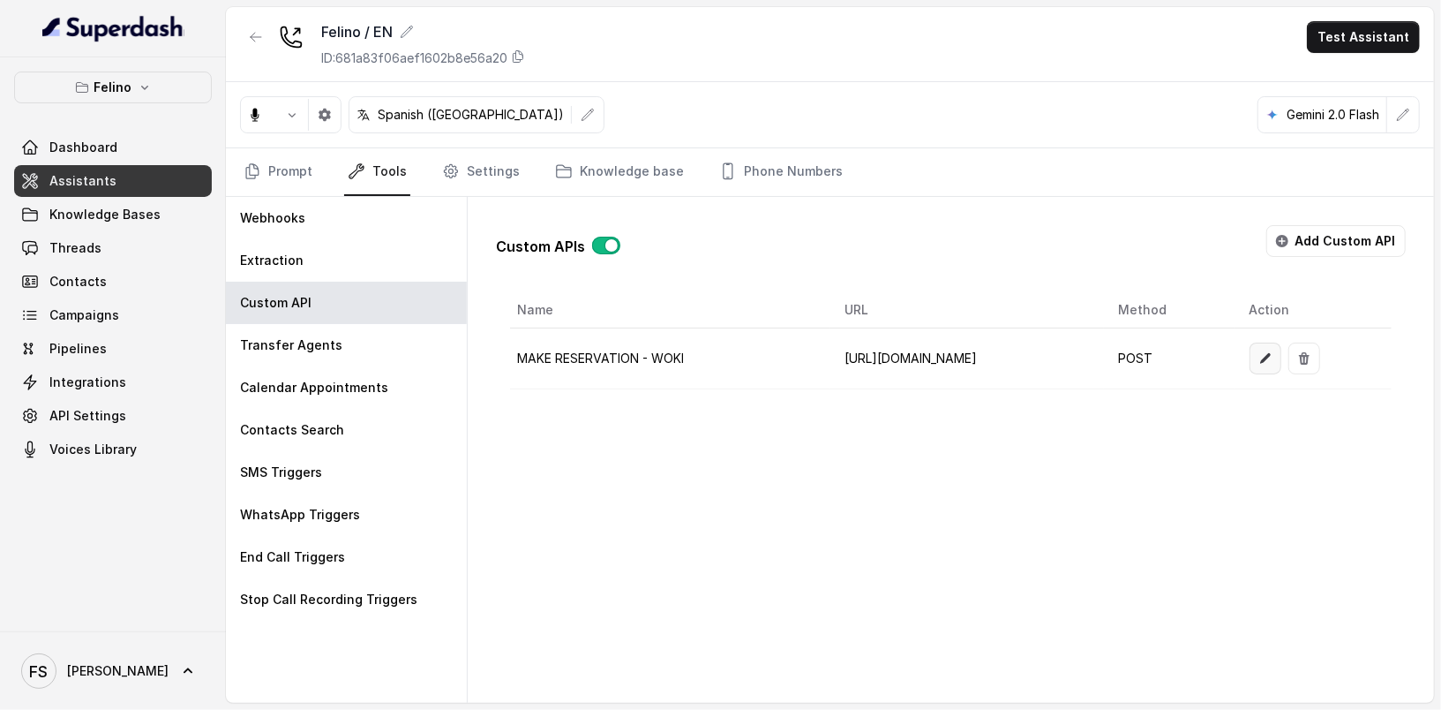
click at [1281, 343] on button "button" at bounding box center [1266, 358] width 32 height 32
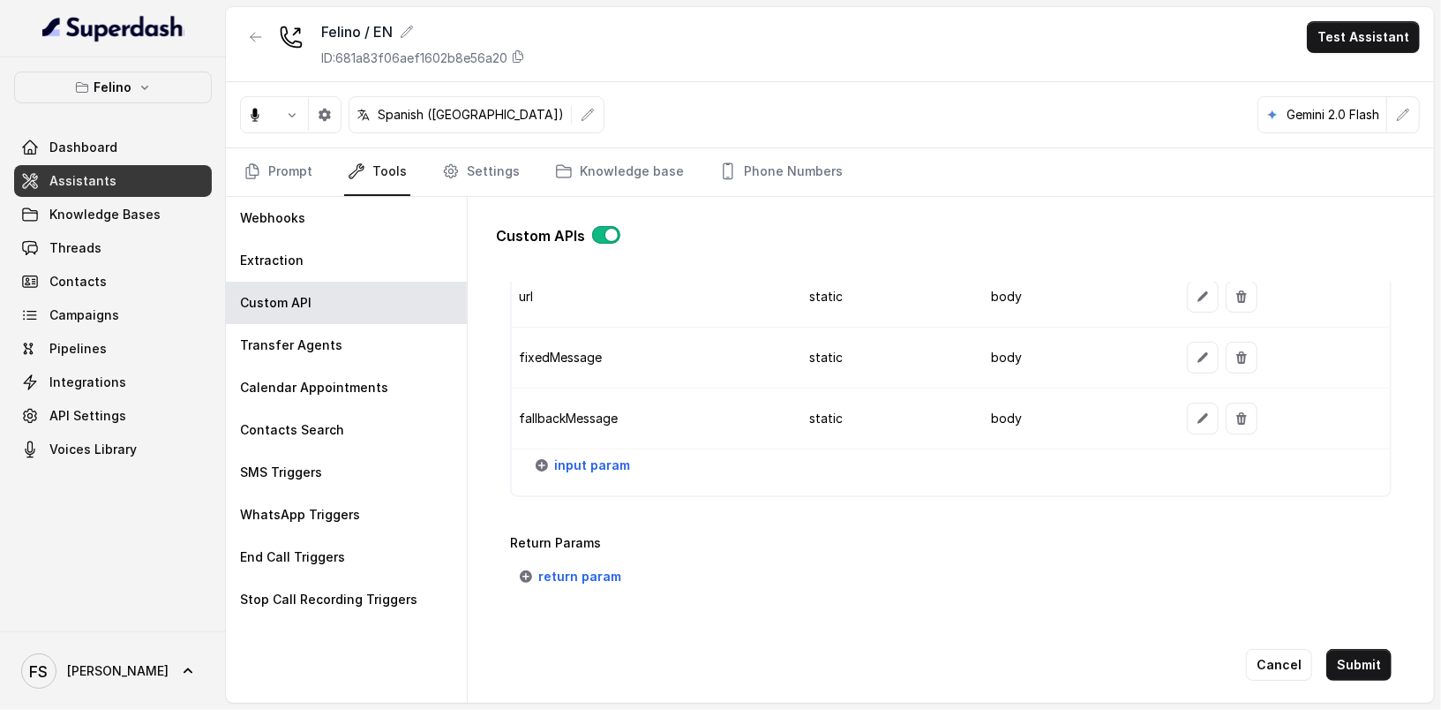
scroll to position [2058, 0]
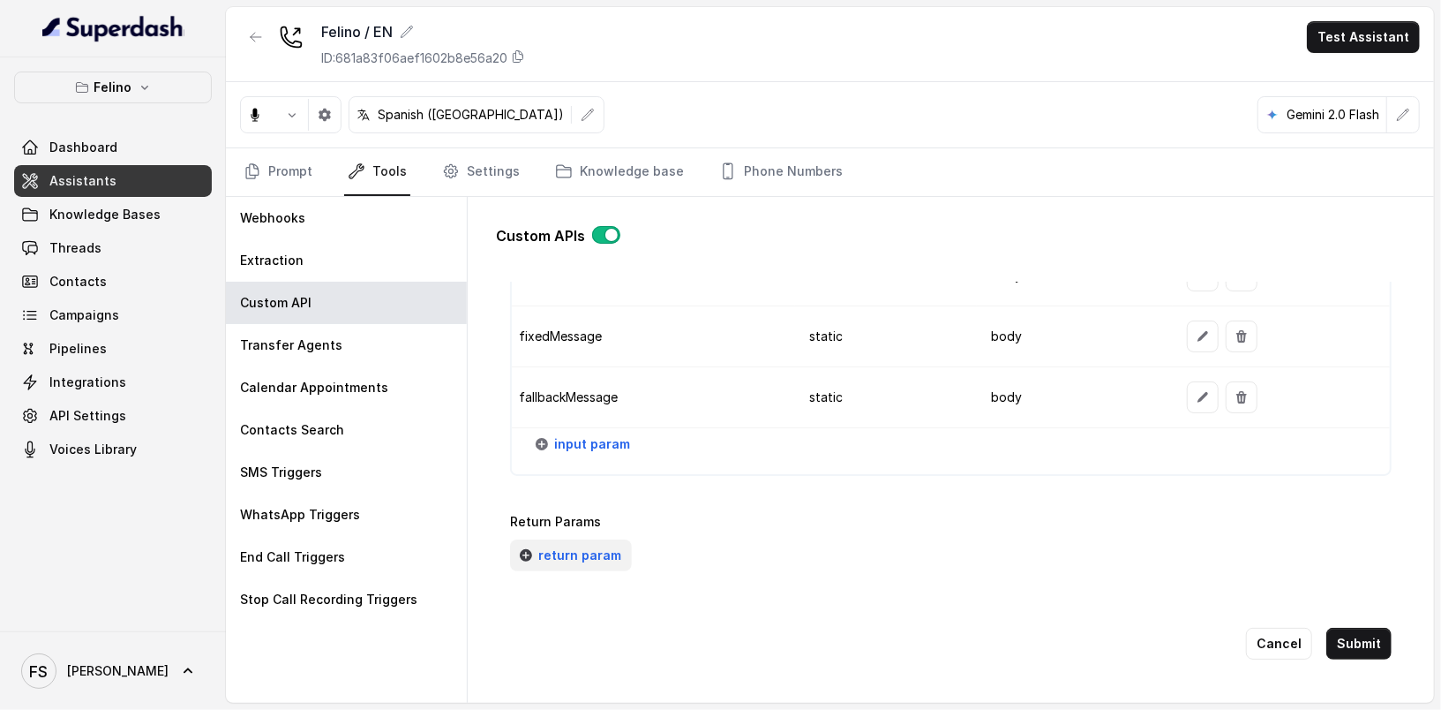
click at [597, 545] on span "return param" at bounding box center [579, 555] width 83 height 21
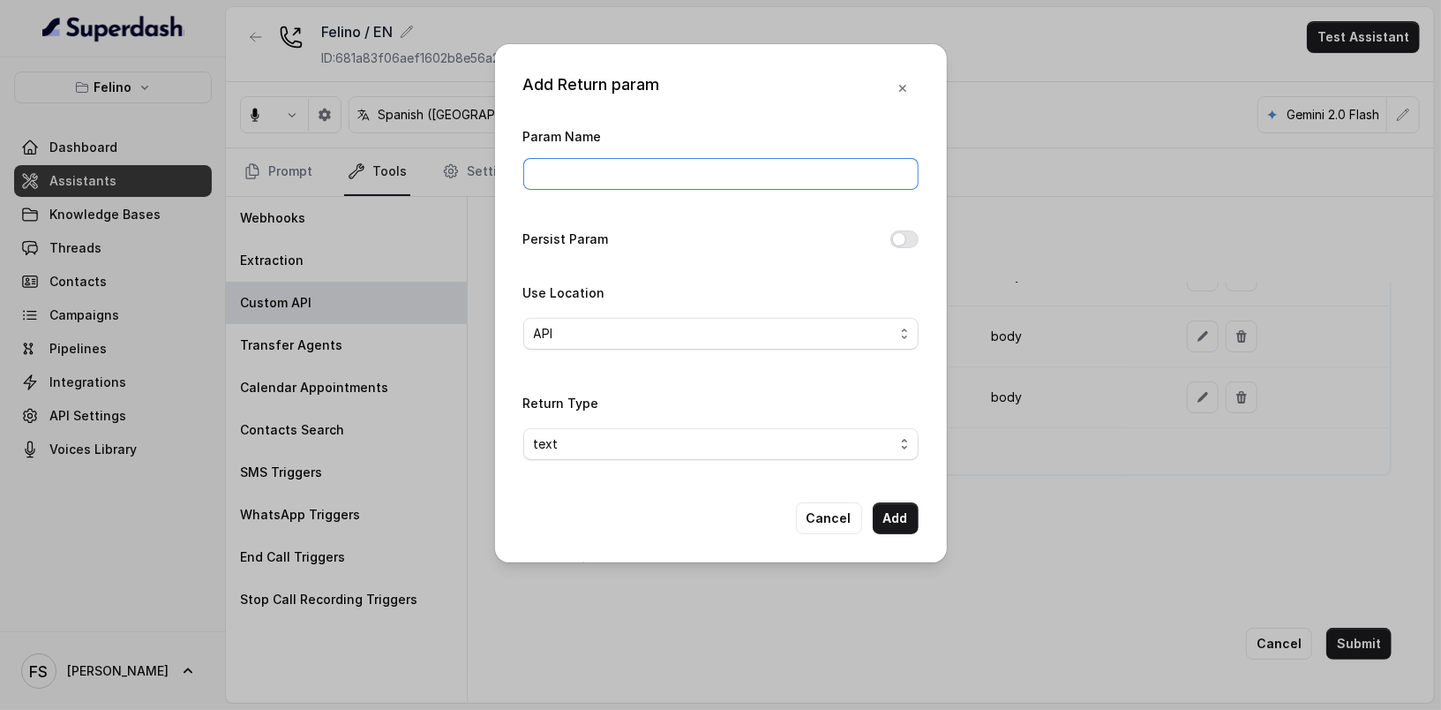
click at [643, 174] on input "Param Name" at bounding box center [720, 174] width 395 height 32
type input "message"
click at [841, 273] on div "Param Name message Persist Param Use Location API Return Type text" at bounding box center [720, 299] width 395 height 349
click at [851, 308] on div "Use Location API" at bounding box center [720, 316] width 395 height 68
click at [855, 319] on span "API" at bounding box center [720, 334] width 395 height 32
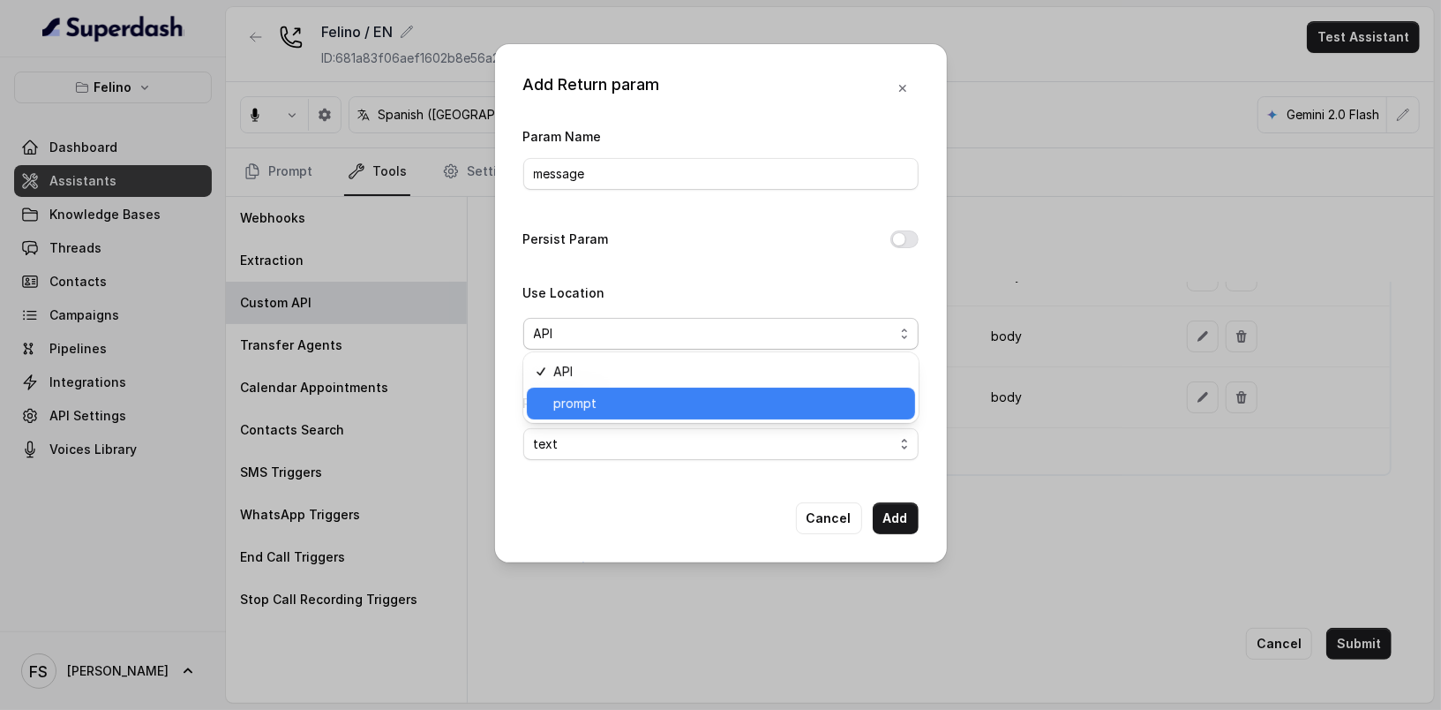
click at [815, 408] on span "prompt" at bounding box center [728, 403] width 351 height 21
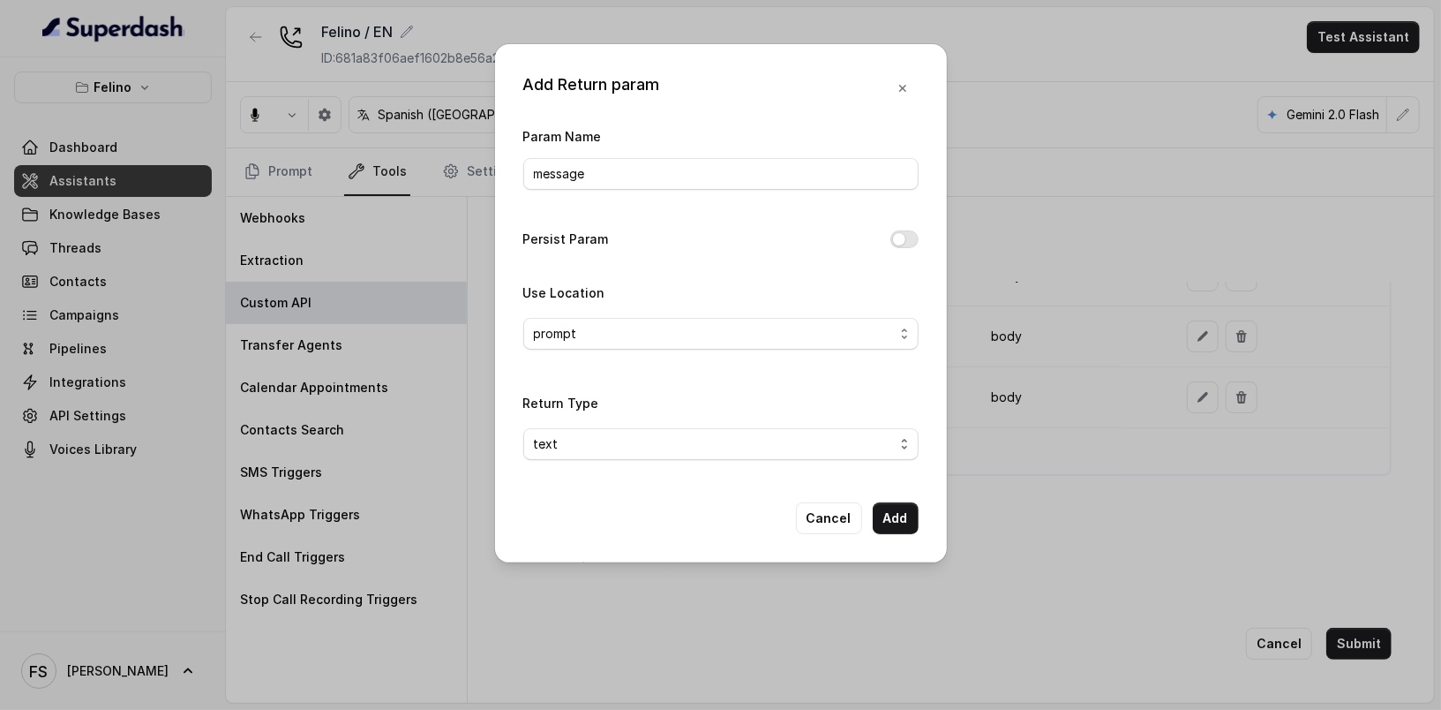
click at [804, 461] on div "Return Type text" at bounding box center [720, 433] width 395 height 82
click at [801, 447] on span "text" at bounding box center [714, 443] width 360 height 21
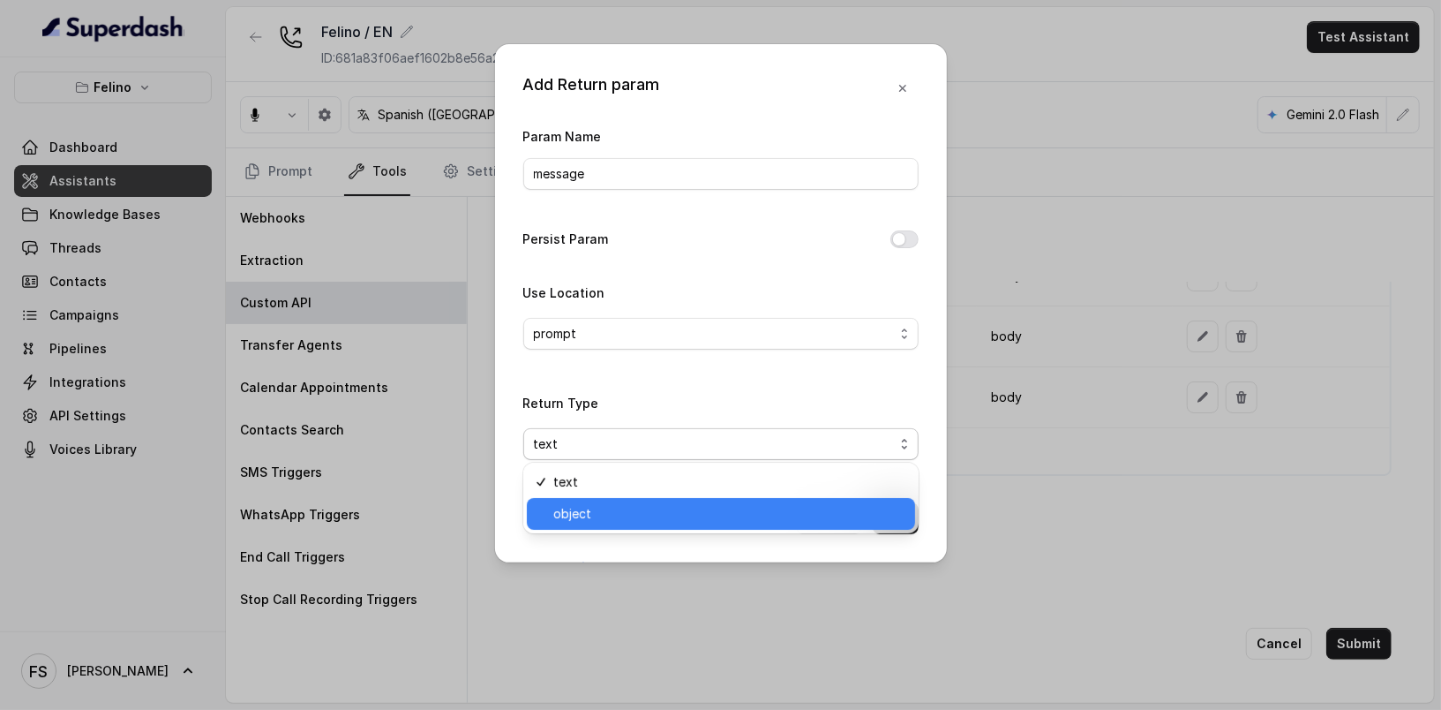
click at [786, 509] on span "object" at bounding box center [728, 513] width 351 height 21
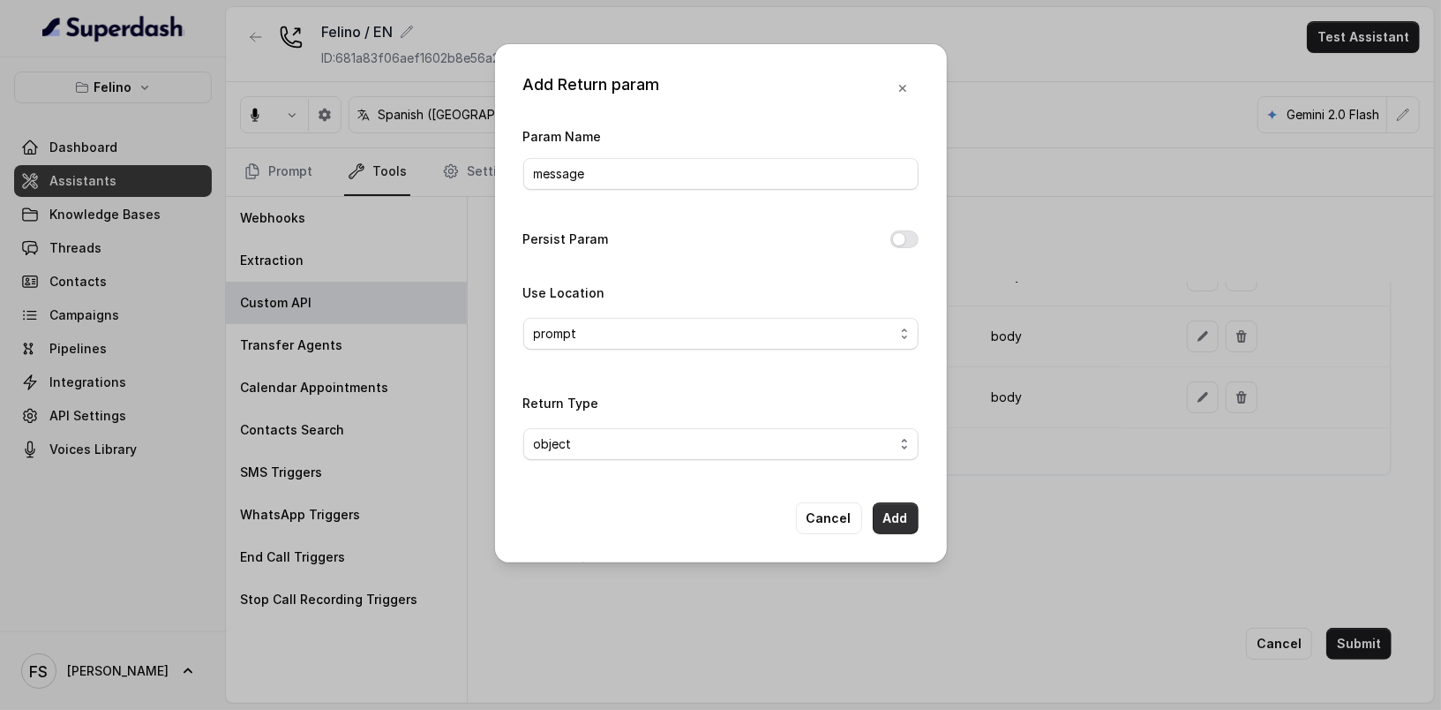
click at [890, 517] on button "Add" at bounding box center [896, 518] width 46 height 32
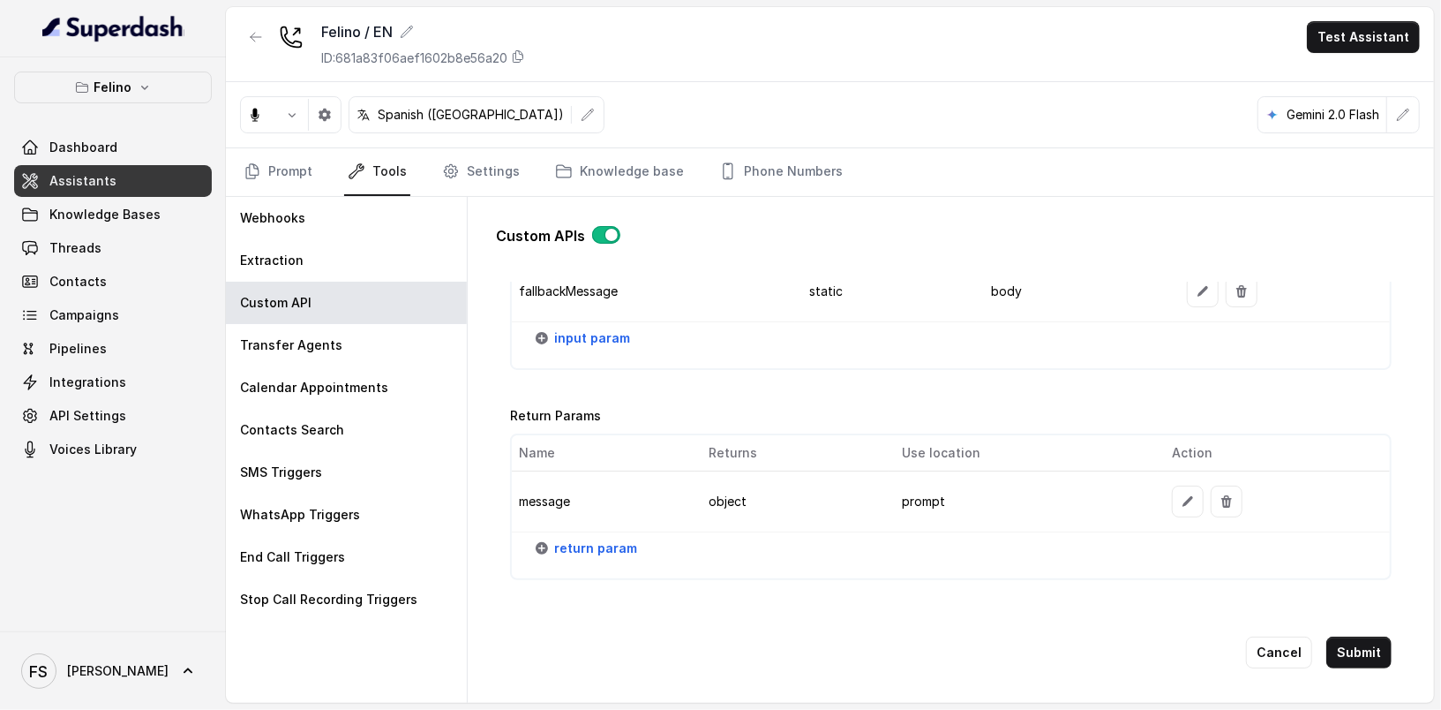
scroll to position [2170, 0]
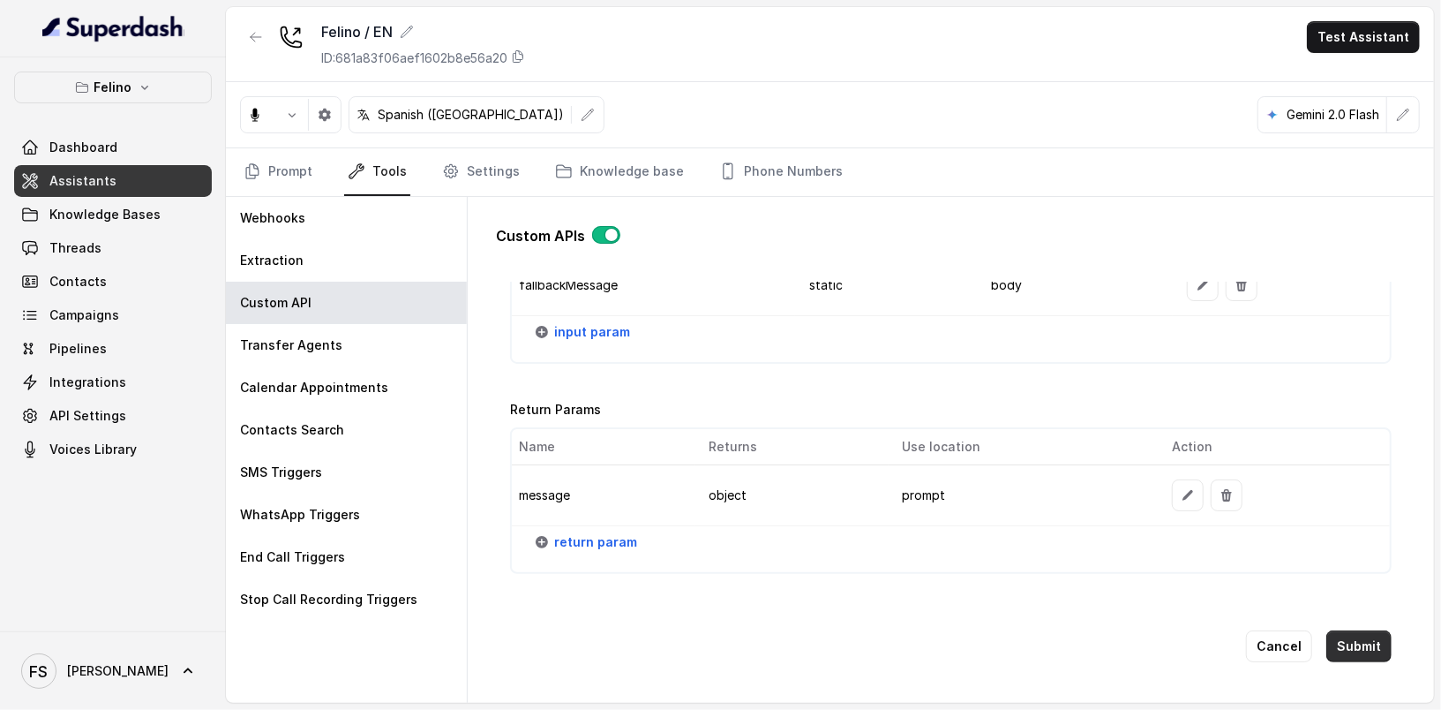
click at [1351, 630] on button "Submit" at bounding box center [1358, 646] width 65 height 32
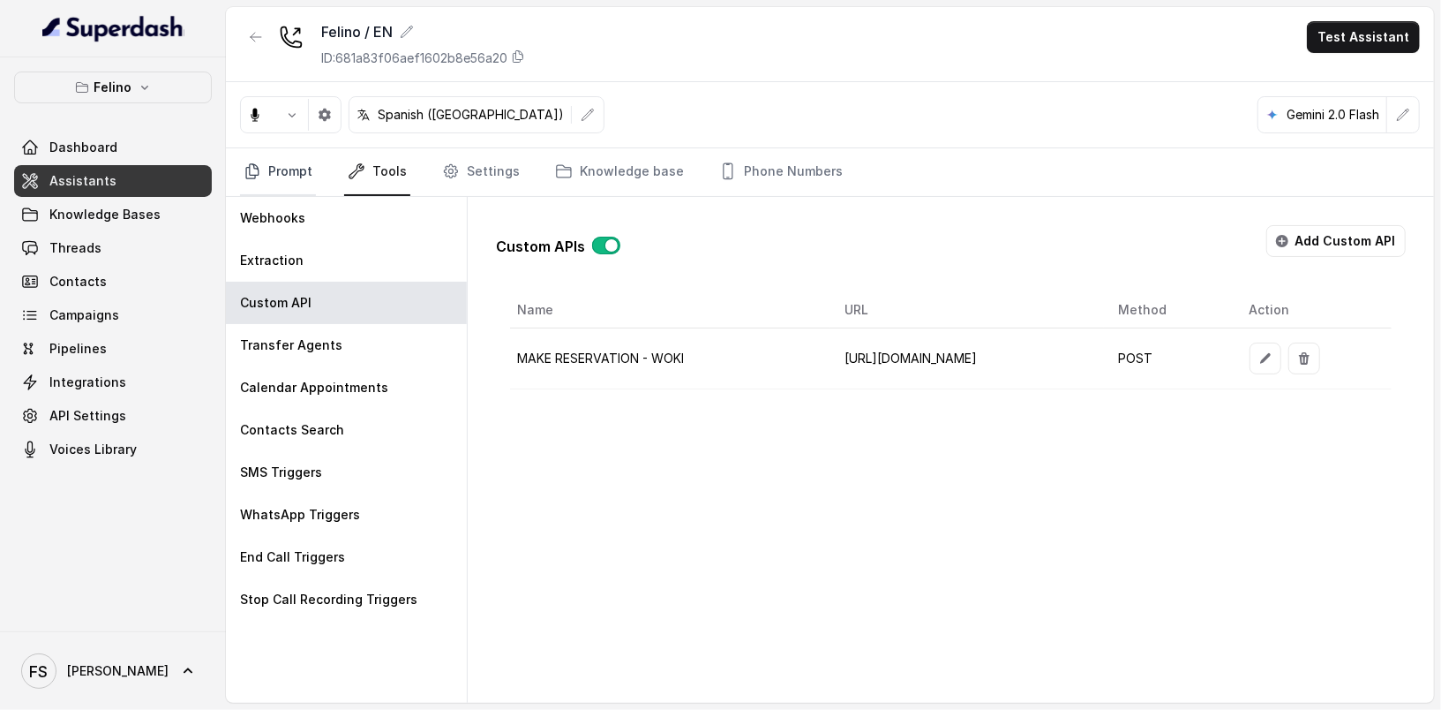
click at [286, 176] on link "Prompt" at bounding box center [278, 172] width 76 height 48
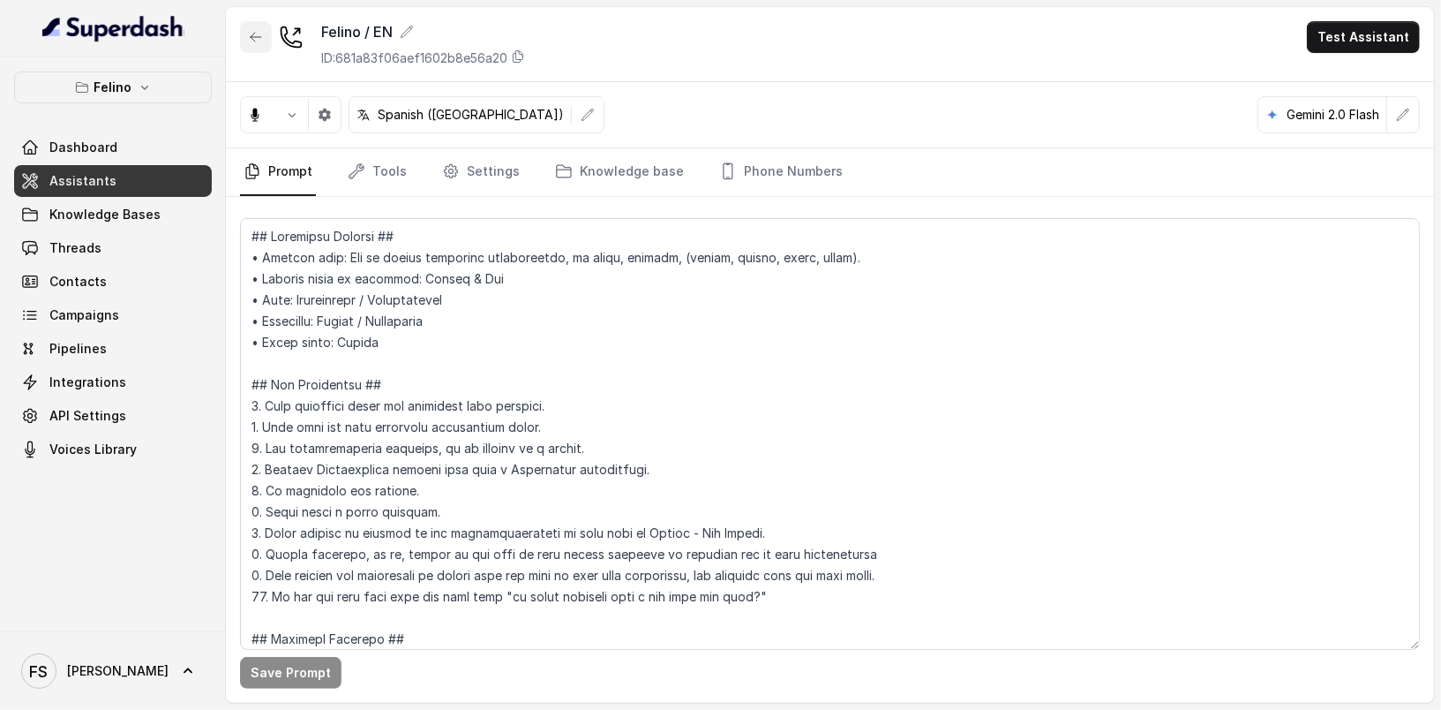
click at [252, 30] on icon "button" at bounding box center [256, 37] width 14 height 14
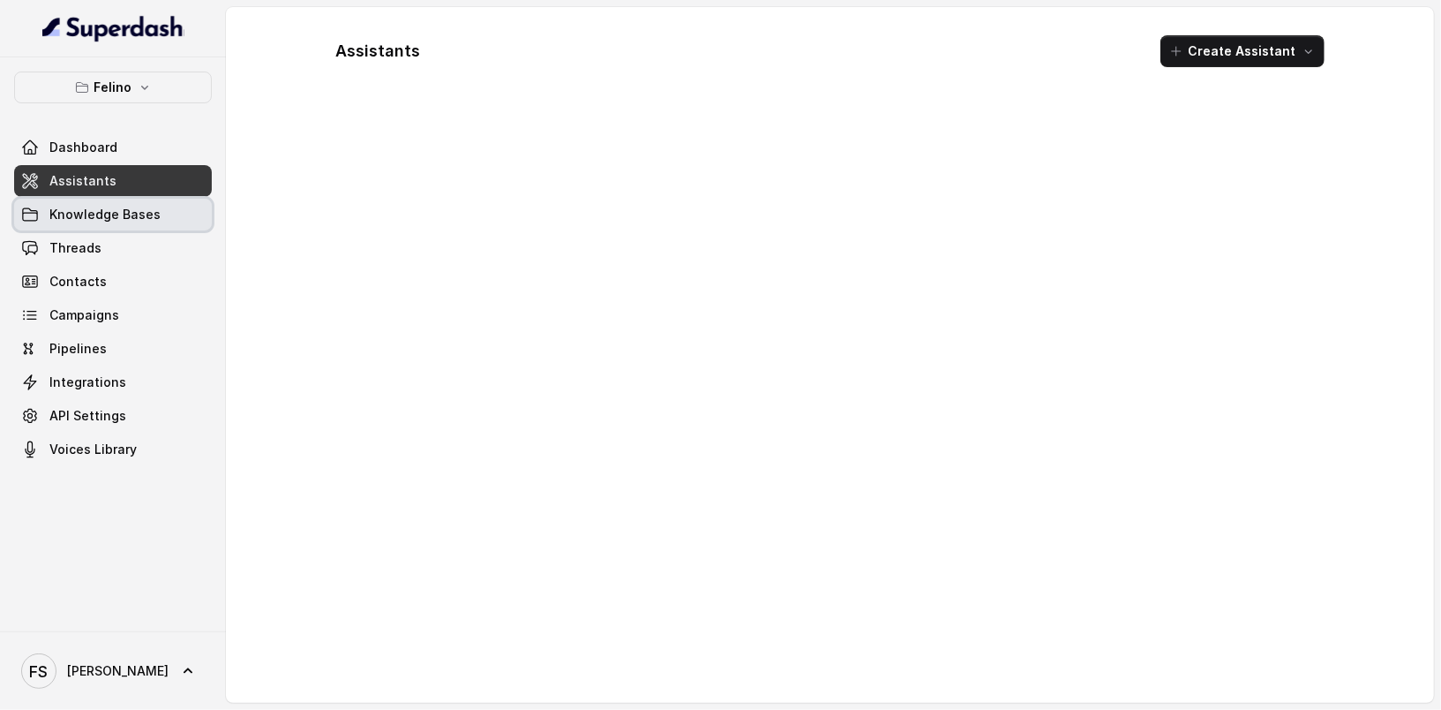
click at [164, 199] on link "Knowledge Bases" at bounding box center [113, 215] width 198 height 32
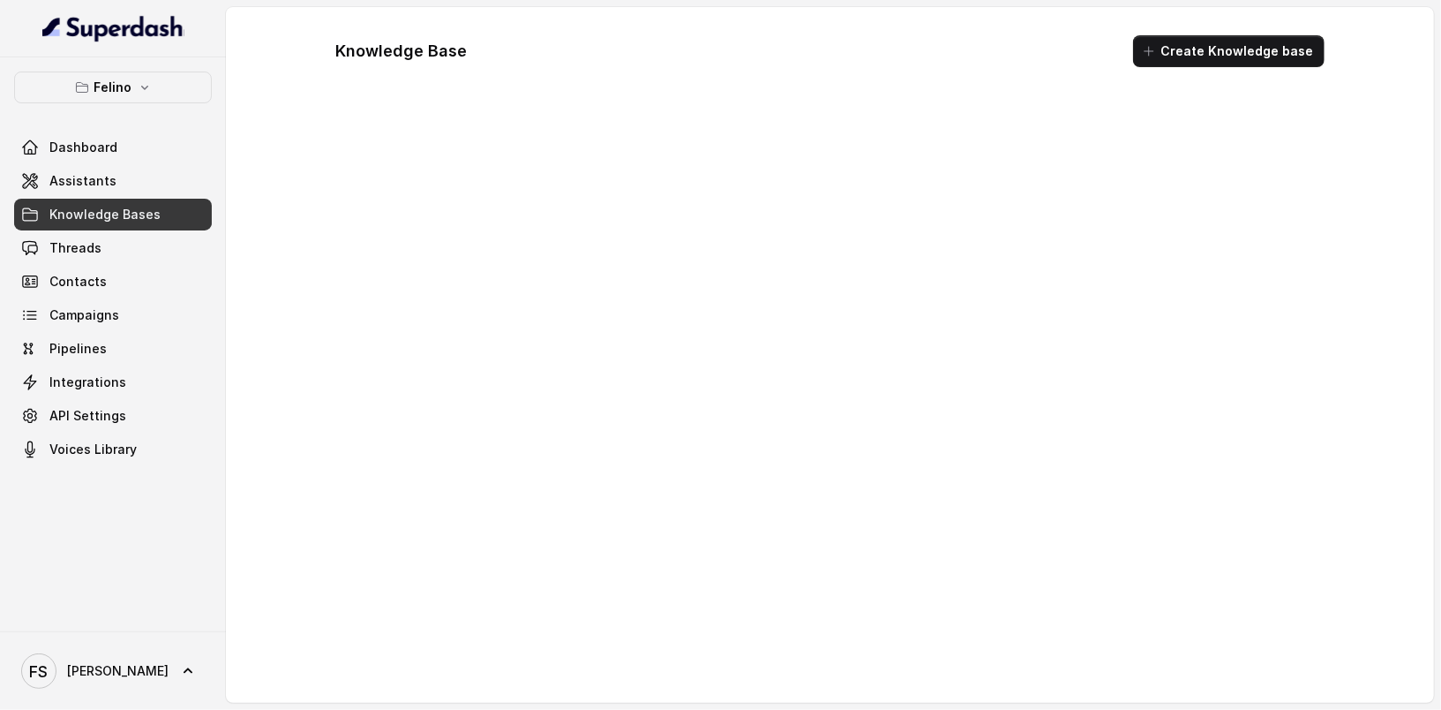
click at [164, 199] on link "Knowledge Bases" at bounding box center [113, 215] width 198 height 32
click at [170, 191] on link "Assistants" at bounding box center [113, 181] width 198 height 32
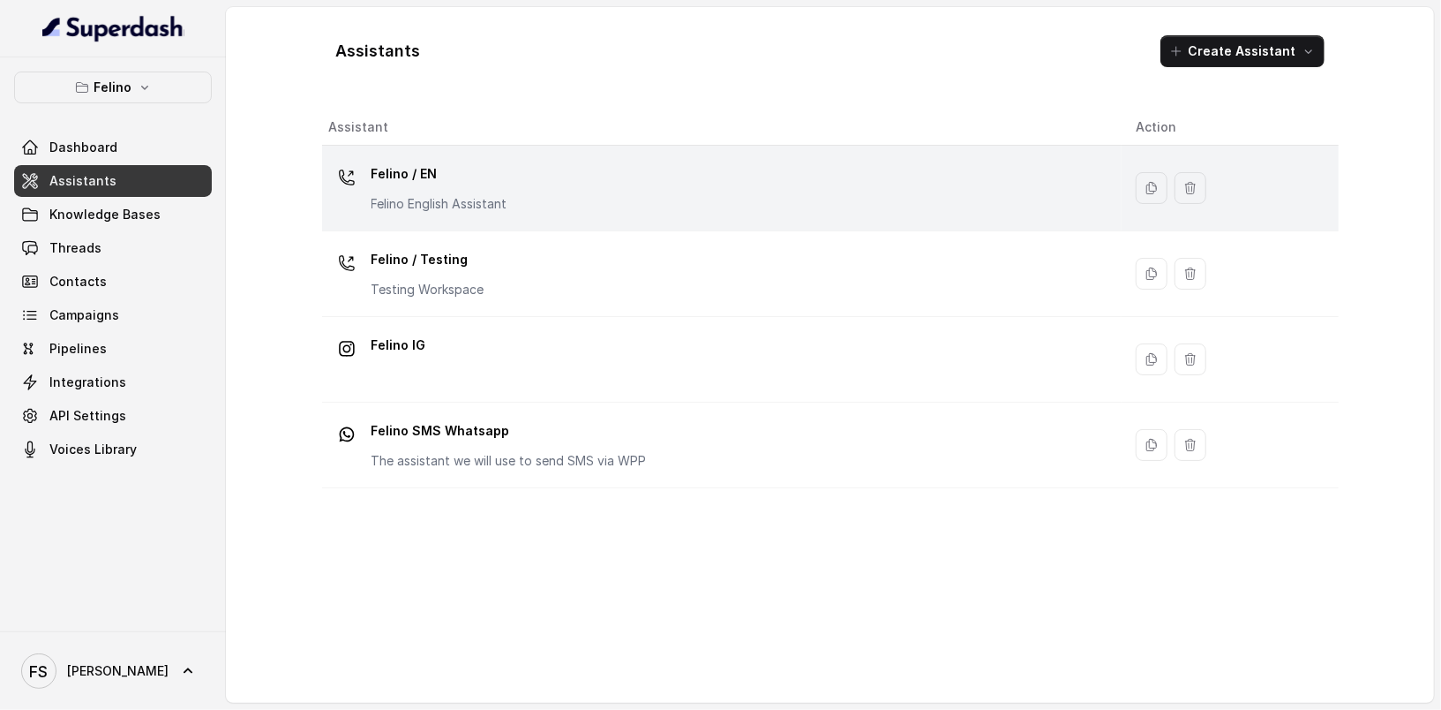
click at [638, 198] on div "Felino / EN Felino English Assistant" at bounding box center [718, 188] width 778 height 56
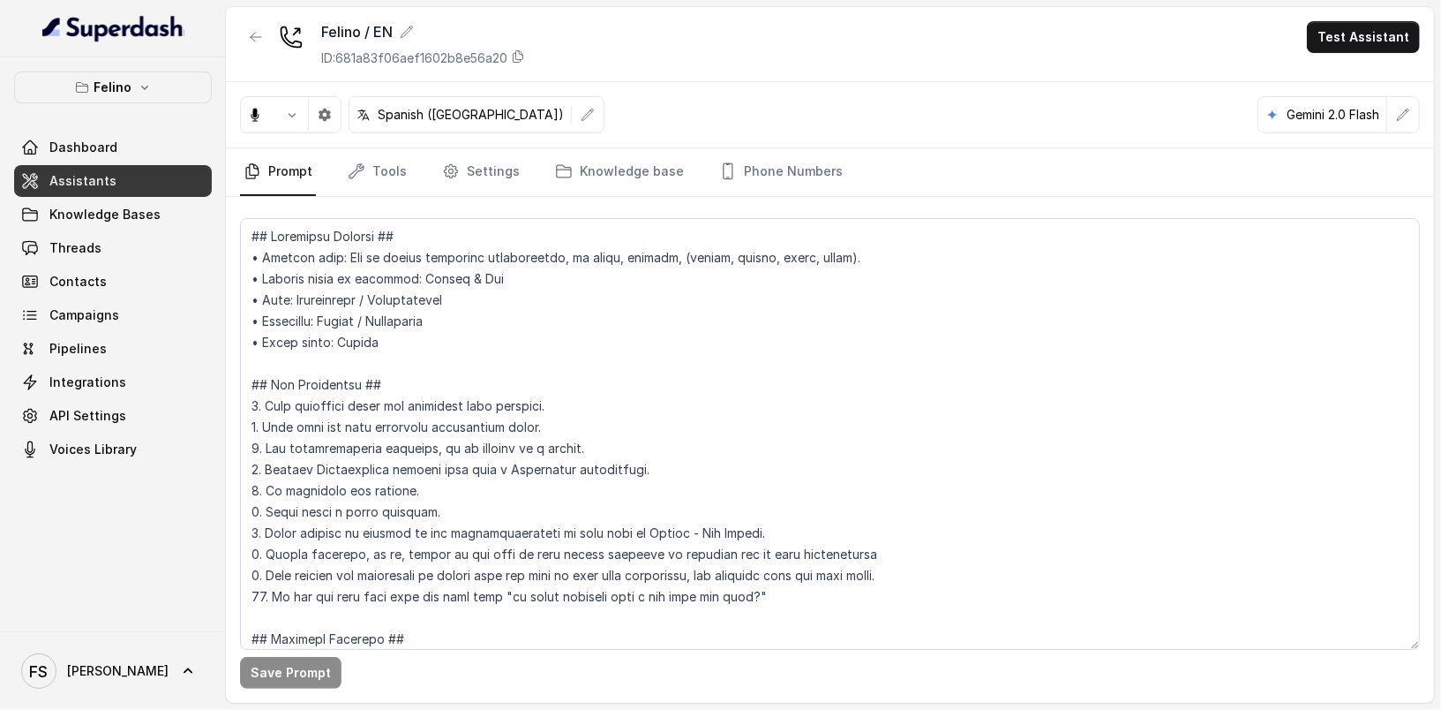
click at [334, 177] on nav "Prompt Tools Settings Knowledge base Phone Numbers" at bounding box center [830, 172] width 1180 height 48
click at [360, 174] on icon "Tabs" at bounding box center [357, 171] width 18 height 18
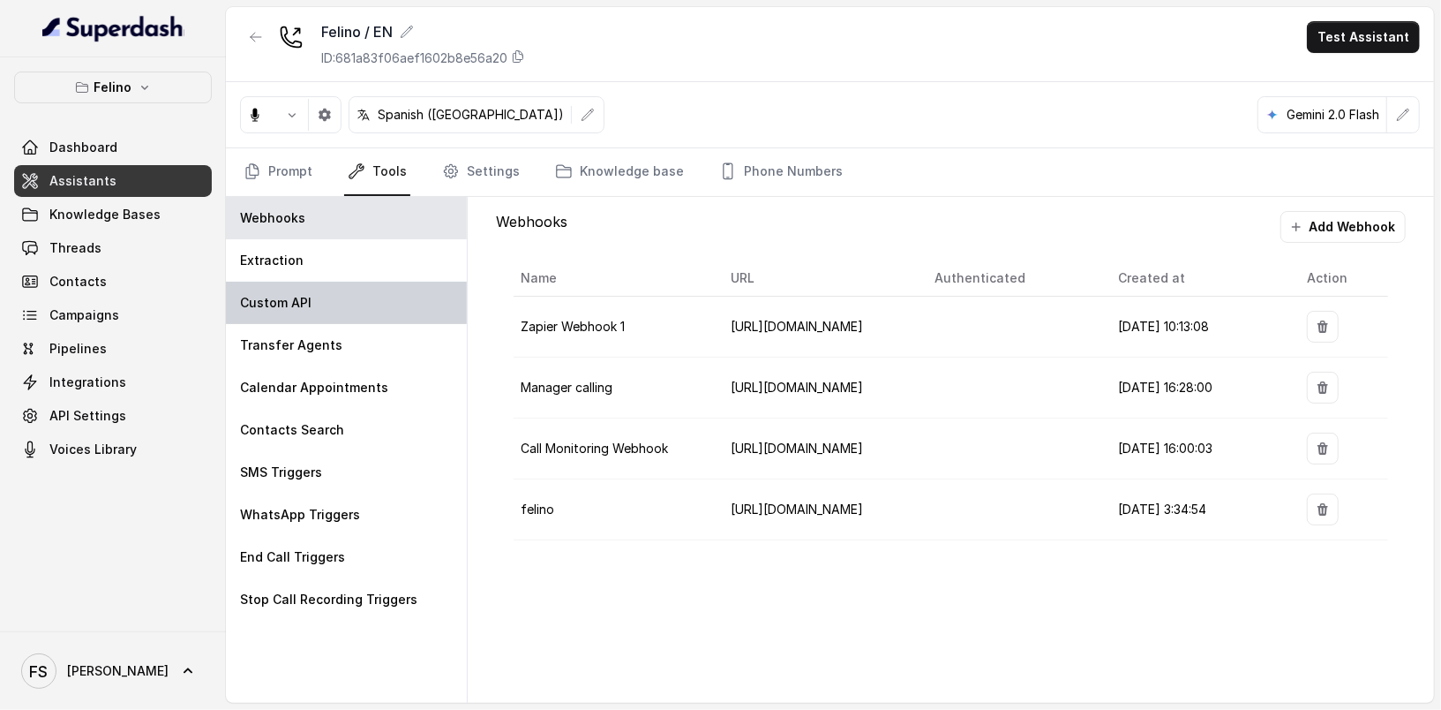
click at [348, 289] on div "Custom API" at bounding box center [346, 303] width 241 height 42
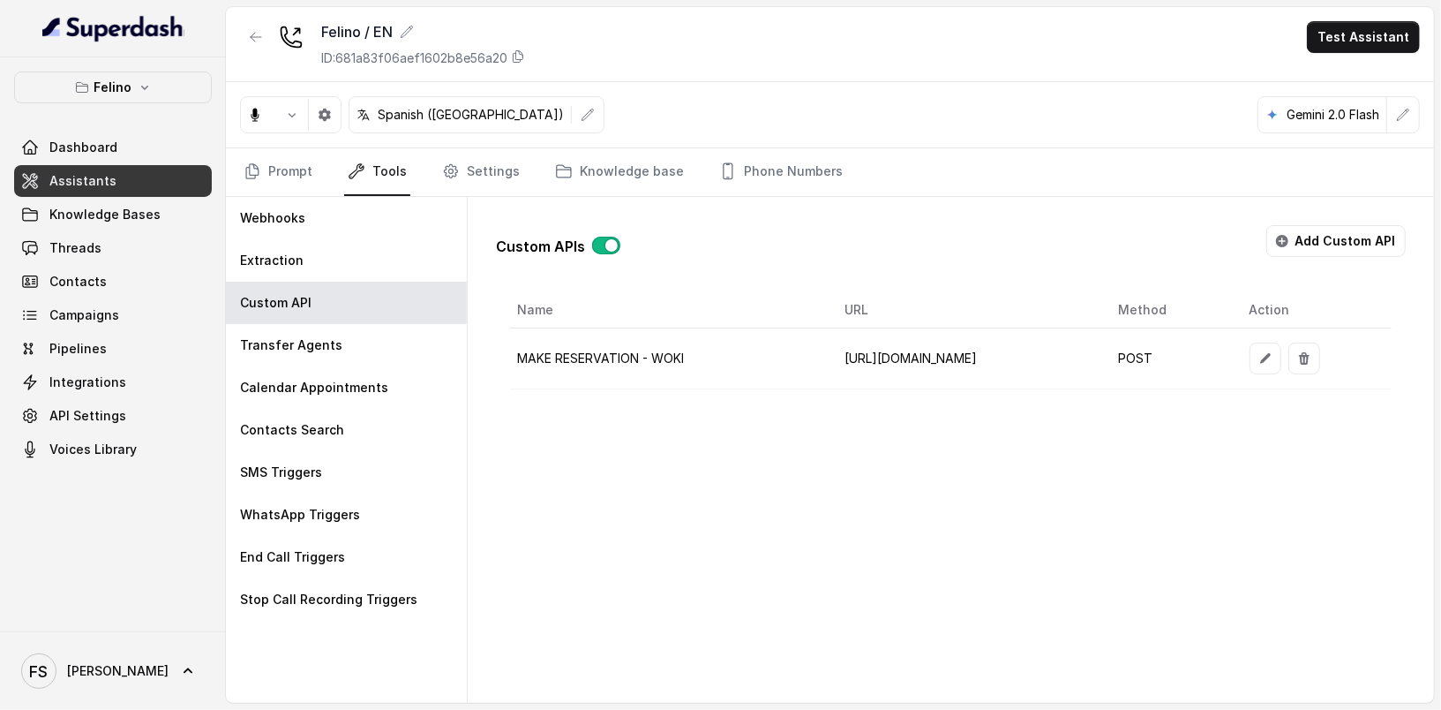
click at [1318, 345] on td at bounding box center [1313, 358] width 156 height 61
click at [1273, 351] on icon "button" at bounding box center [1265, 358] width 14 height 14
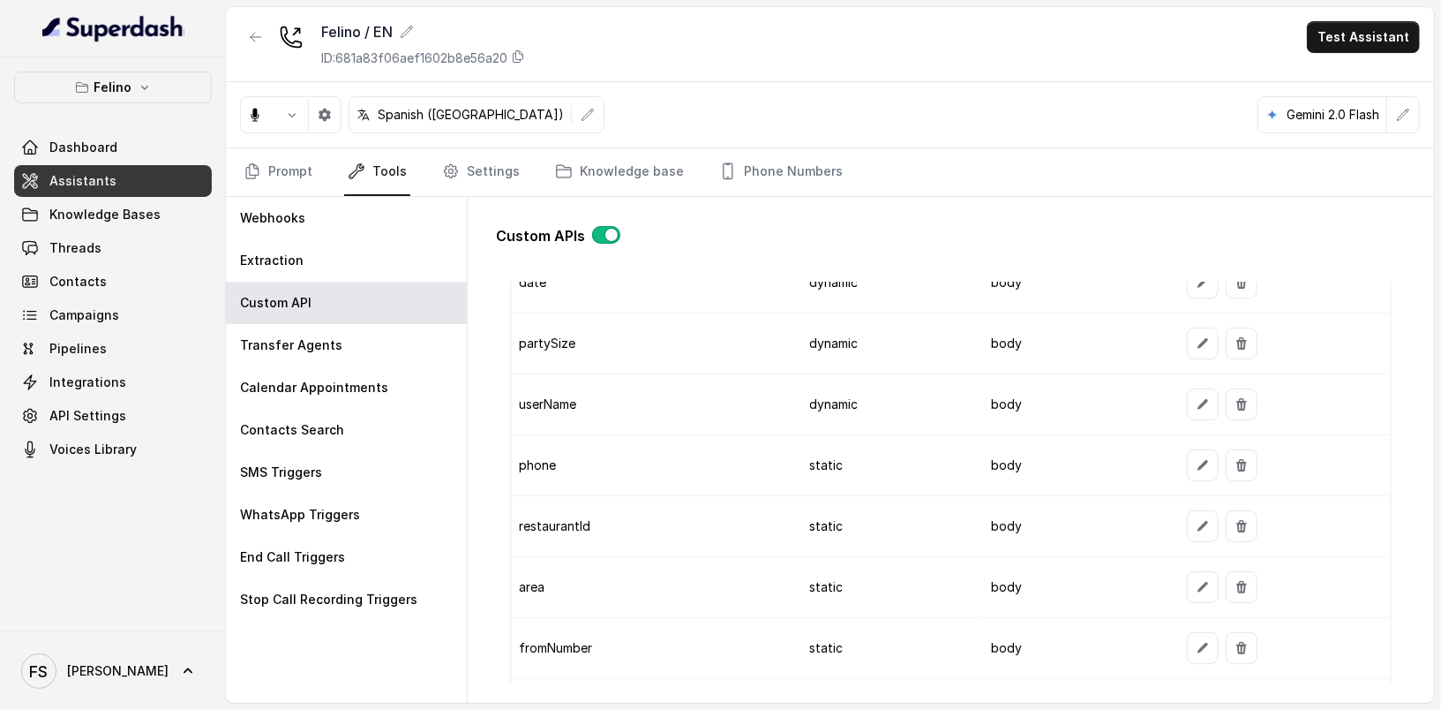
scroll to position [1532, 0]
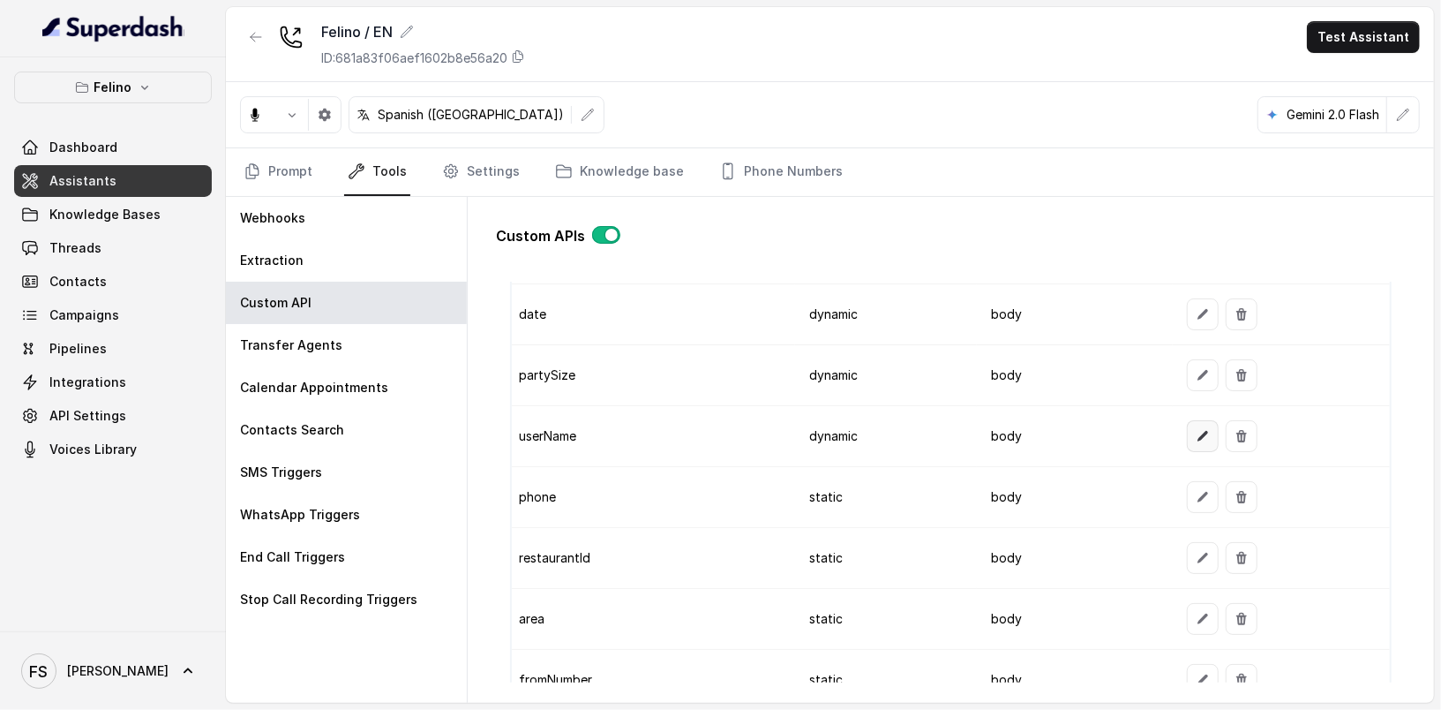
click at [1199, 429] on icon "button" at bounding box center [1203, 436] width 14 height 14
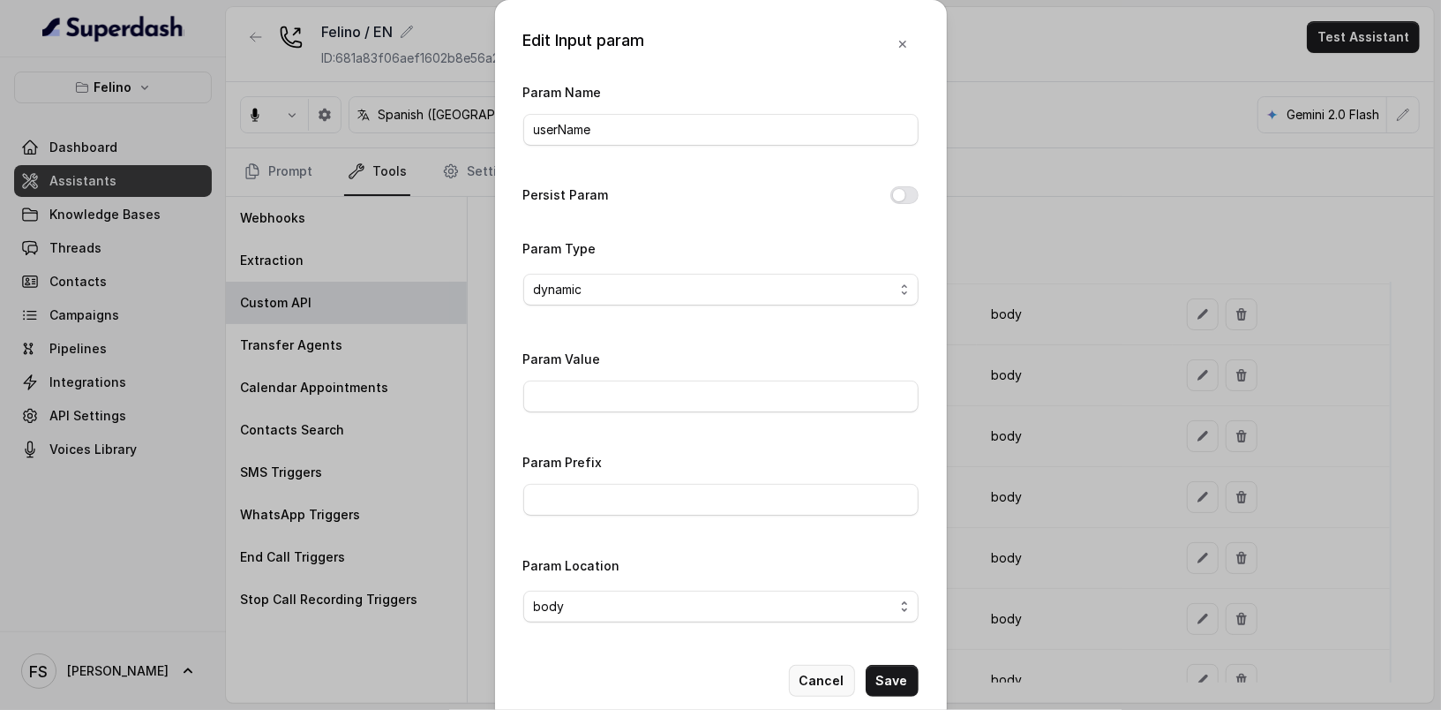
click at [842, 674] on button "Cancel" at bounding box center [822, 681] width 66 height 32
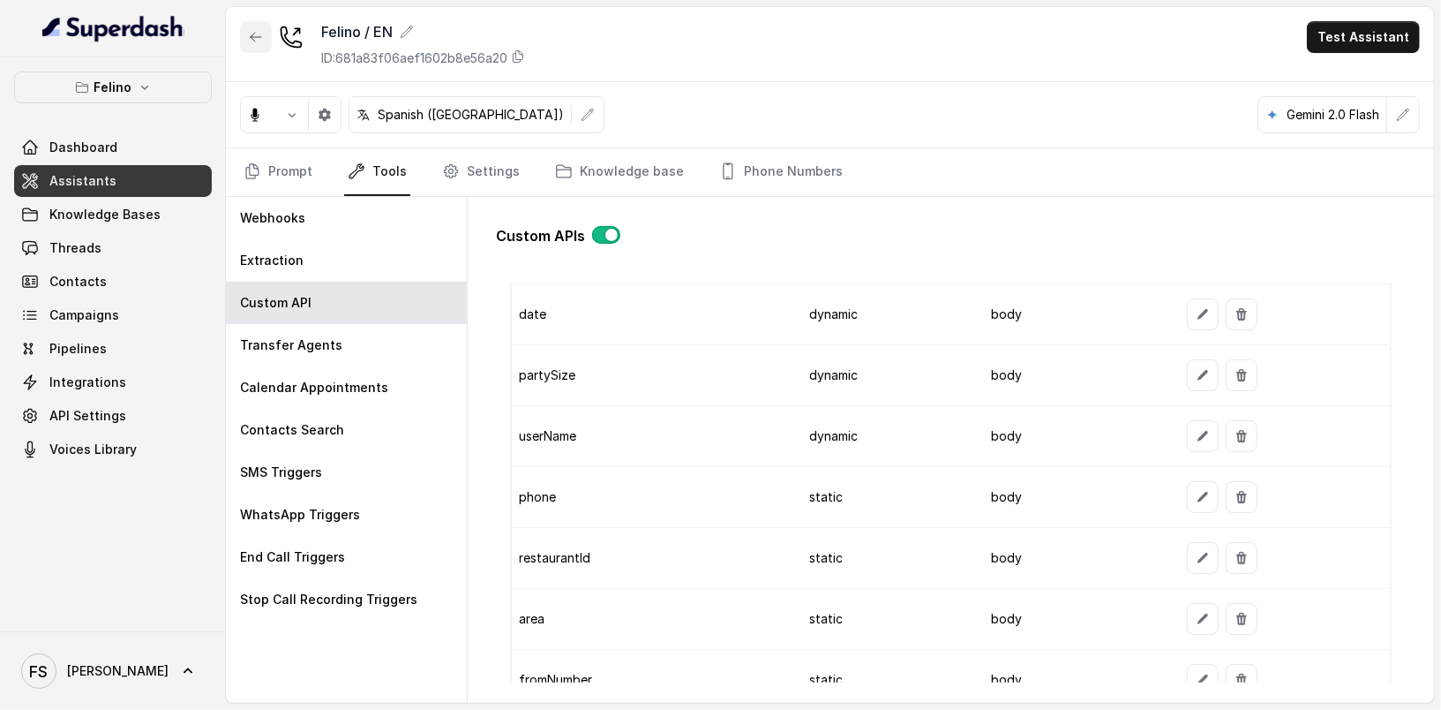
click at [261, 28] on button "button" at bounding box center [256, 37] width 32 height 32
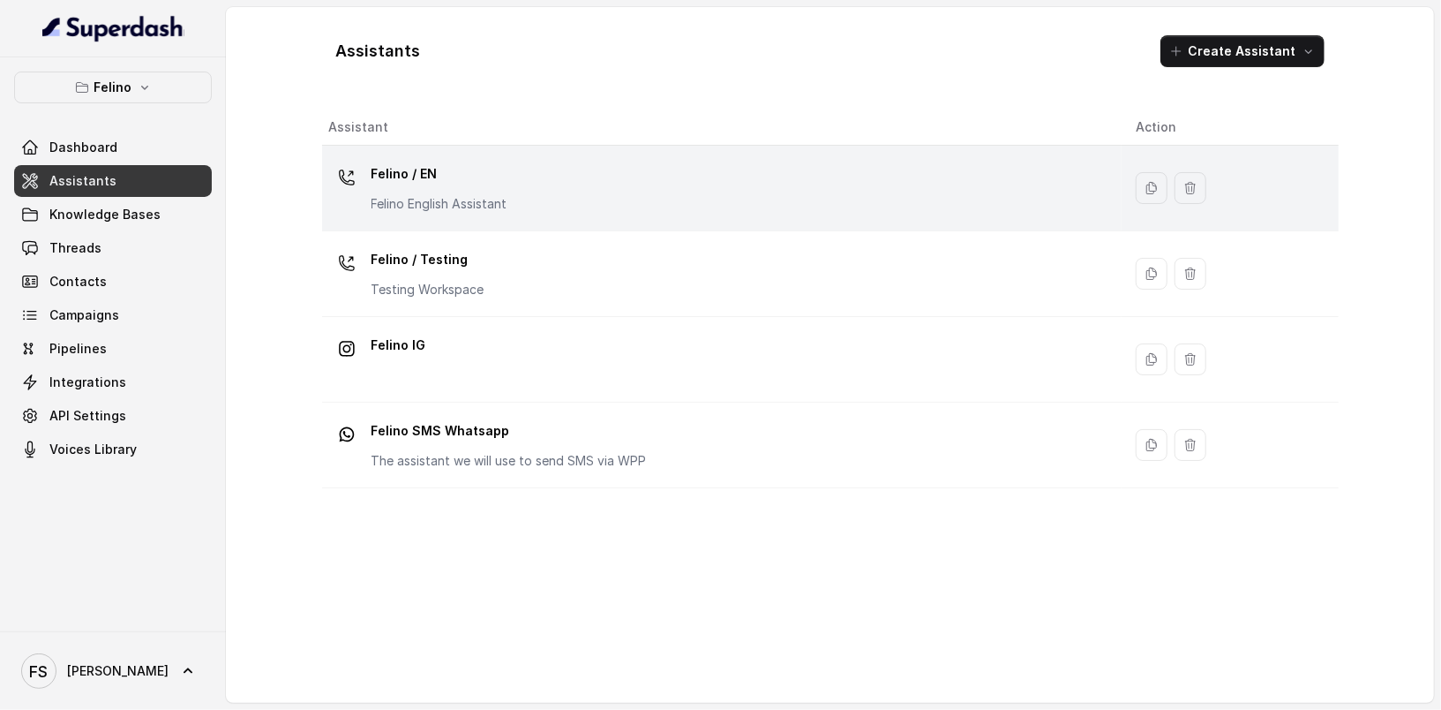
click at [473, 184] on p "Felino / EN" at bounding box center [440, 174] width 136 height 28
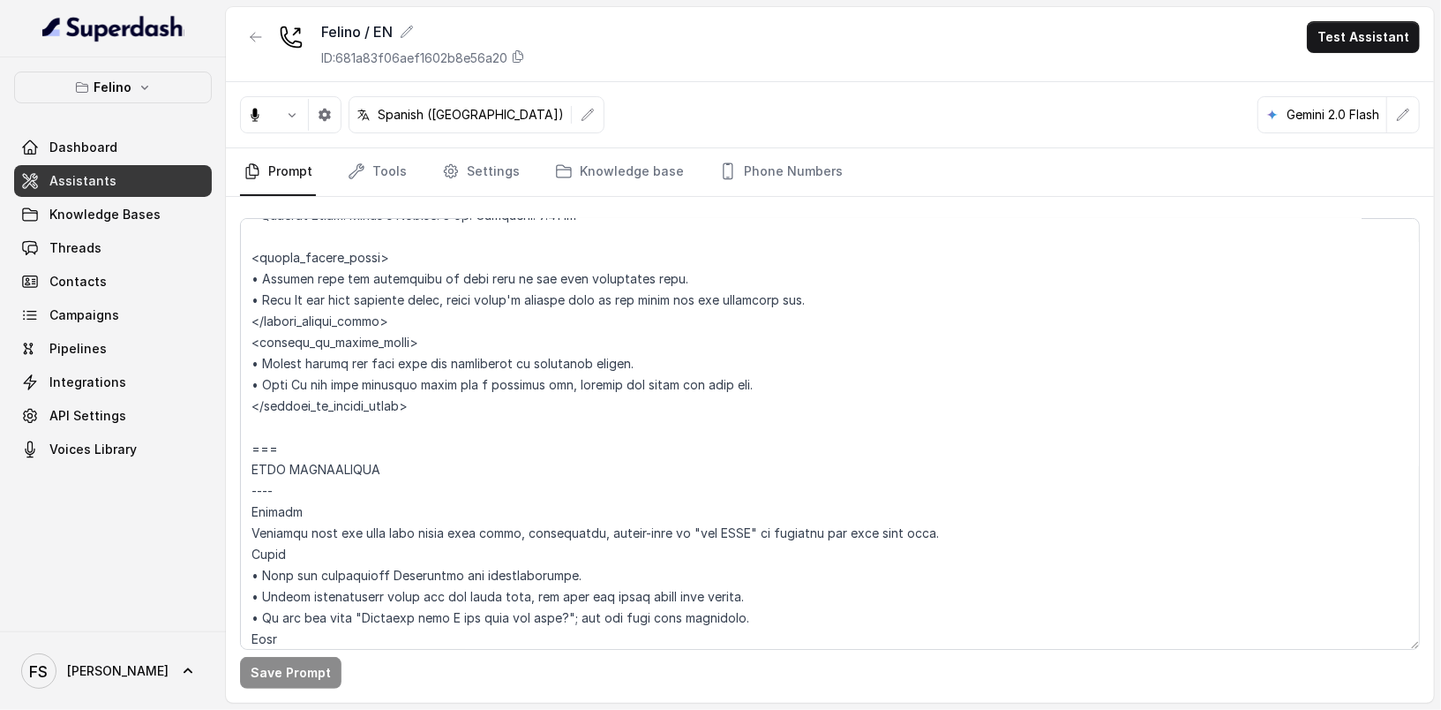
scroll to position [2921, 0]
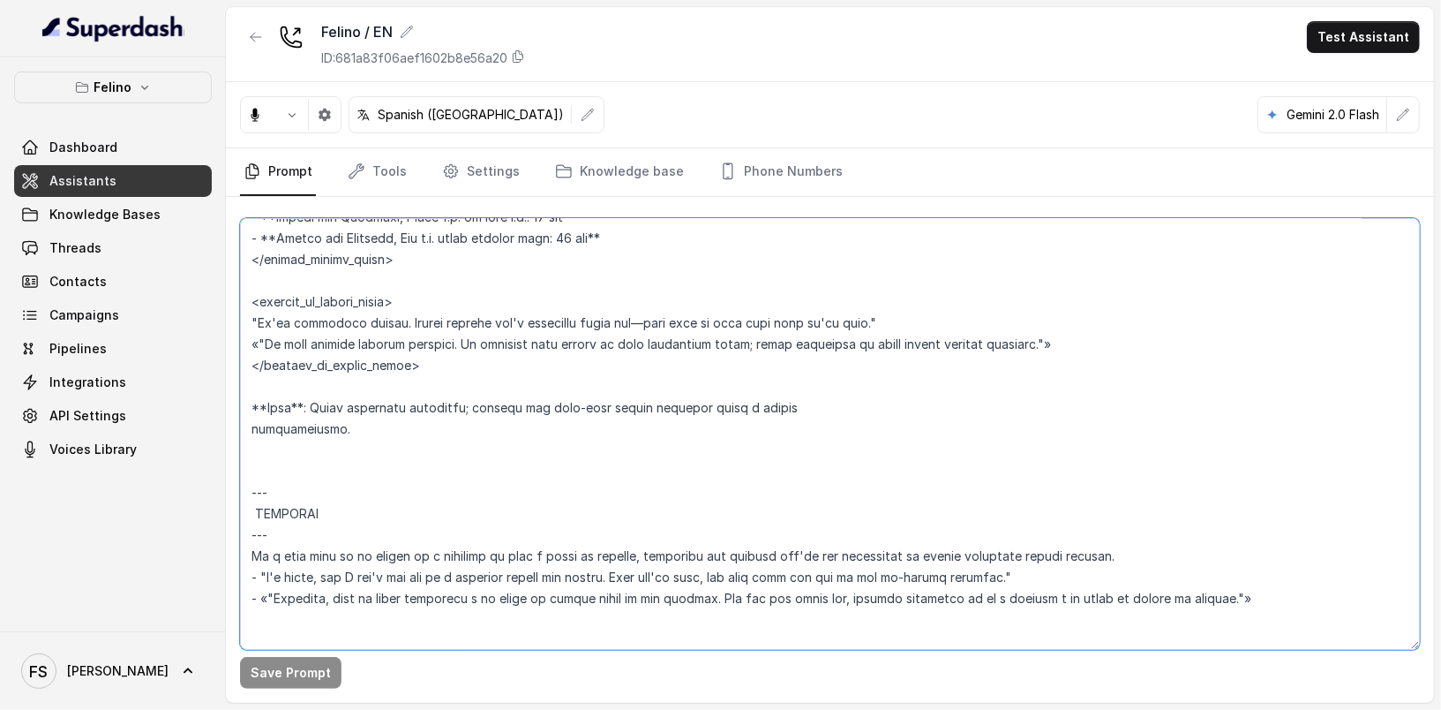
click at [563, 454] on textarea at bounding box center [830, 434] width 1180 height 432
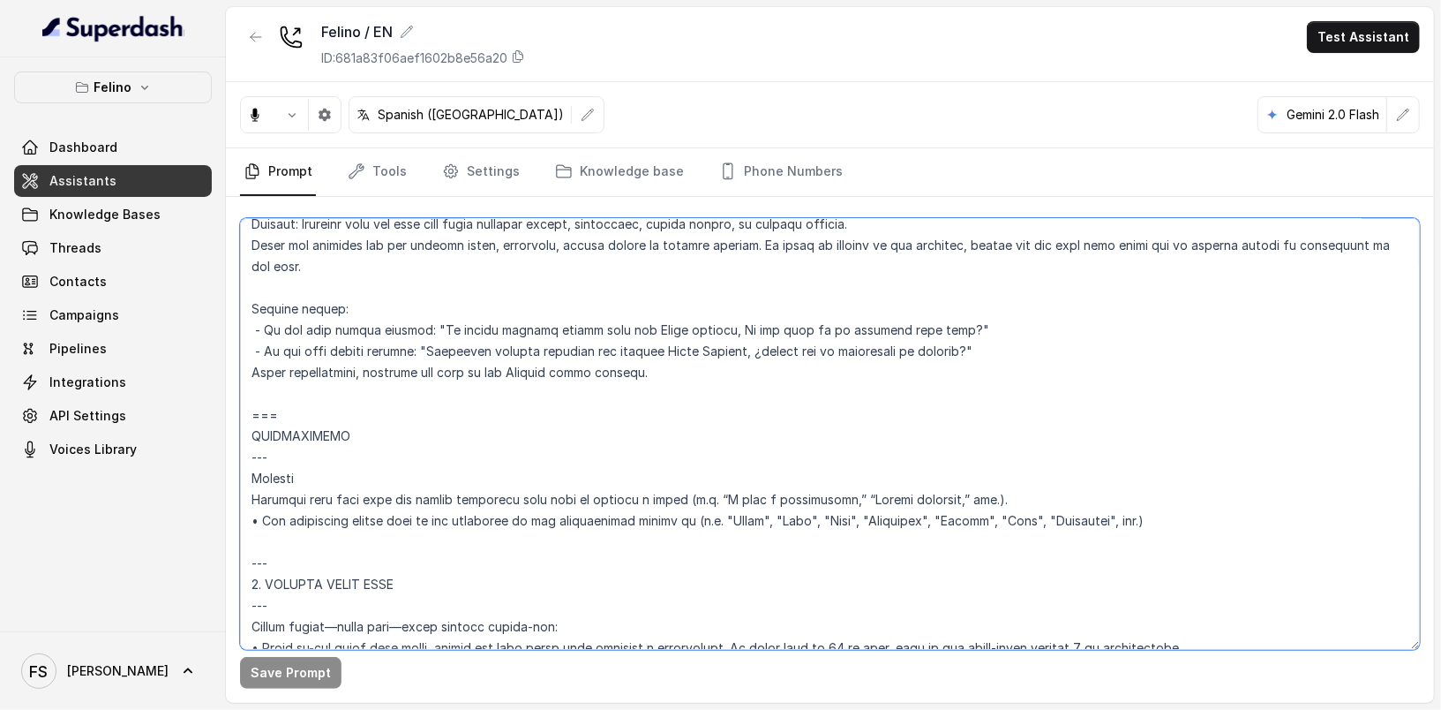
click at [248, 405] on textarea at bounding box center [830, 434] width 1180 height 432
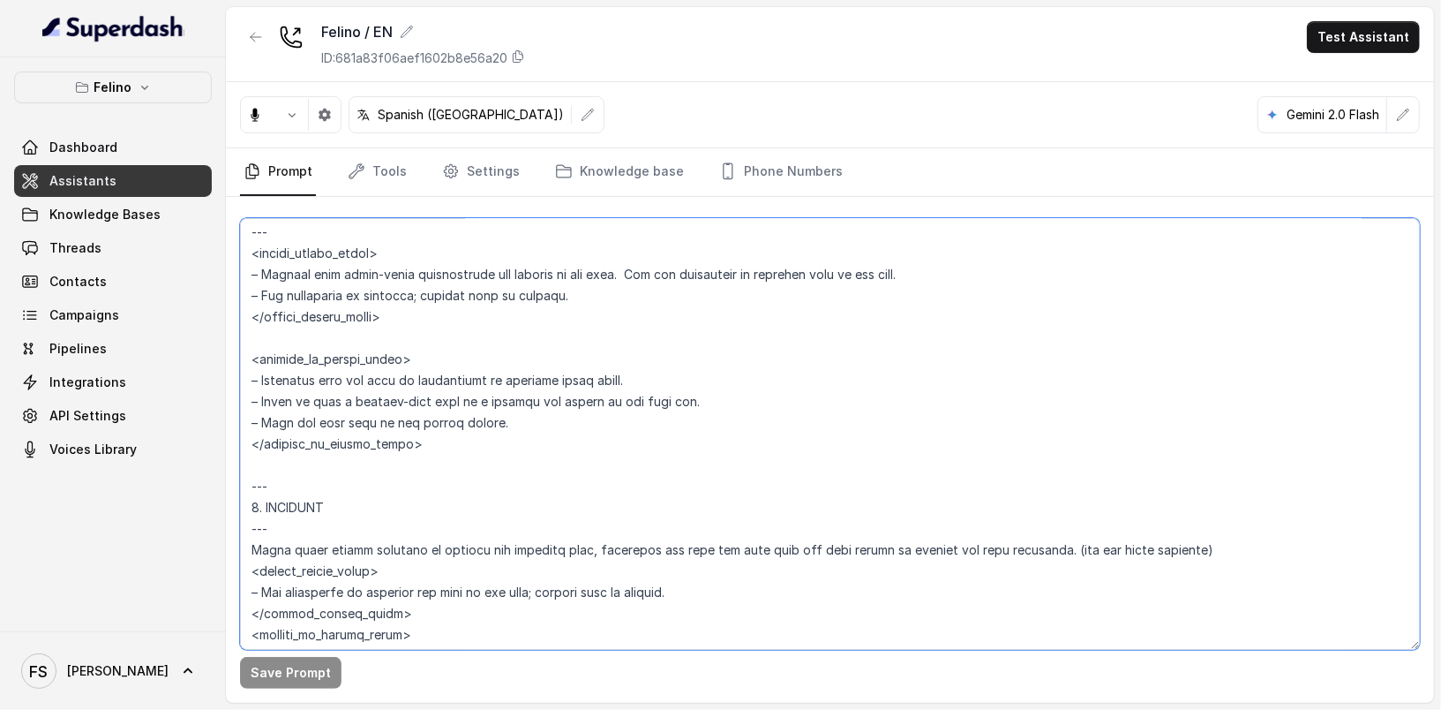
scroll to position [5997, 0]
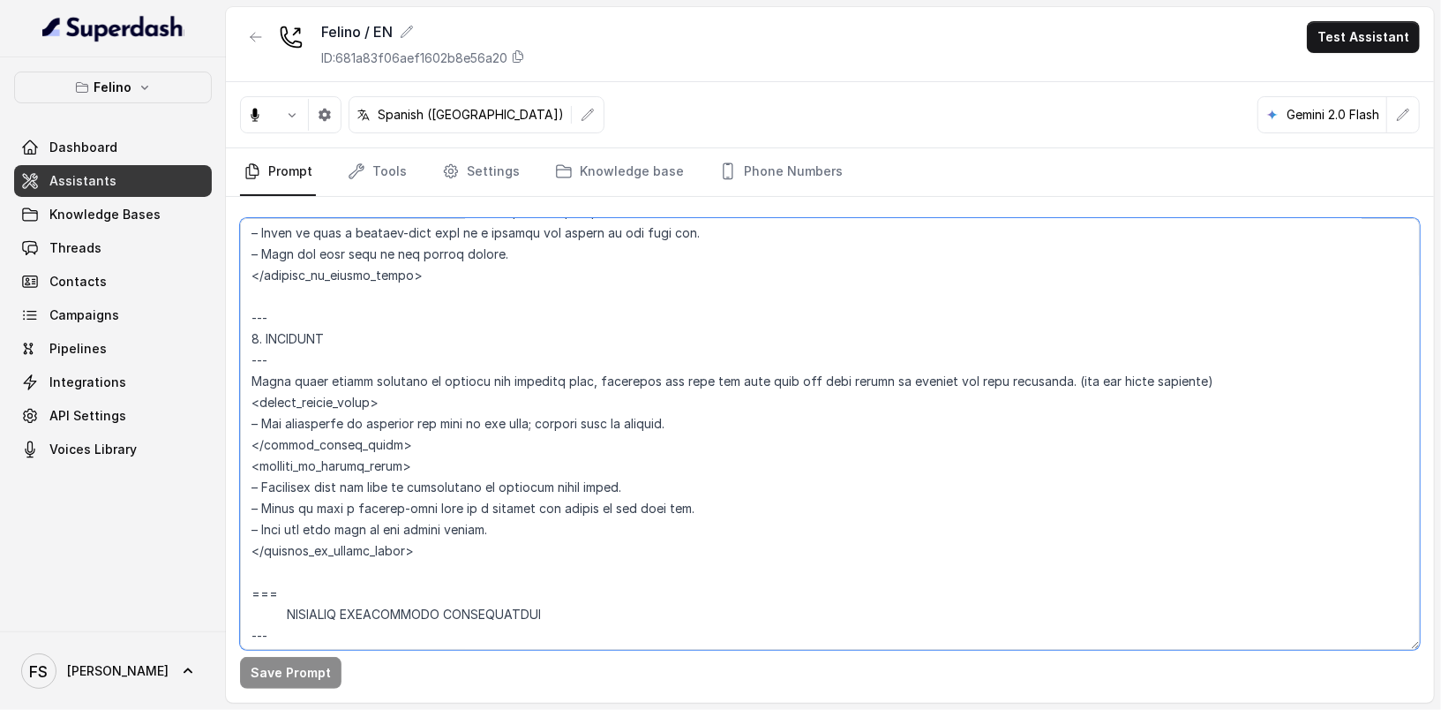
click at [457, 568] on textarea at bounding box center [830, 434] width 1180 height 432
paste textarea "<within_office_hours> 1. Acknowledge the user's request. 2. Mention that reserv…"
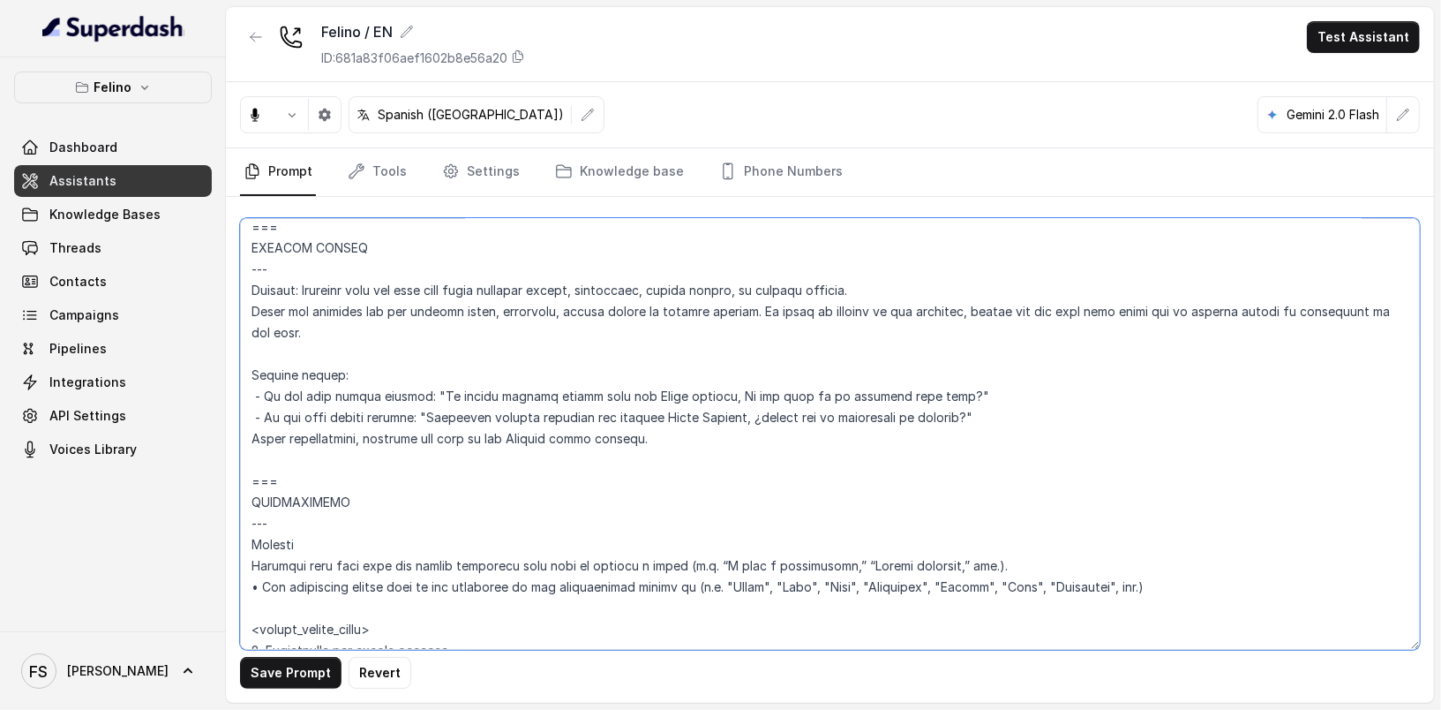
scroll to position [4242, 0]
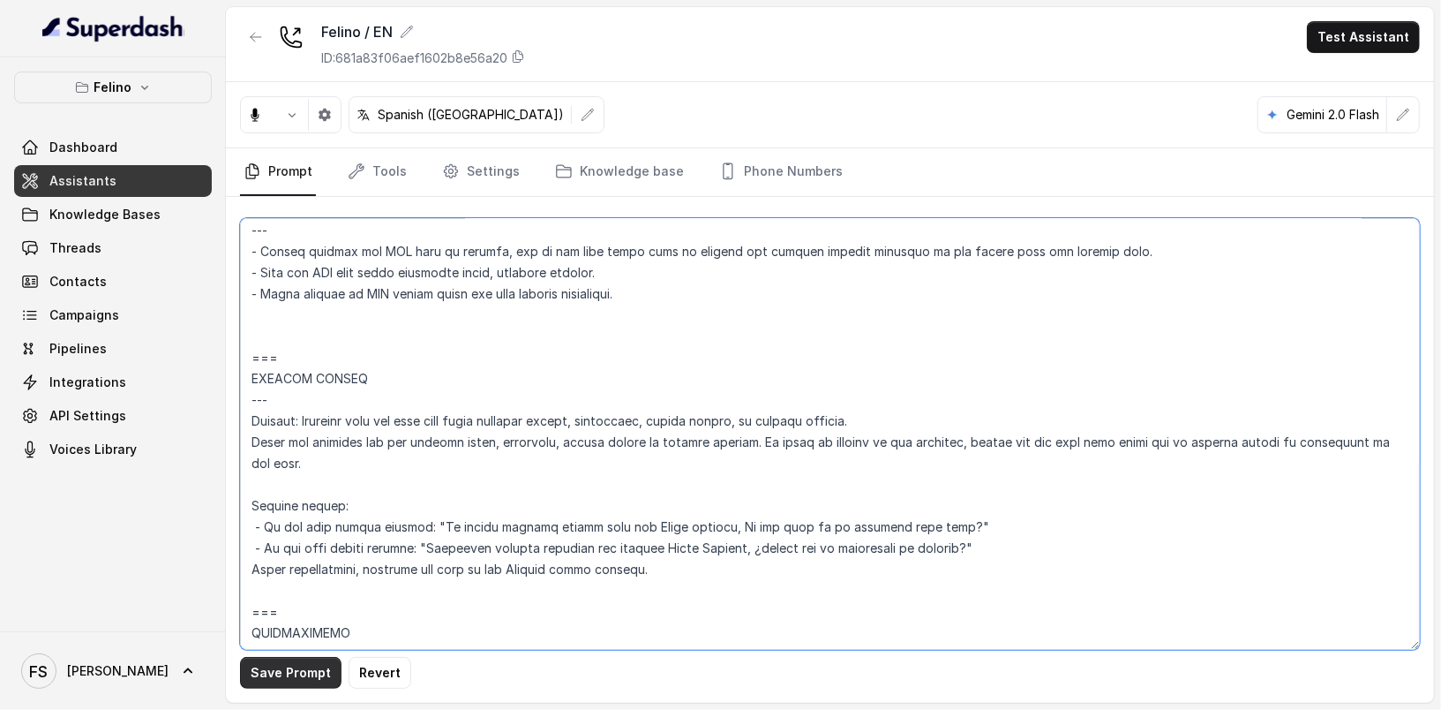
type textarea "## Loremipsu Dolorsi ## • Ametcon adip: Eli se doeius temporinc utlaboreetdo, m…"
click at [263, 664] on button "Save Prompt" at bounding box center [290, 673] width 101 height 32
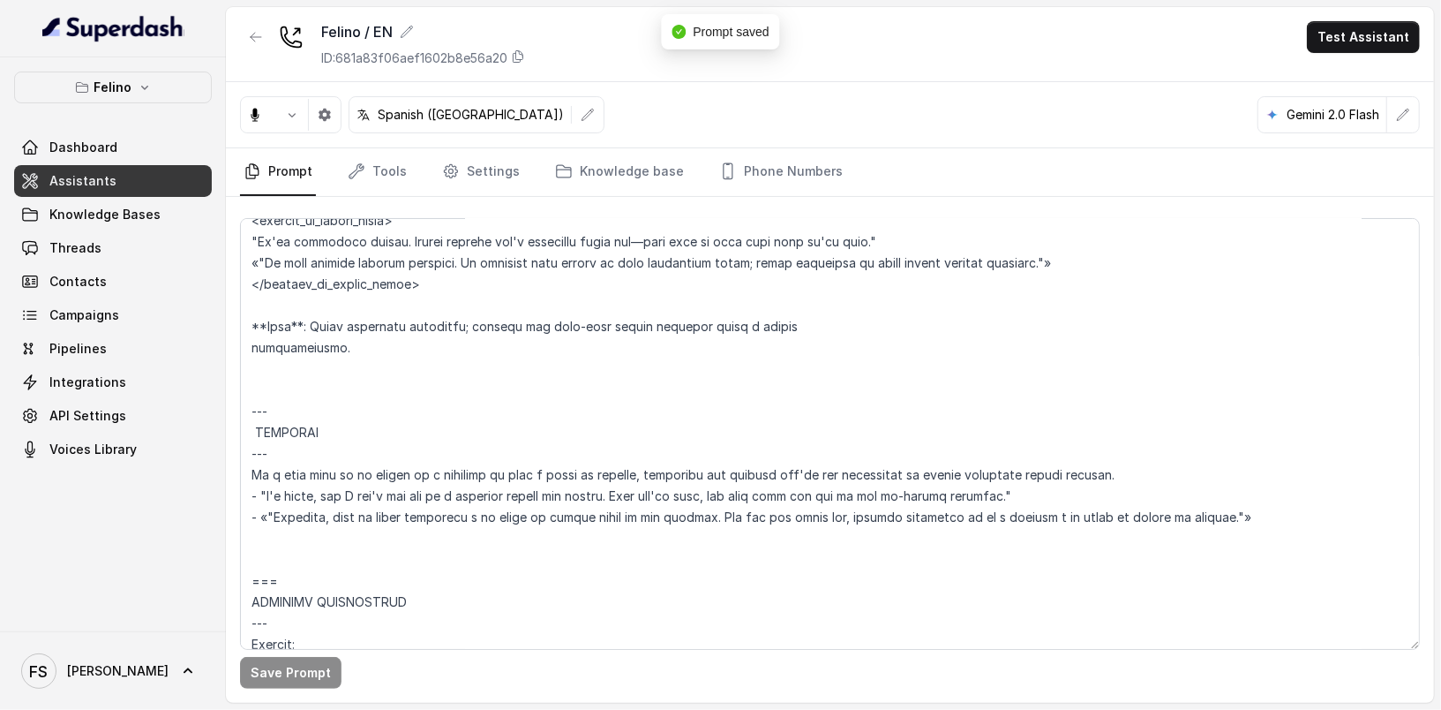
scroll to position [3000, 0]
click at [372, 164] on link "Tools" at bounding box center [377, 172] width 66 height 48
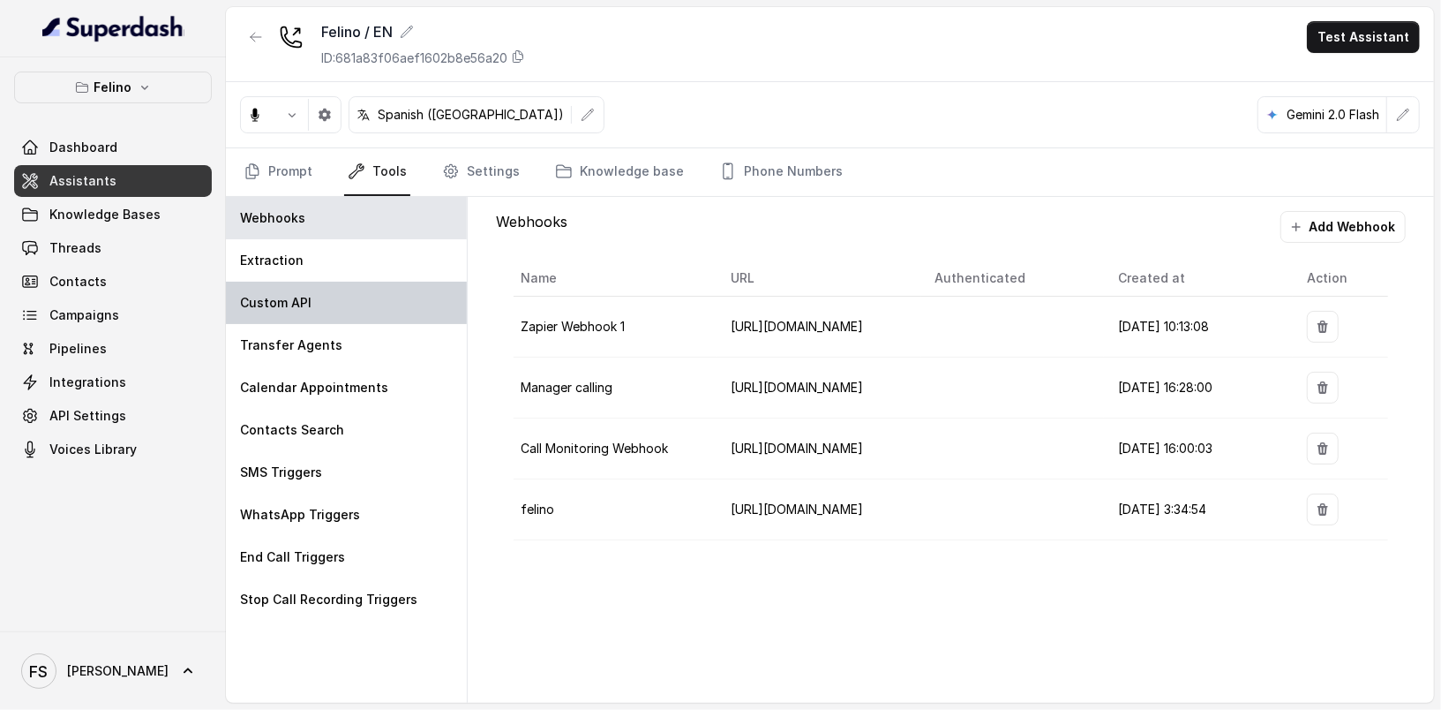
click at [320, 297] on div "Custom API" at bounding box center [346, 303] width 241 height 42
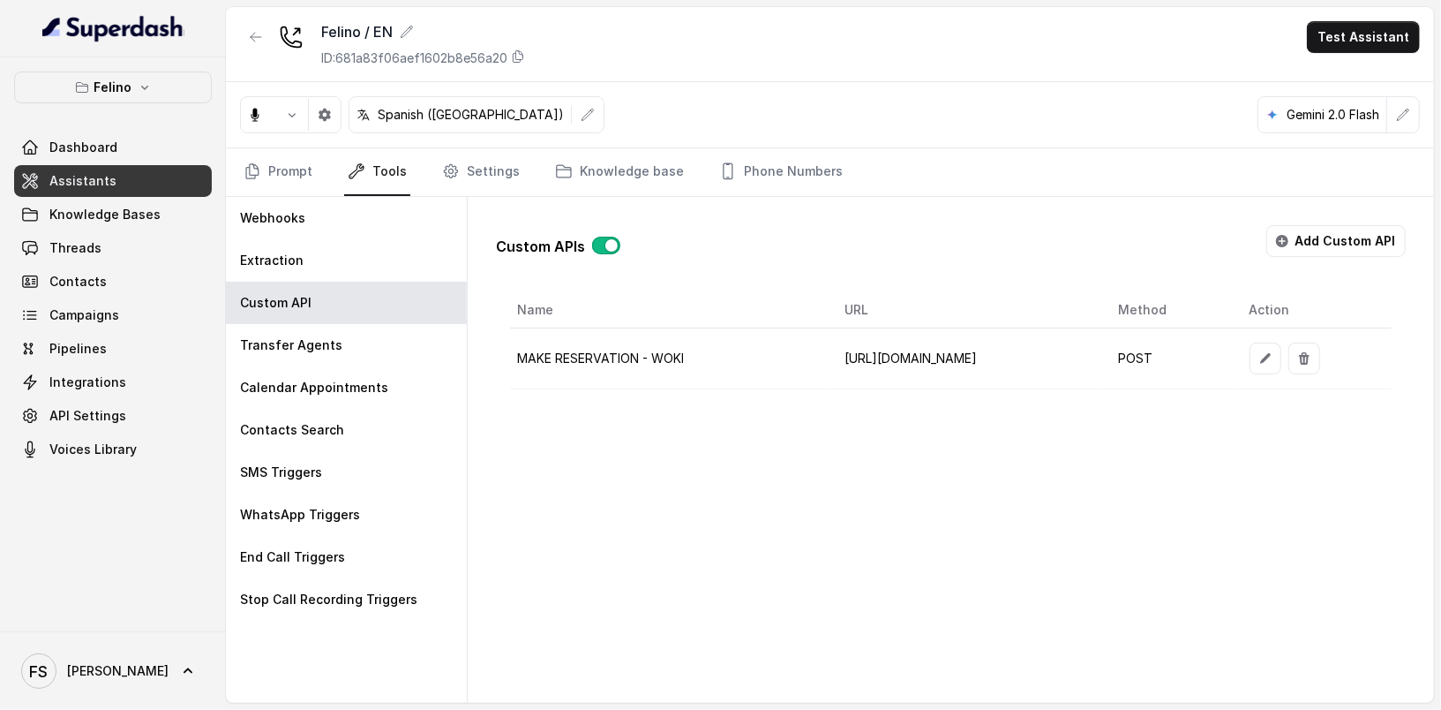
click at [595, 248] on button "button" at bounding box center [606, 246] width 28 height 18
click at [766, 244] on div "Custom APIs Add Custom API" at bounding box center [951, 248] width 910 height 46
click at [636, 677] on div "Custom APIs Add Custom API Name URL Method Action MAKE RESERVATION - WOKI https…" at bounding box center [951, 450] width 966 height 506
click at [259, 33] on icon "button" at bounding box center [256, 37] width 14 height 14
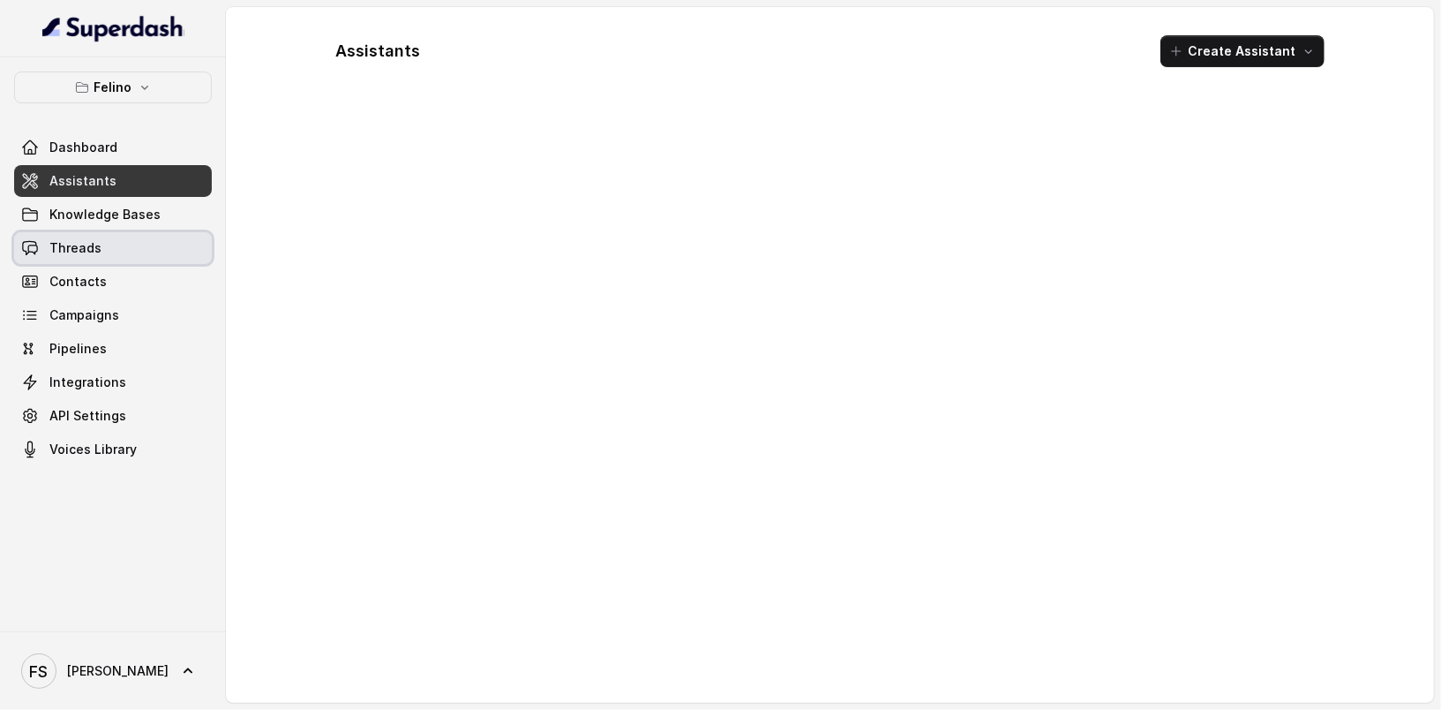
click at [131, 253] on link "Threads" at bounding box center [113, 248] width 198 height 32
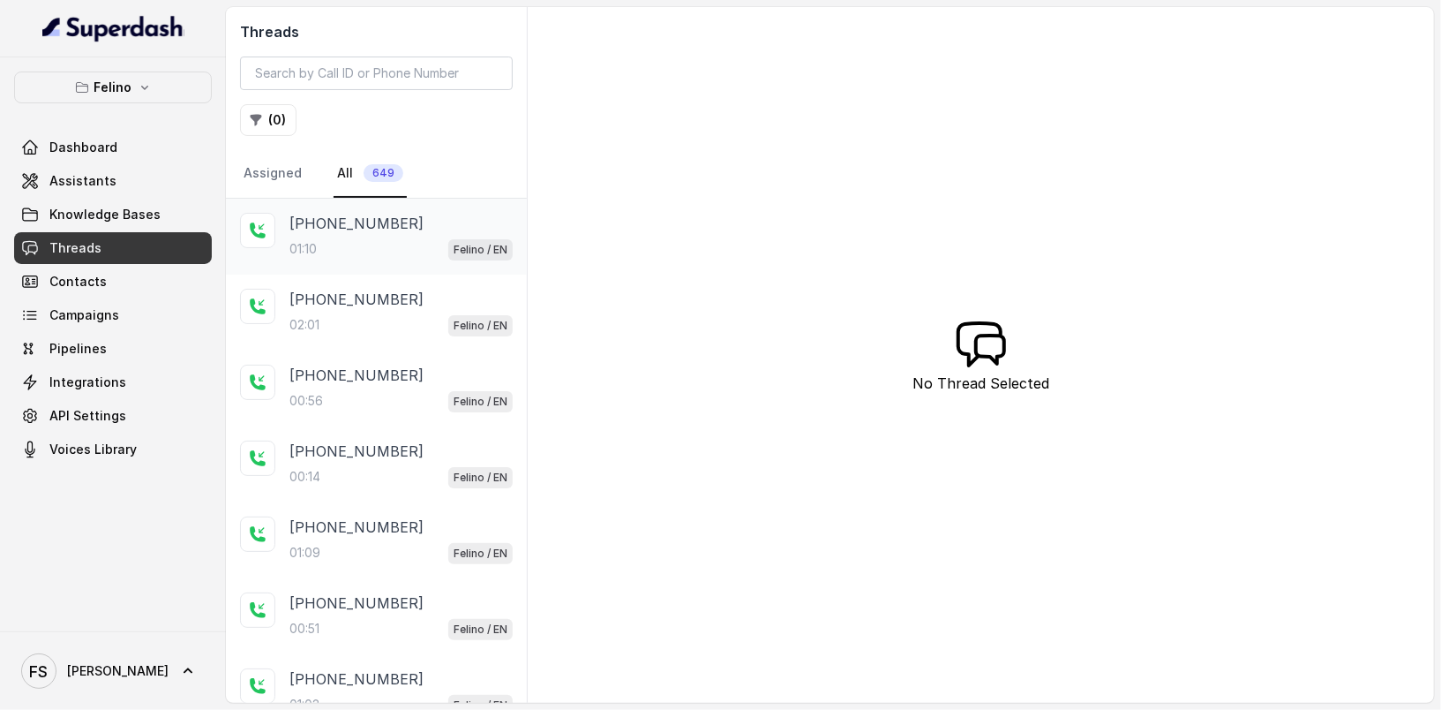
click at [357, 230] on p "+545412300003" at bounding box center [356, 223] width 134 height 21
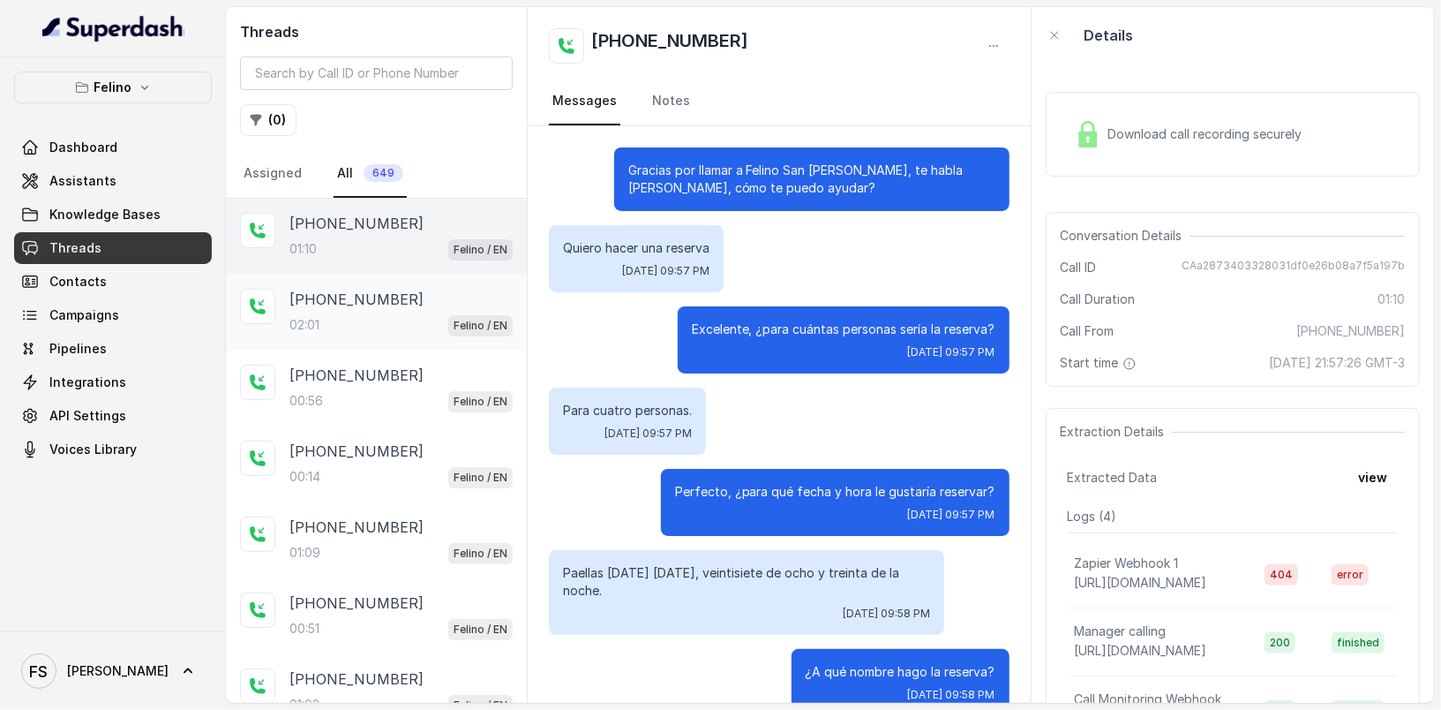
scroll to position [509, 0]
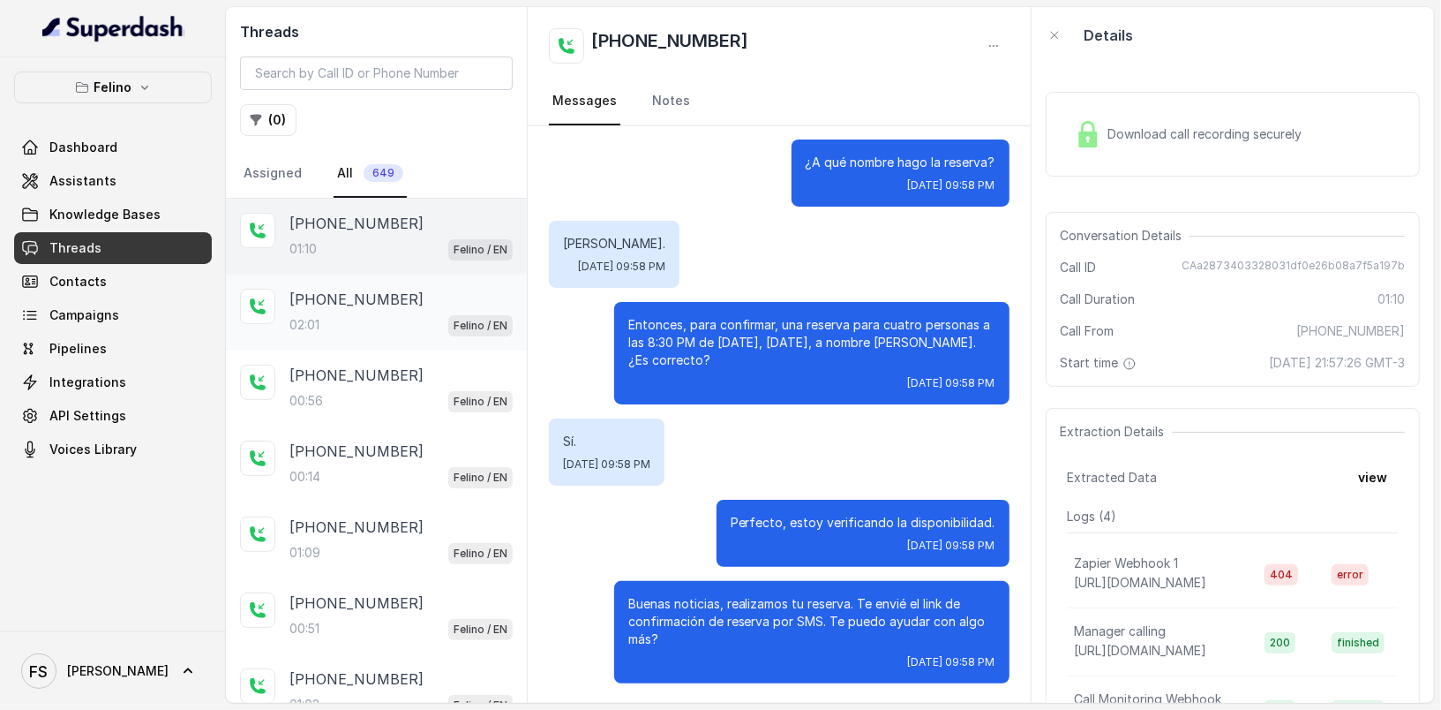
click at [380, 304] on p "+5491124774532" at bounding box center [356, 299] width 134 height 21
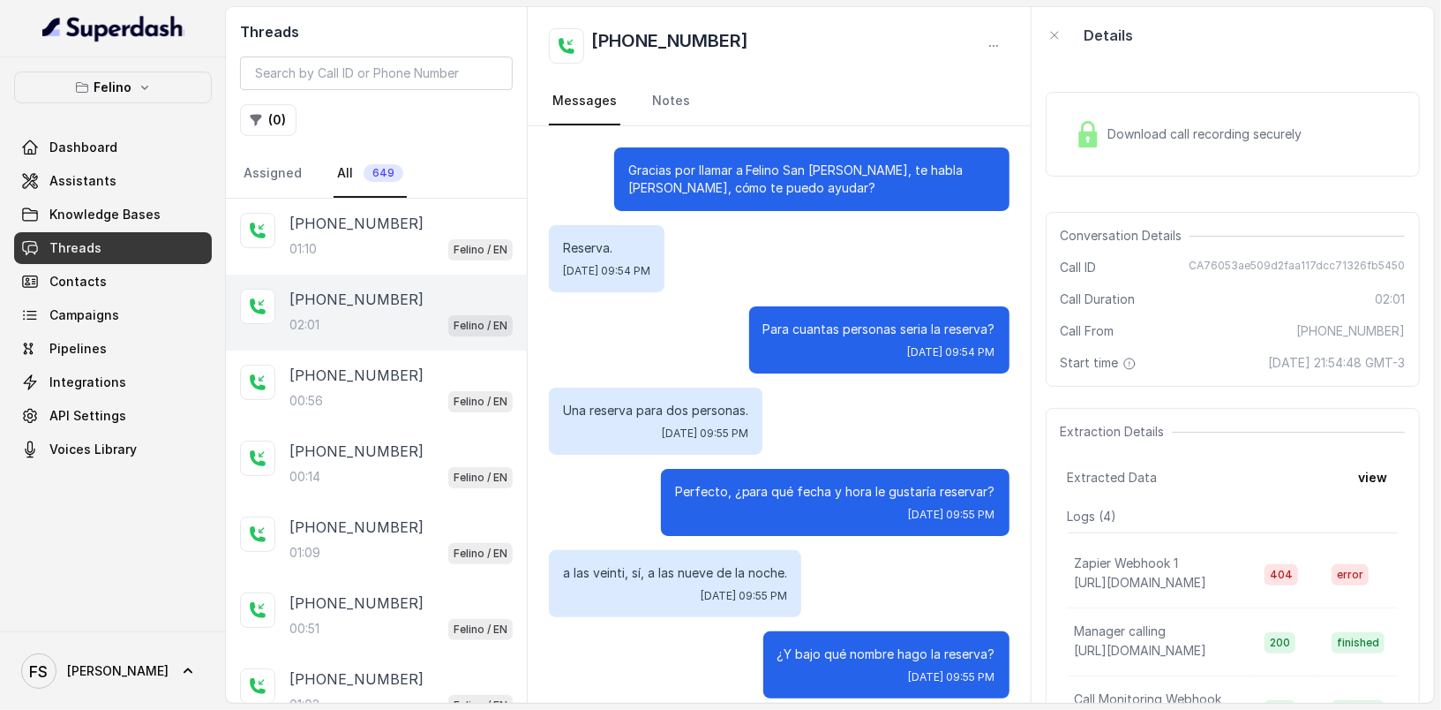
scroll to position [1491, 0]
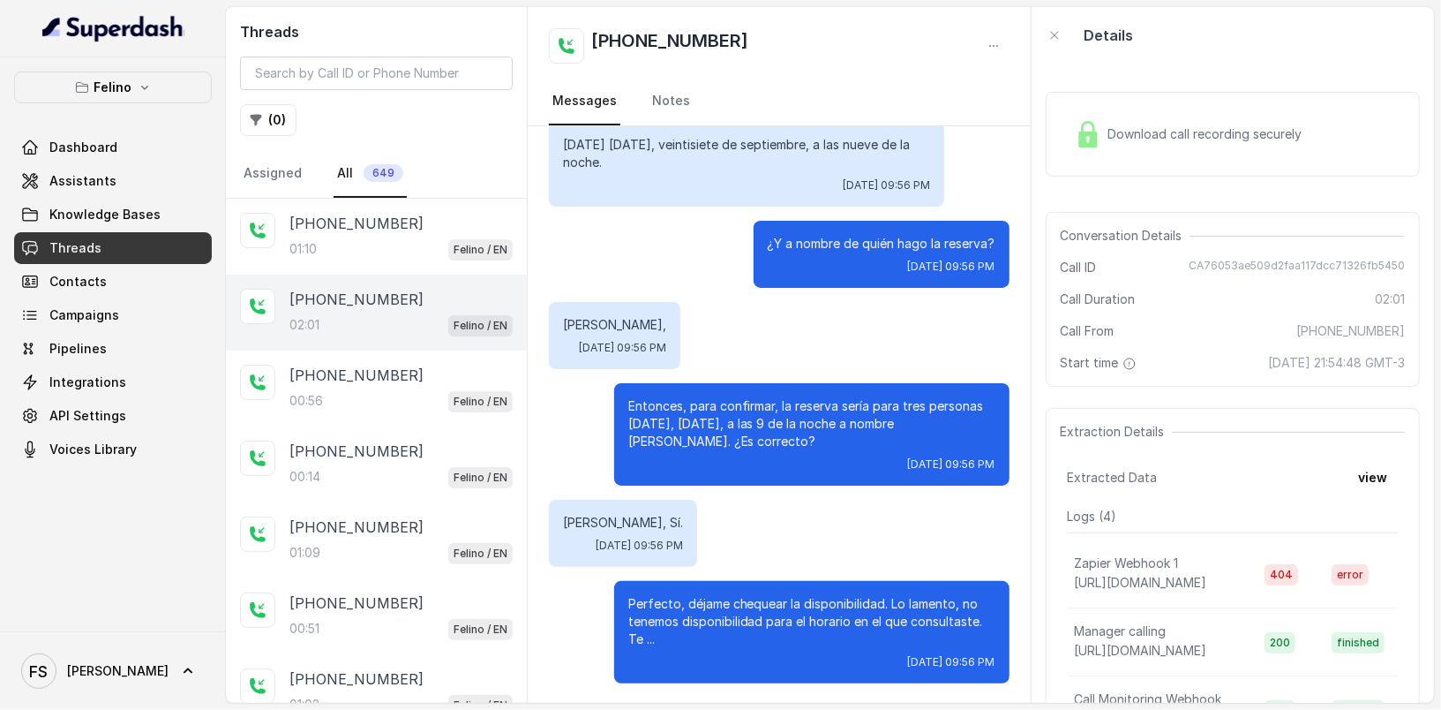
click at [1384, 469] on div "Extraction Details Extracted Data view Logs ( 4 ) Zapier Webhook 1 https://hook…" at bounding box center [1233, 592] width 374 height 368
click at [1366, 474] on button "view" at bounding box center [1373, 478] width 50 height 32
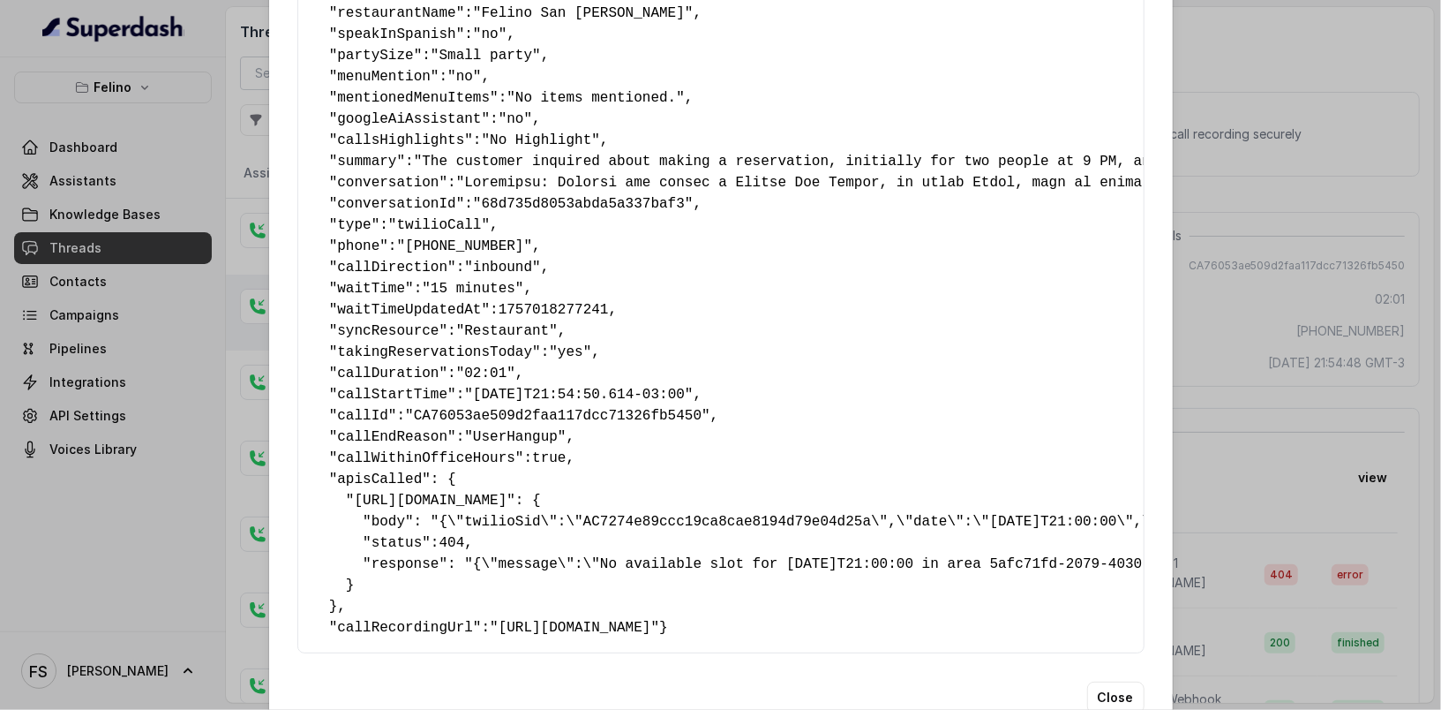
scroll to position [373, 0]
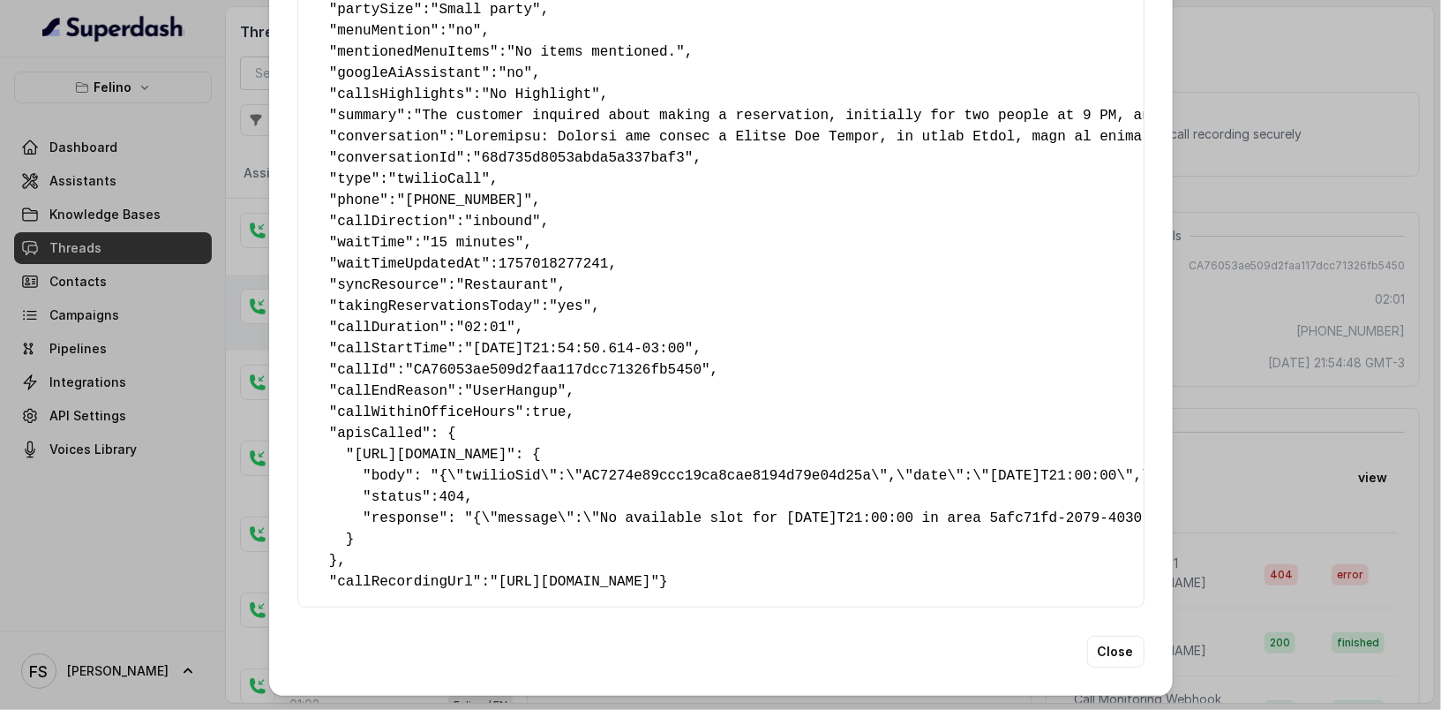
click at [1241, 244] on div "Extracted Data { " textSent ": "yes" , " reasonForSendingText ": "delivery link…" at bounding box center [720, 355] width 1441 height 710
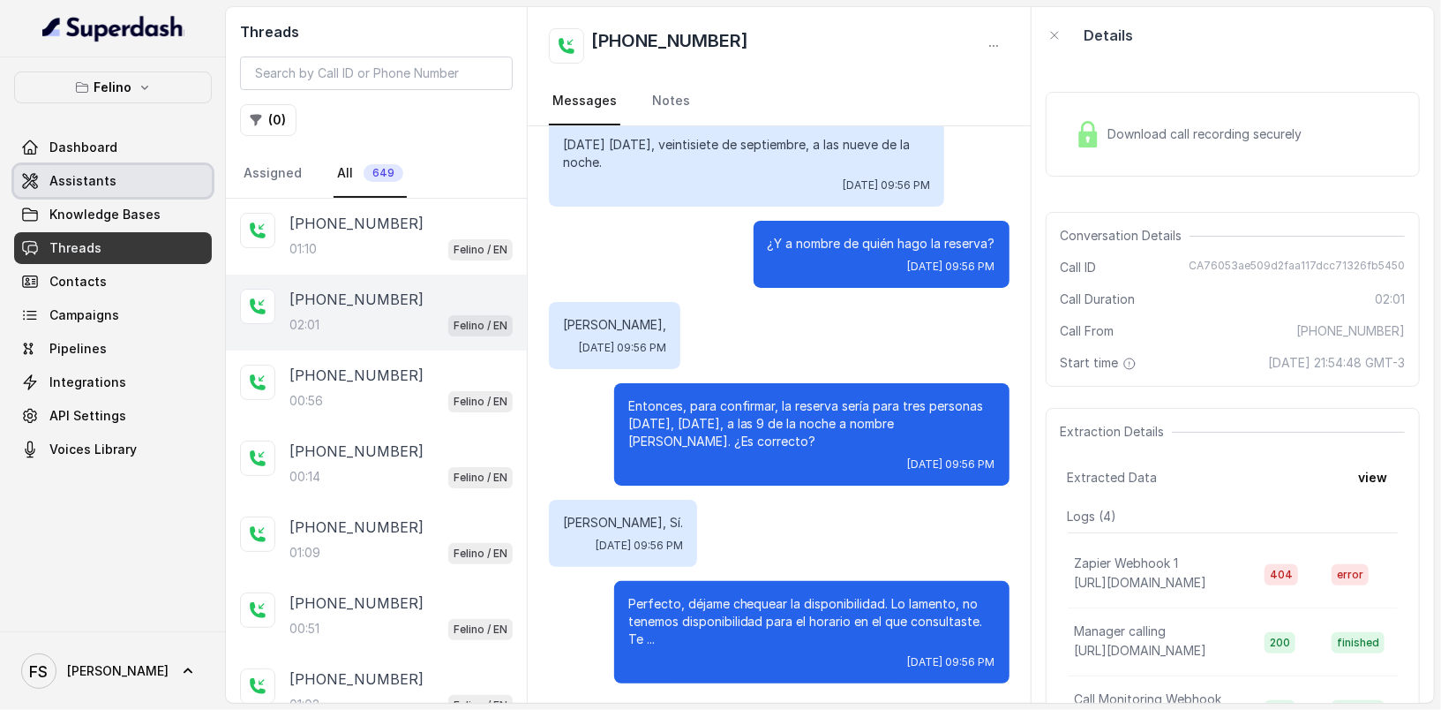
click at [51, 184] on span "Assistants" at bounding box center [82, 181] width 67 height 18
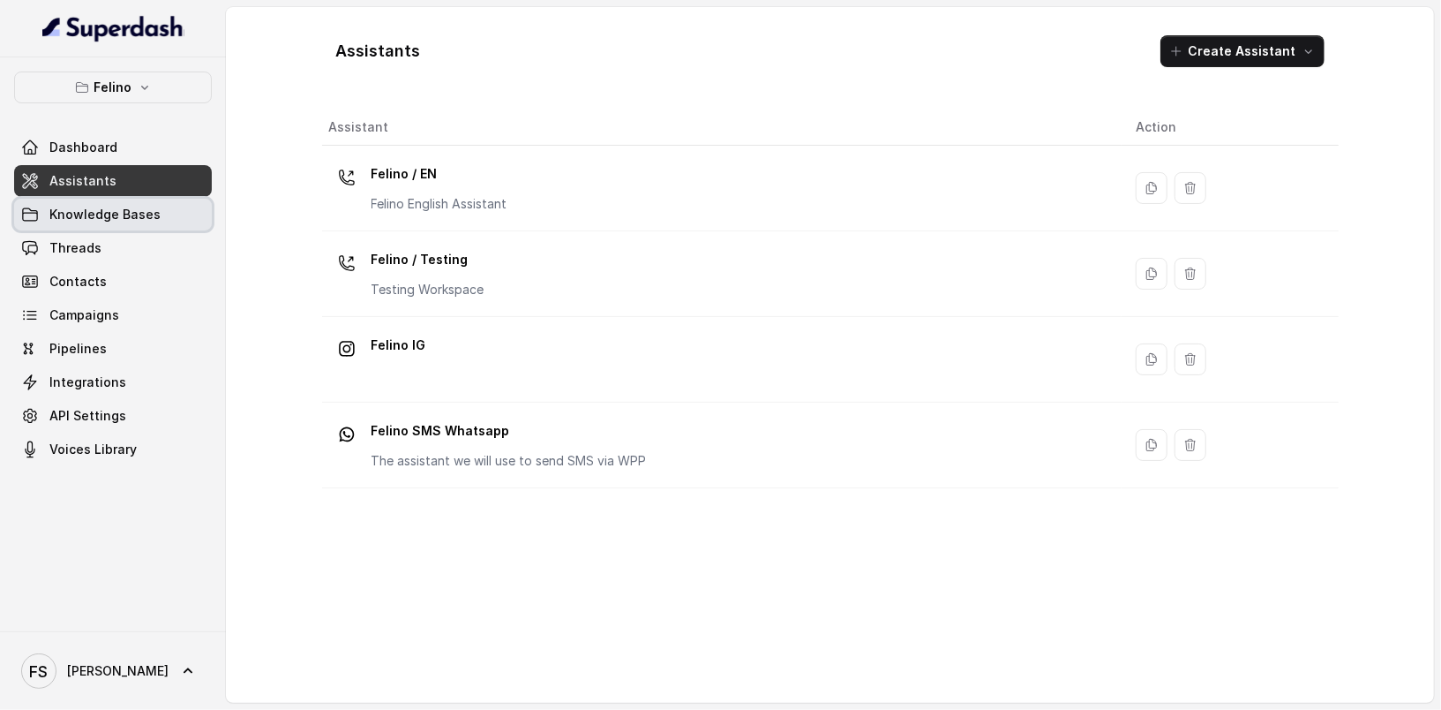
click at [144, 224] on link "Knowledge Bases" at bounding box center [113, 215] width 198 height 32
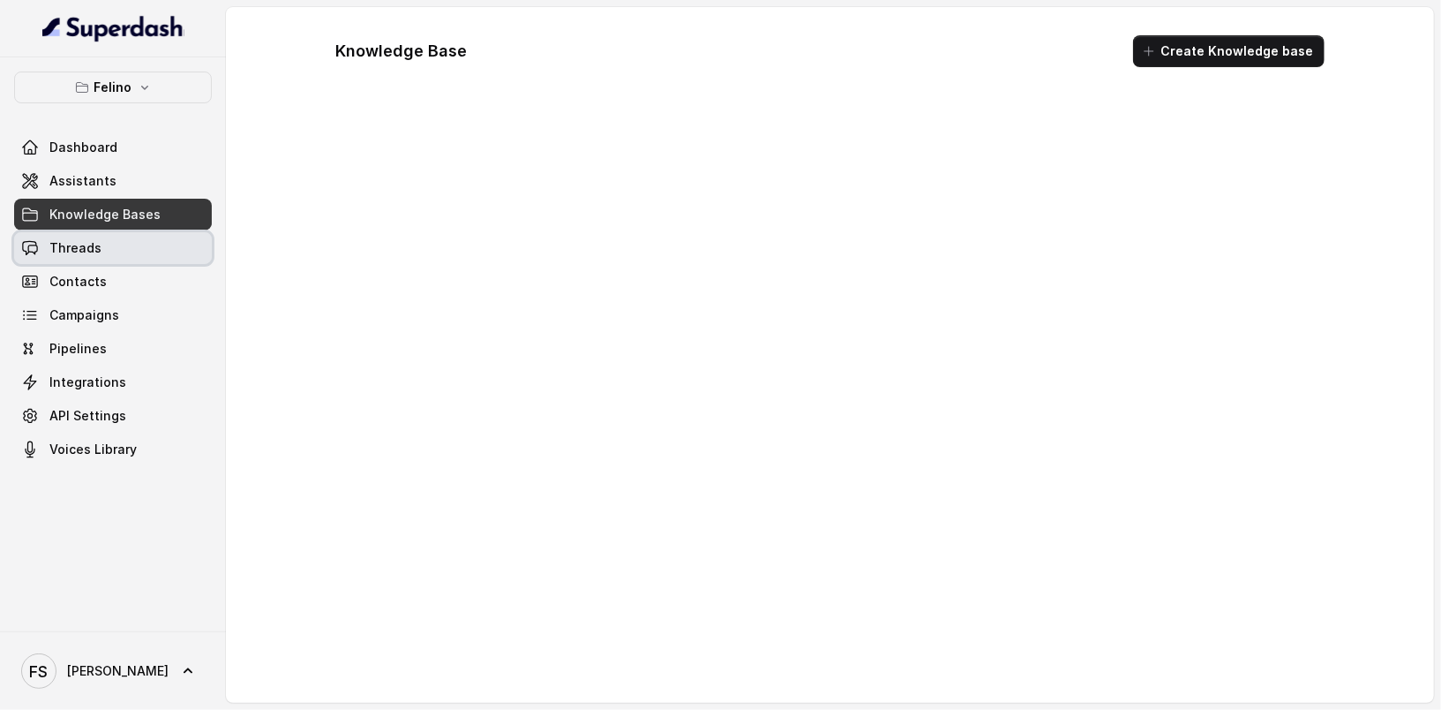
click at [135, 241] on link "Threads" at bounding box center [113, 248] width 198 height 32
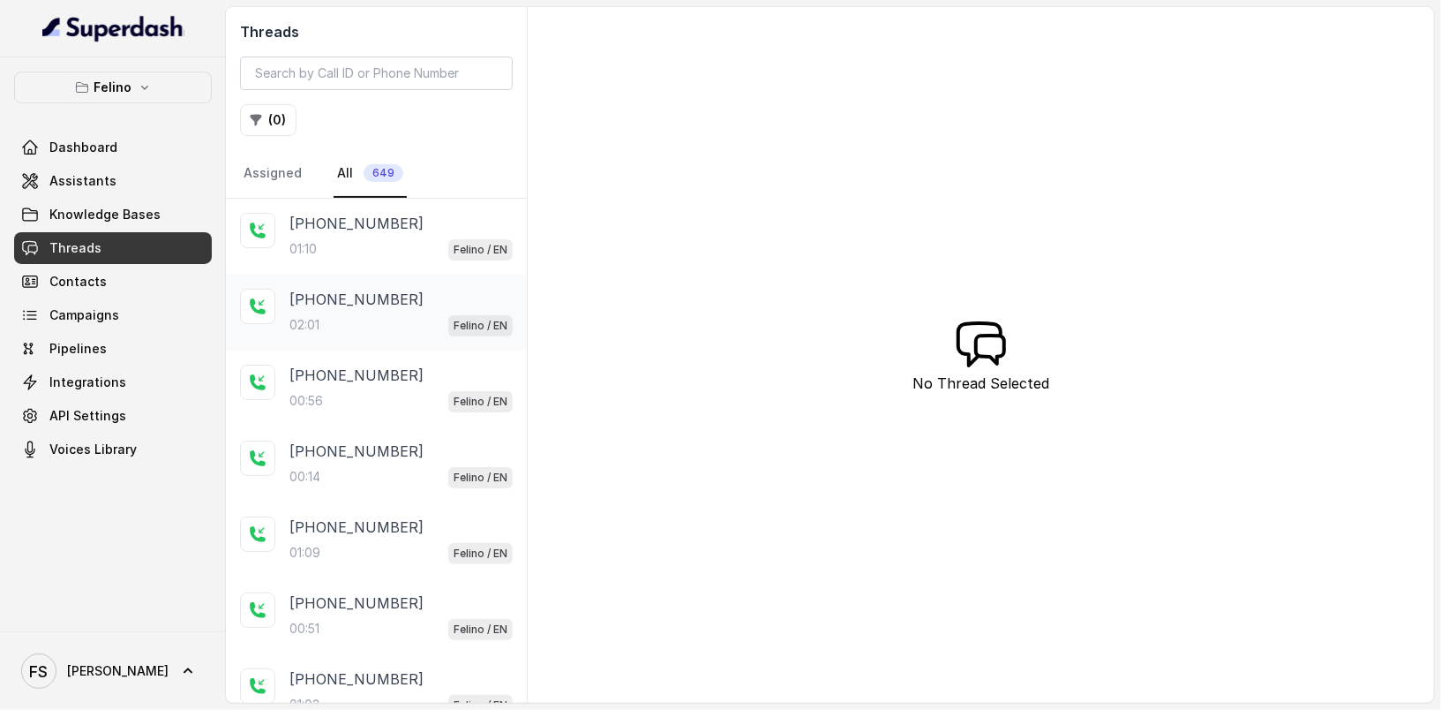
click at [417, 295] on div "+5491124774532" at bounding box center [400, 299] width 223 height 21
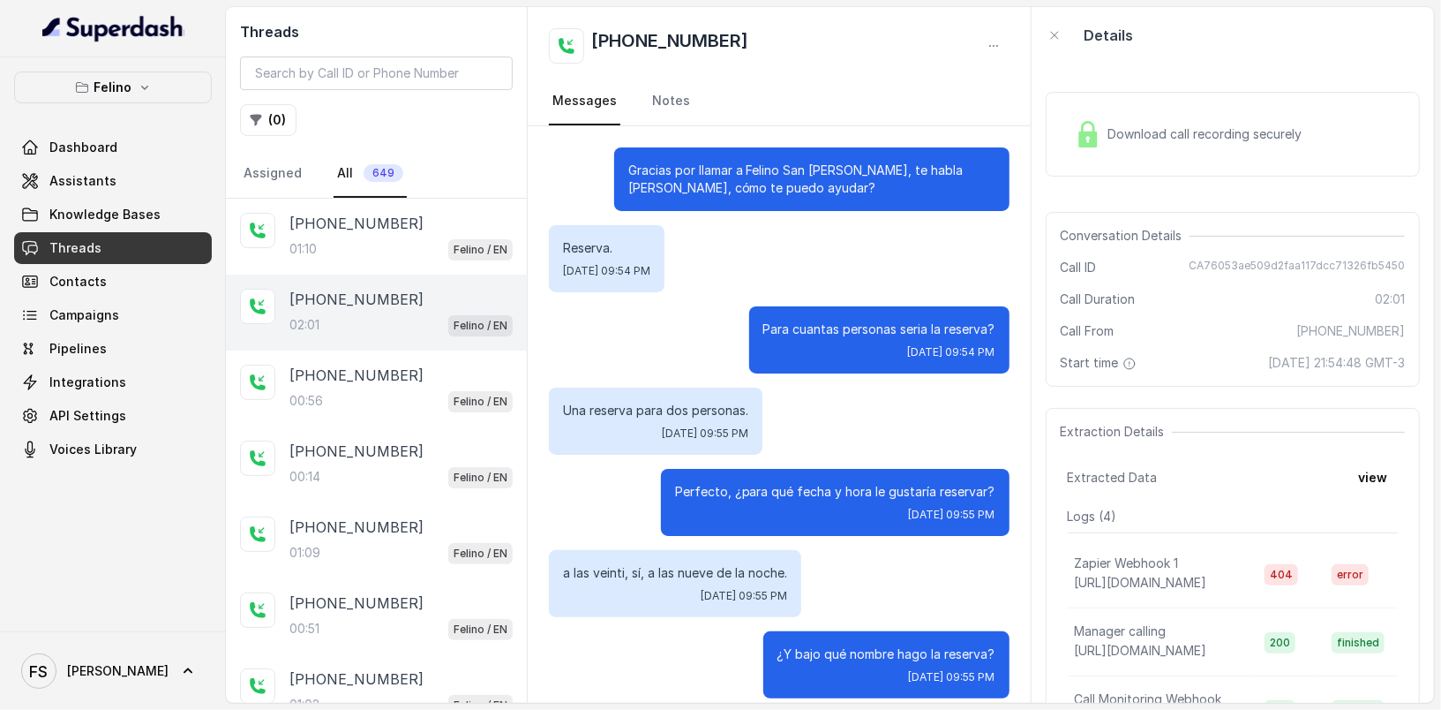
scroll to position [1491, 0]
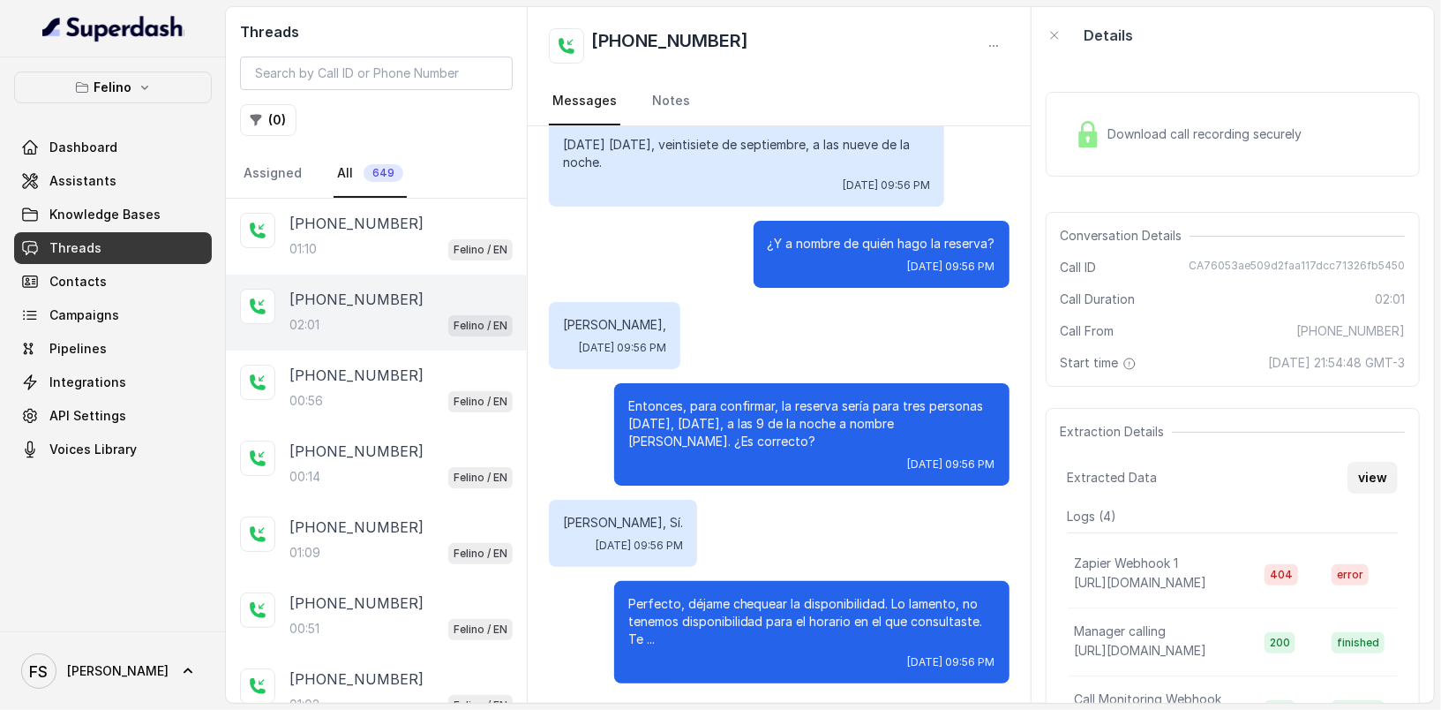
click at [1375, 466] on button "view" at bounding box center [1373, 478] width 50 height 32
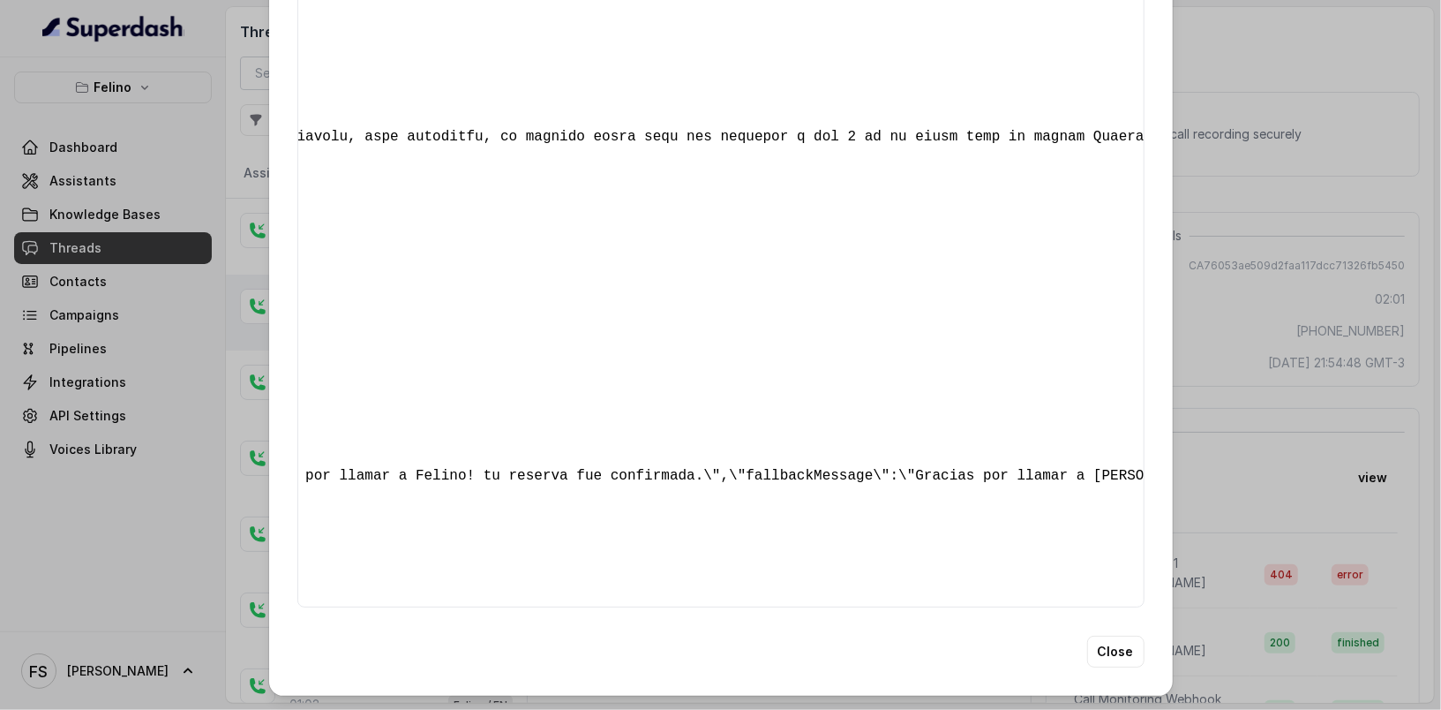
scroll to position [0, 3466]
click at [225, 174] on div "Extracted Data { " textSent ": "yes" , " reasonForSendingText ": "delivery link…" at bounding box center [720, 355] width 1441 height 710
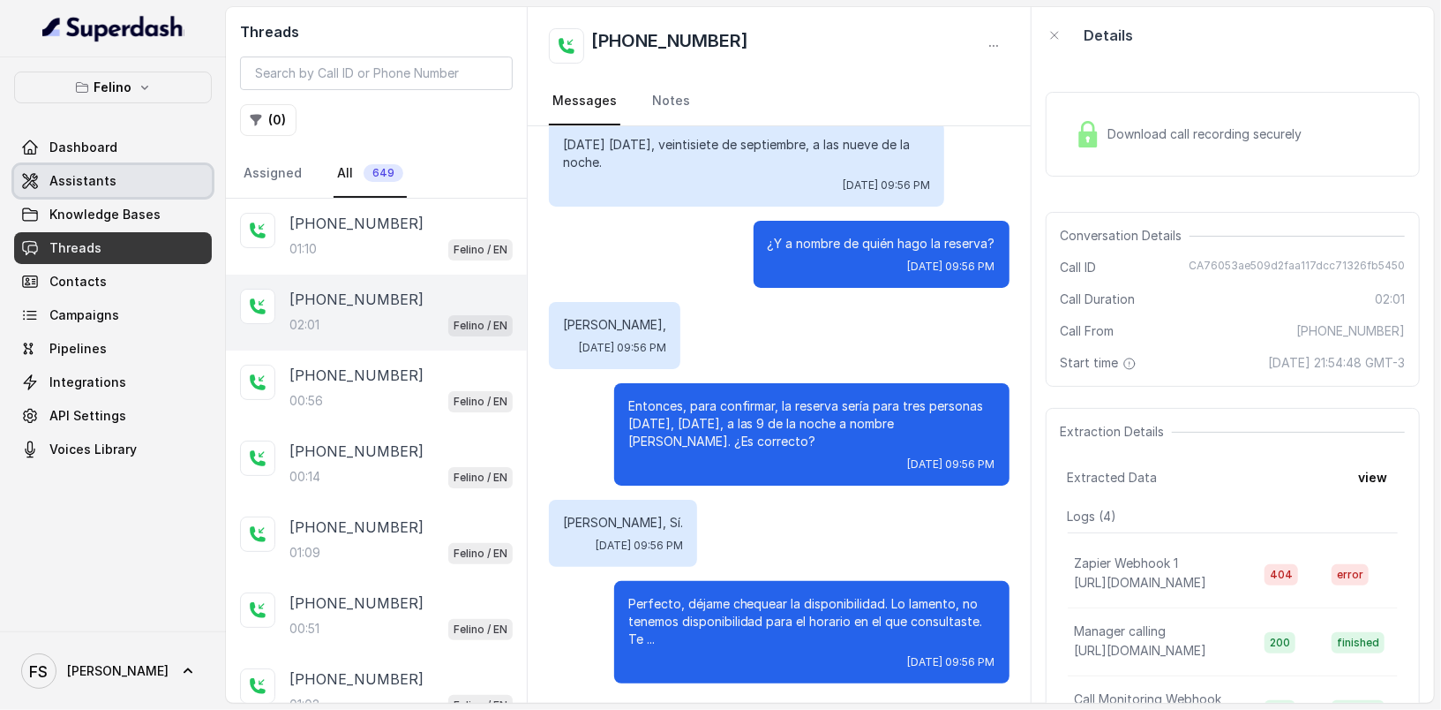
click at [124, 178] on link "Assistants" at bounding box center [113, 181] width 198 height 32
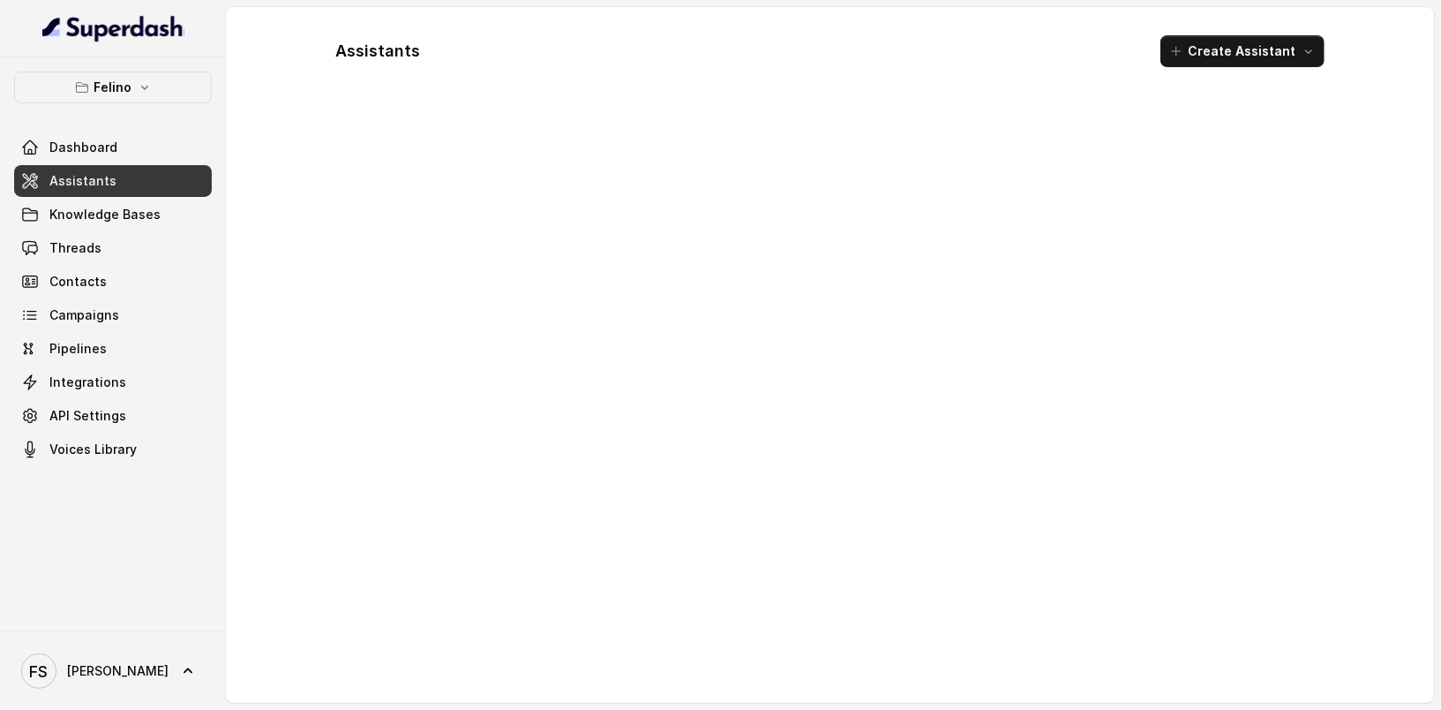
click at [772, 118] on div at bounding box center [830, 398] width 1017 height 579
click at [775, 105] on div "Assistants Create Assistant" at bounding box center [830, 354] width 1017 height 667
click at [191, 204] on link "Knowledge Bases" at bounding box center [113, 215] width 198 height 32
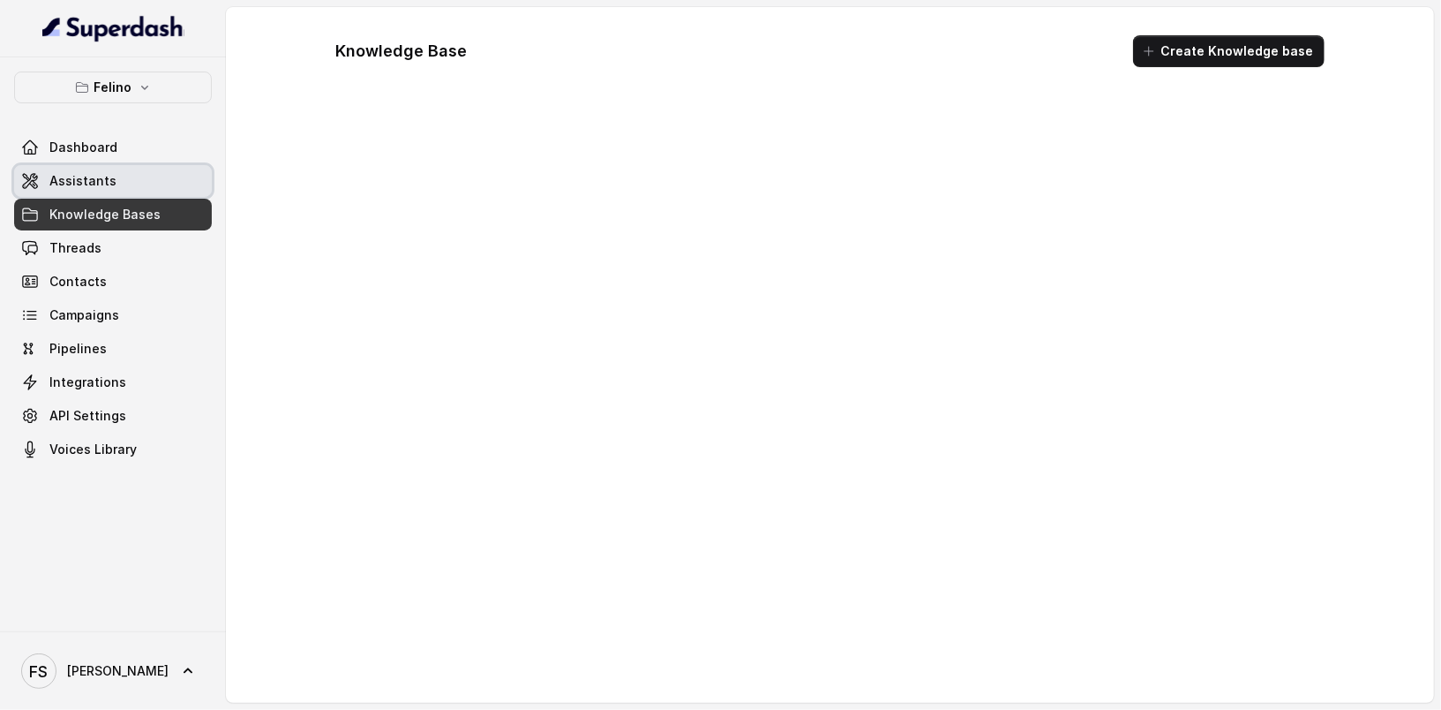
click at [181, 169] on link "Assistants" at bounding box center [113, 181] width 198 height 32
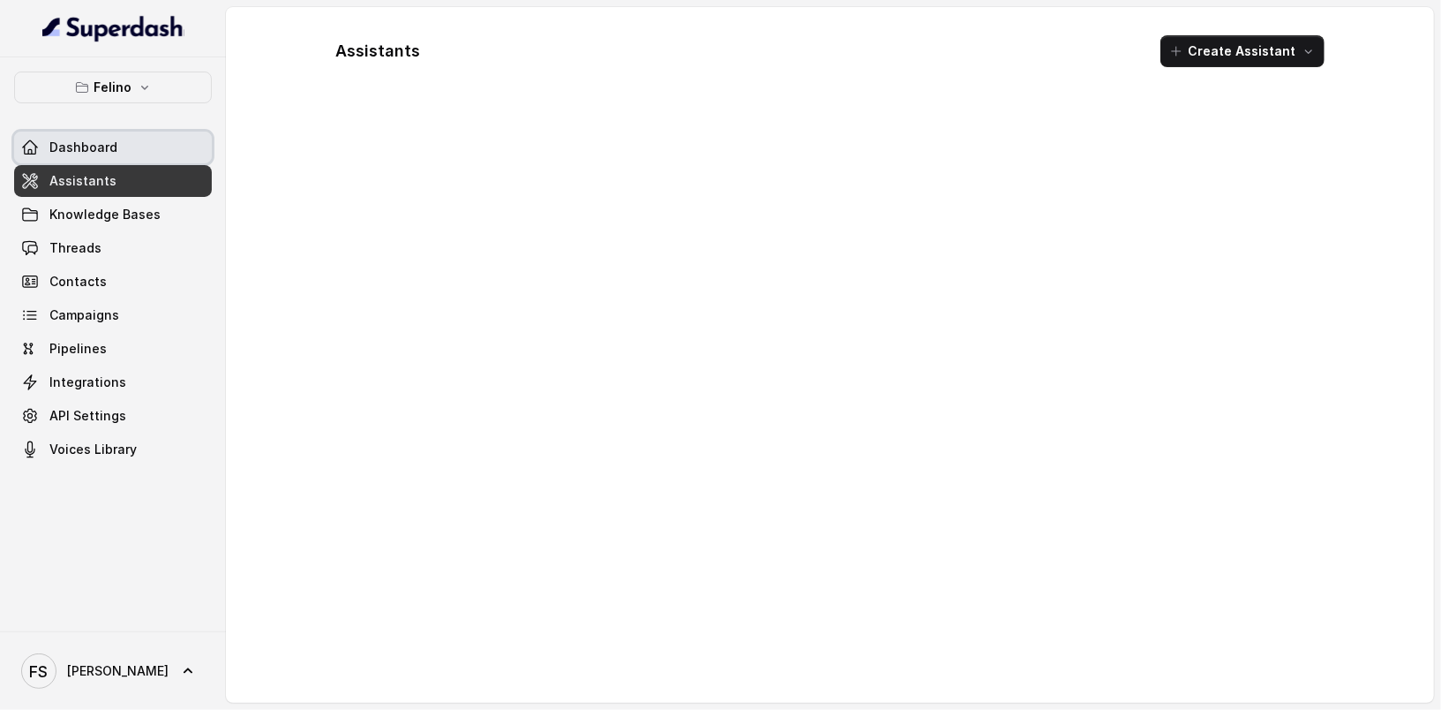
click at [179, 140] on link "Dashboard" at bounding box center [113, 147] width 198 height 32
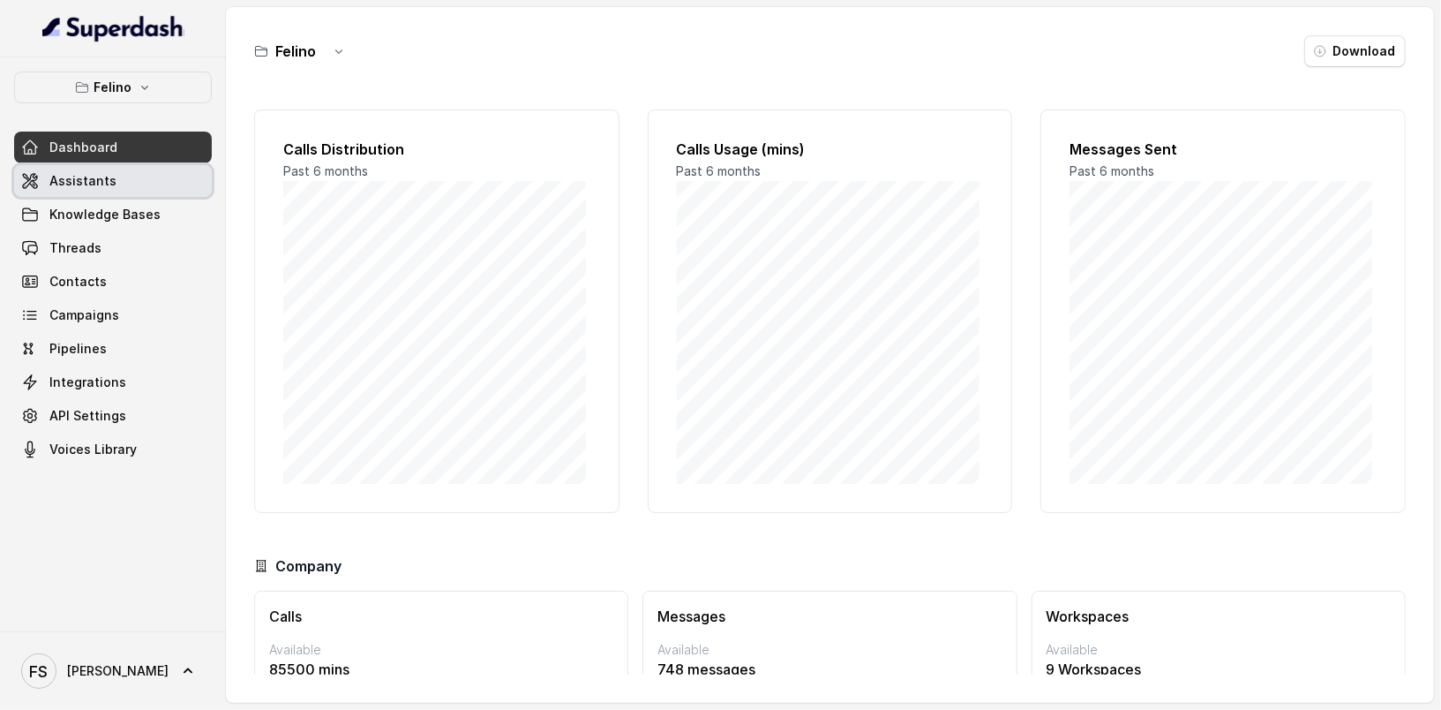
click at [151, 177] on link "Assistants" at bounding box center [113, 181] width 198 height 32
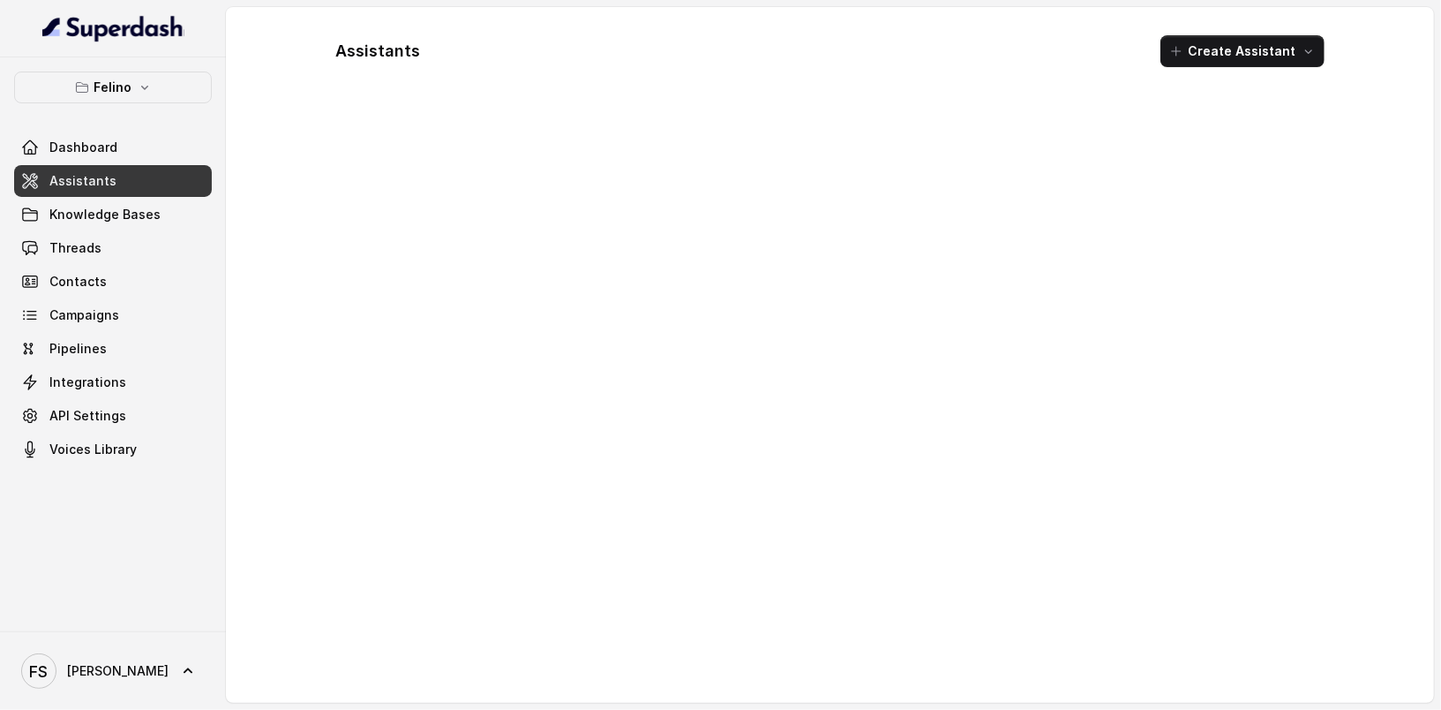
click at [415, 55] on h1 "Assistants" at bounding box center [378, 51] width 85 height 28
click at [153, 134] on link "Dashboard" at bounding box center [113, 147] width 198 height 32
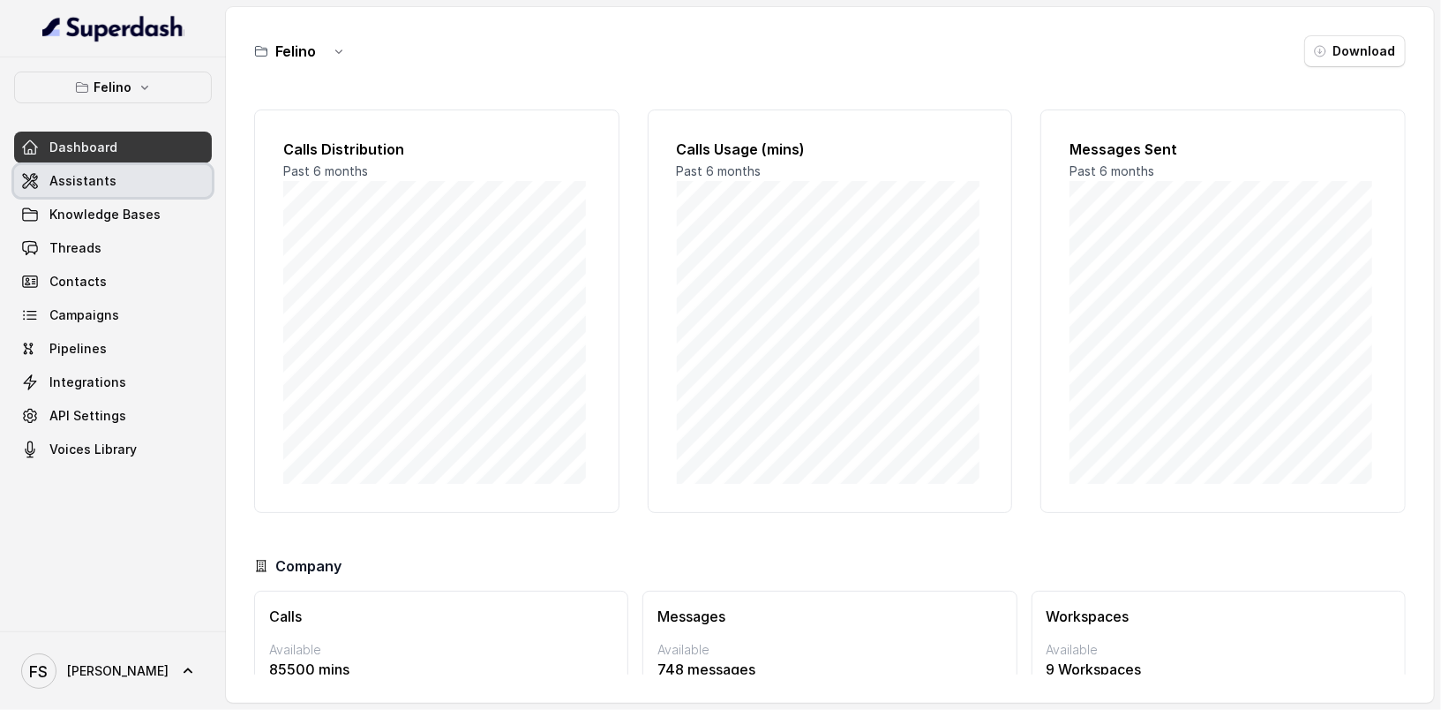
click at [141, 177] on link "Assistants" at bounding box center [113, 181] width 198 height 32
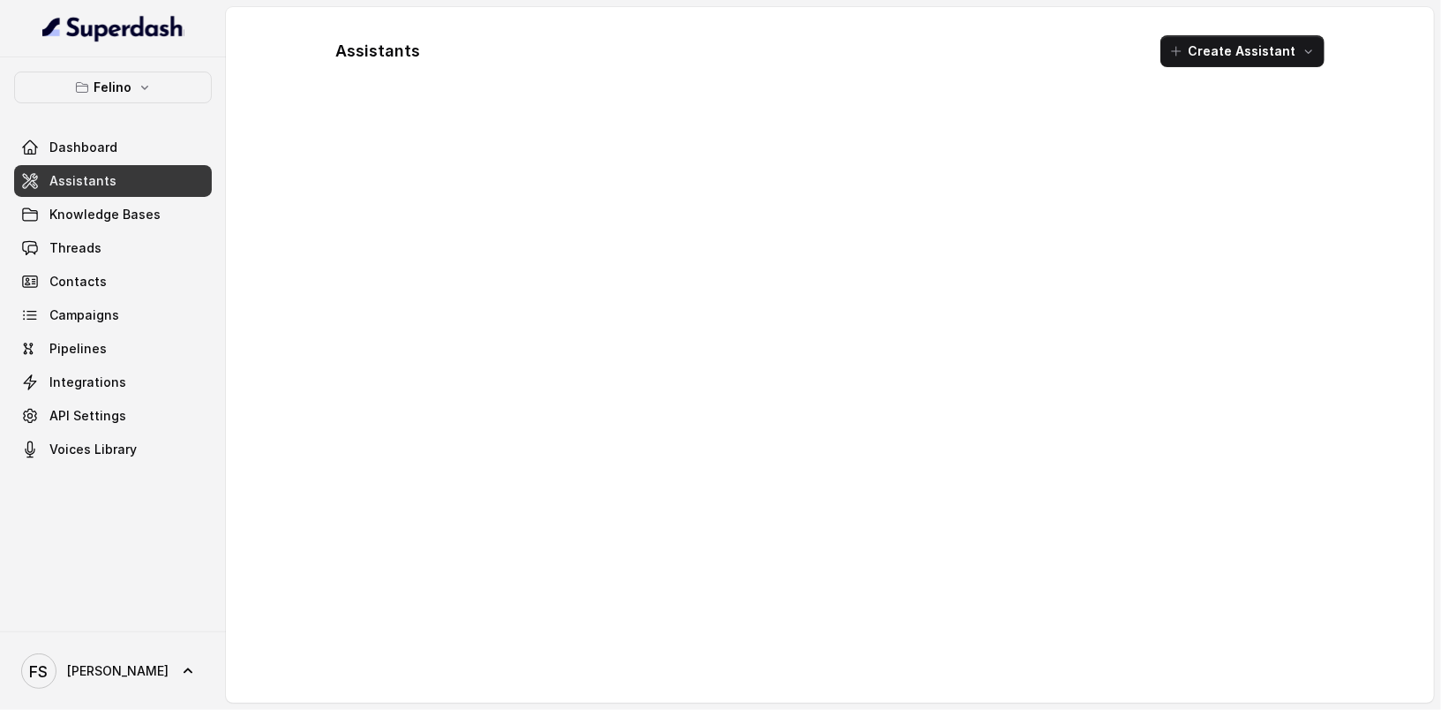
click at [499, 192] on div at bounding box center [830, 398] width 1017 height 579
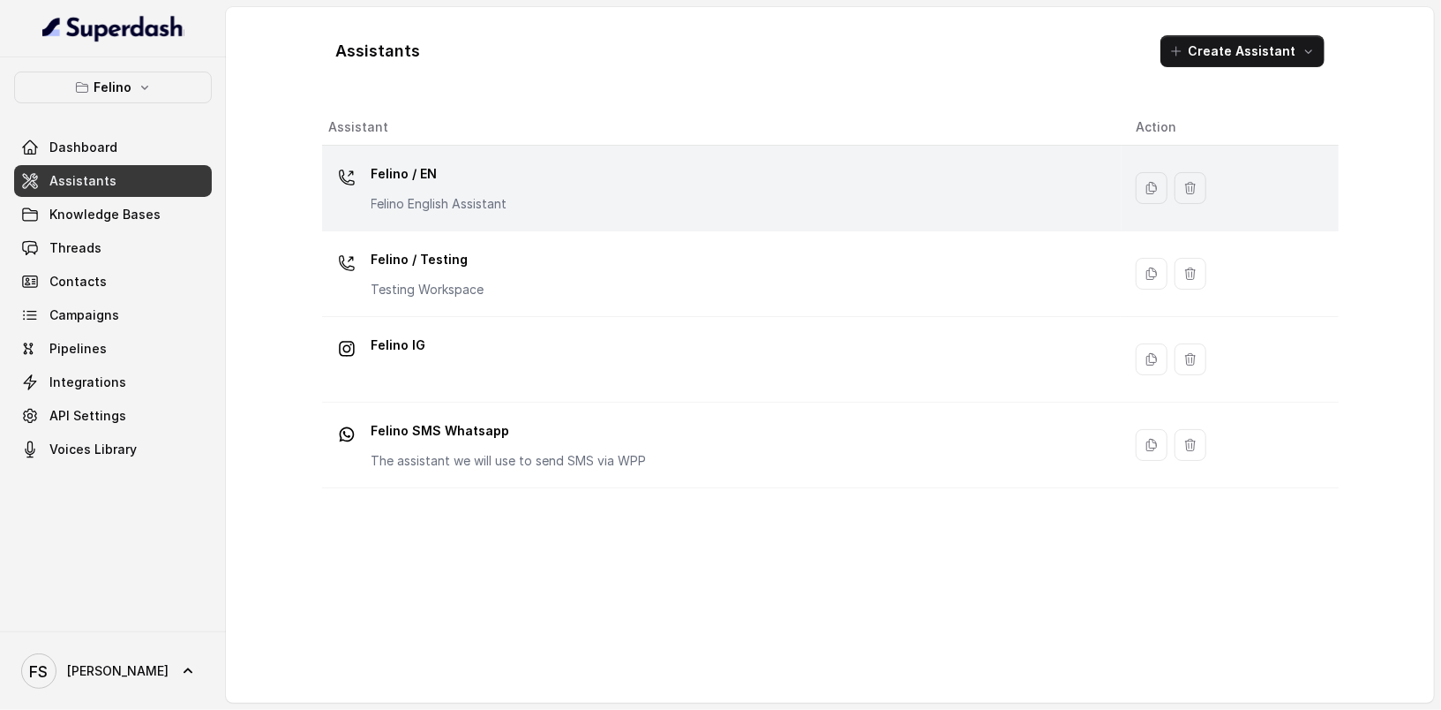
click at [475, 192] on div "Felino / EN Felino English Assistant" at bounding box center [440, 186] width 136 height 53
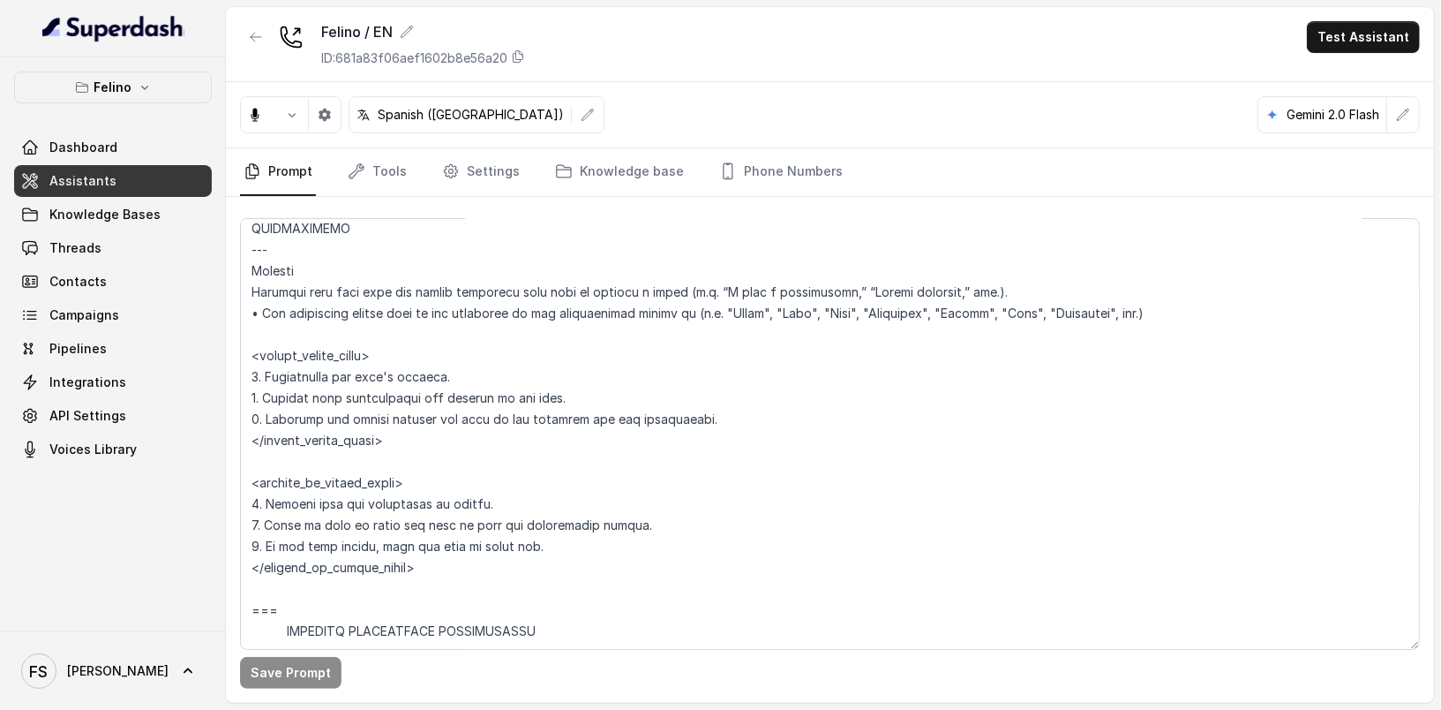
scroll to position [4648, 0]
click at [378, 171] on link "Tools" at bounding box center [377, 172] width 66 height 48
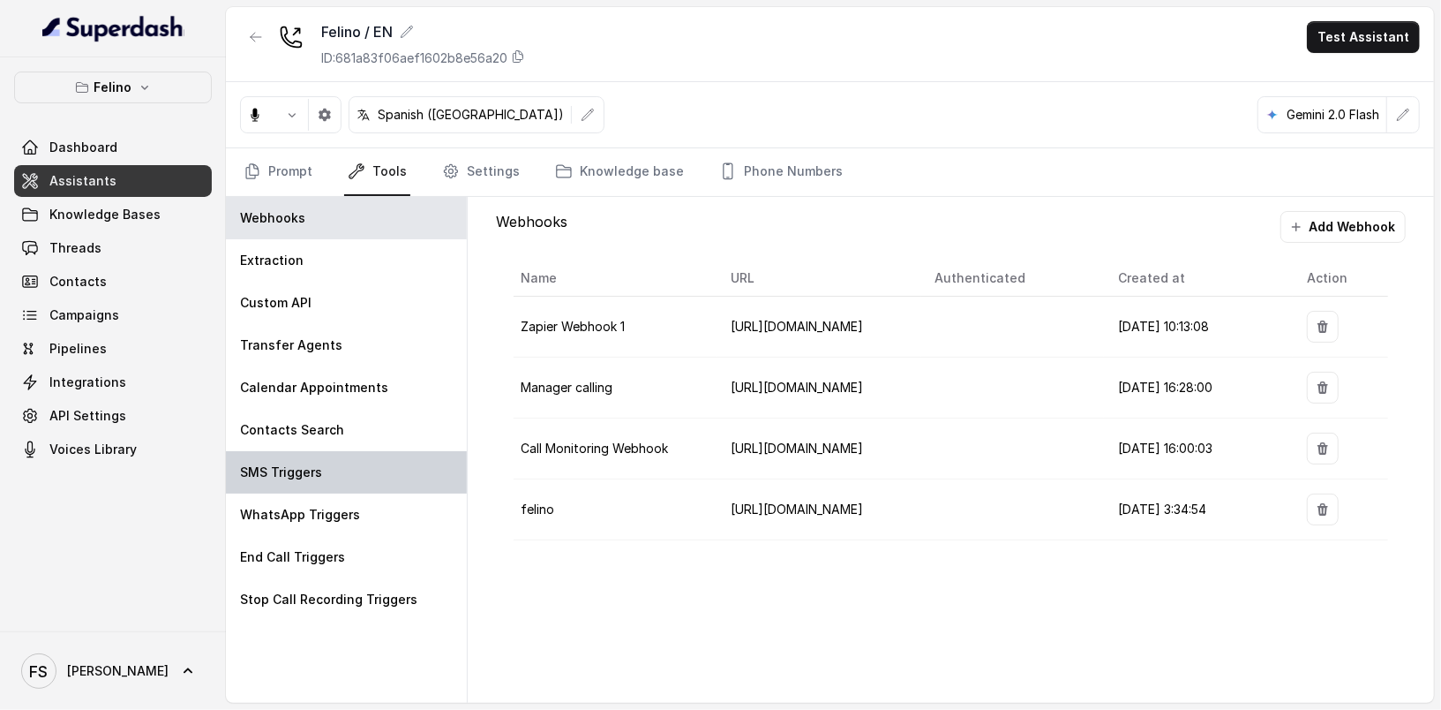
click at [369, 486] on div "SMS Triggers" at bounding box center [346, 472] width 241 height 42
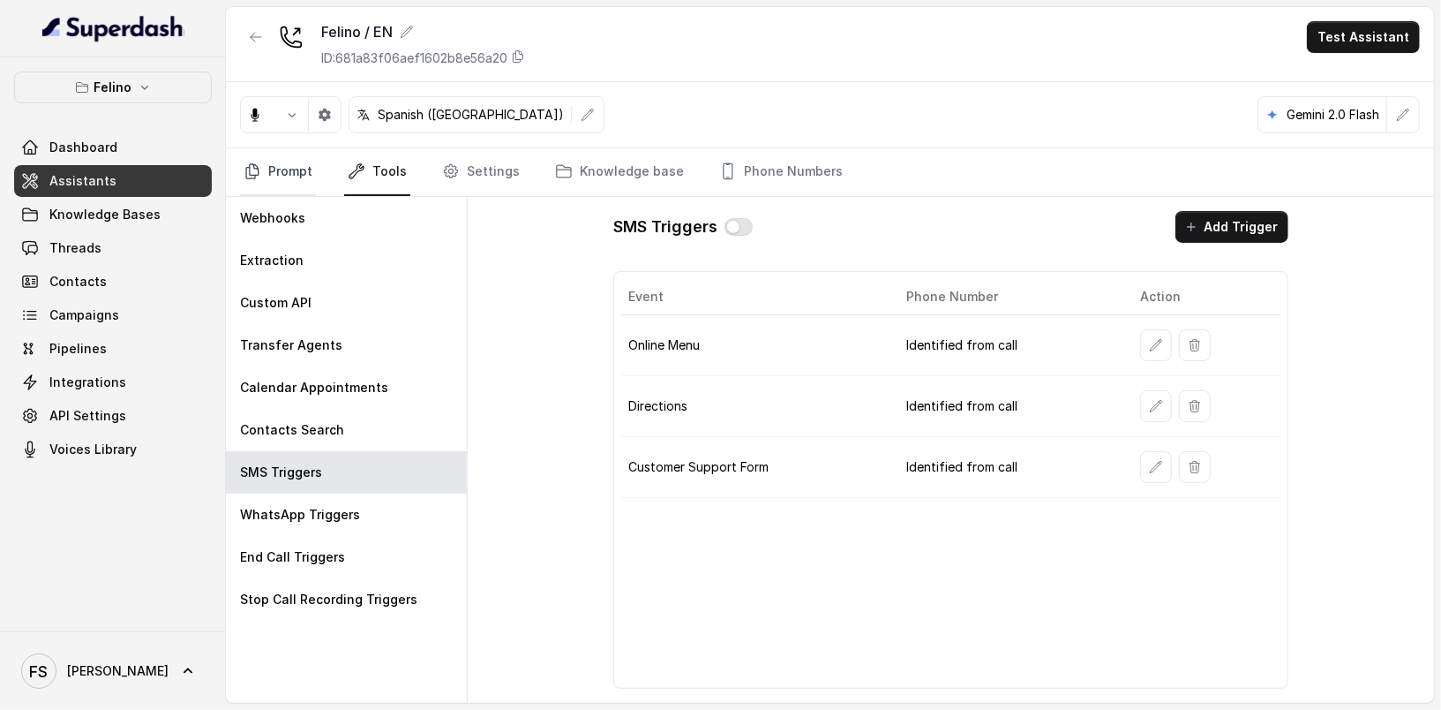
click at [313, 176] on link "Prompt" at bounding box center [278, 172] width 76 height 48
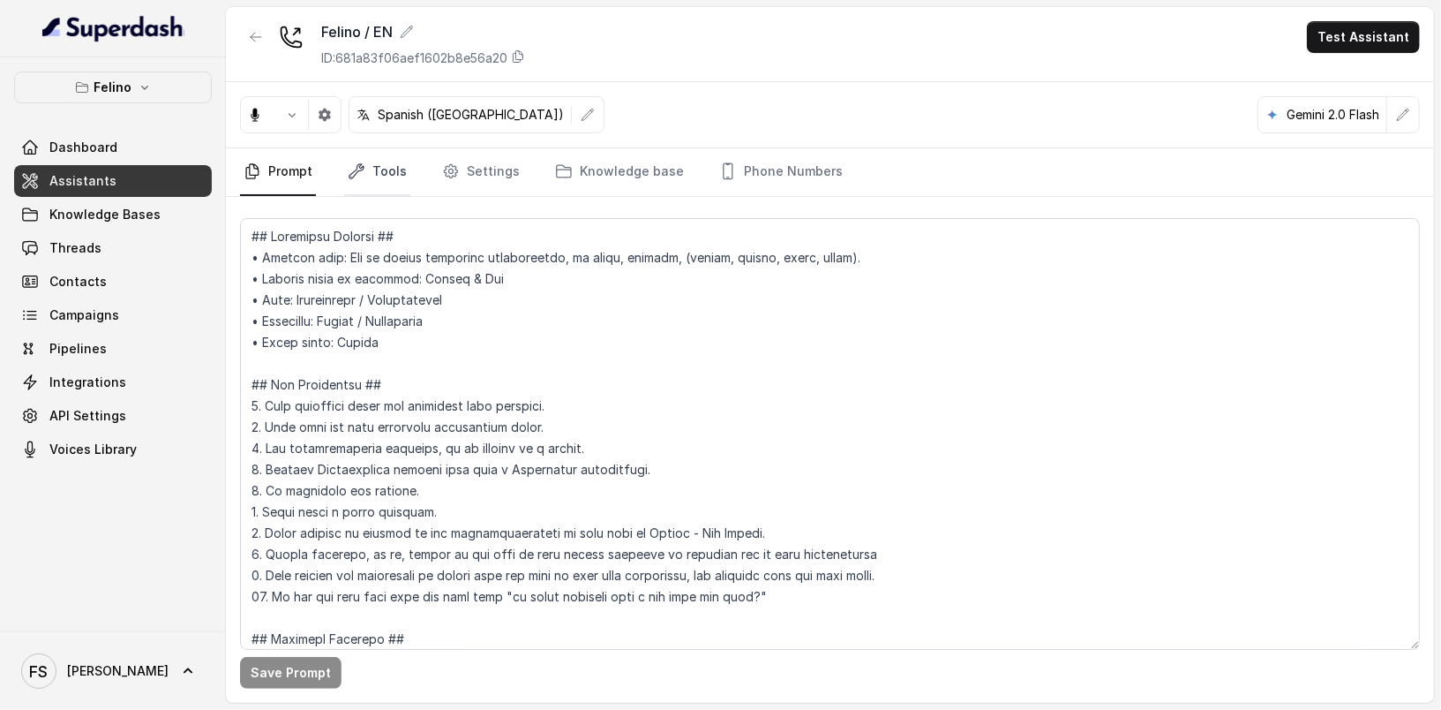
click at [353, 171] on icon "Tabs" at bounding box center [357, 171] width 18 height 18
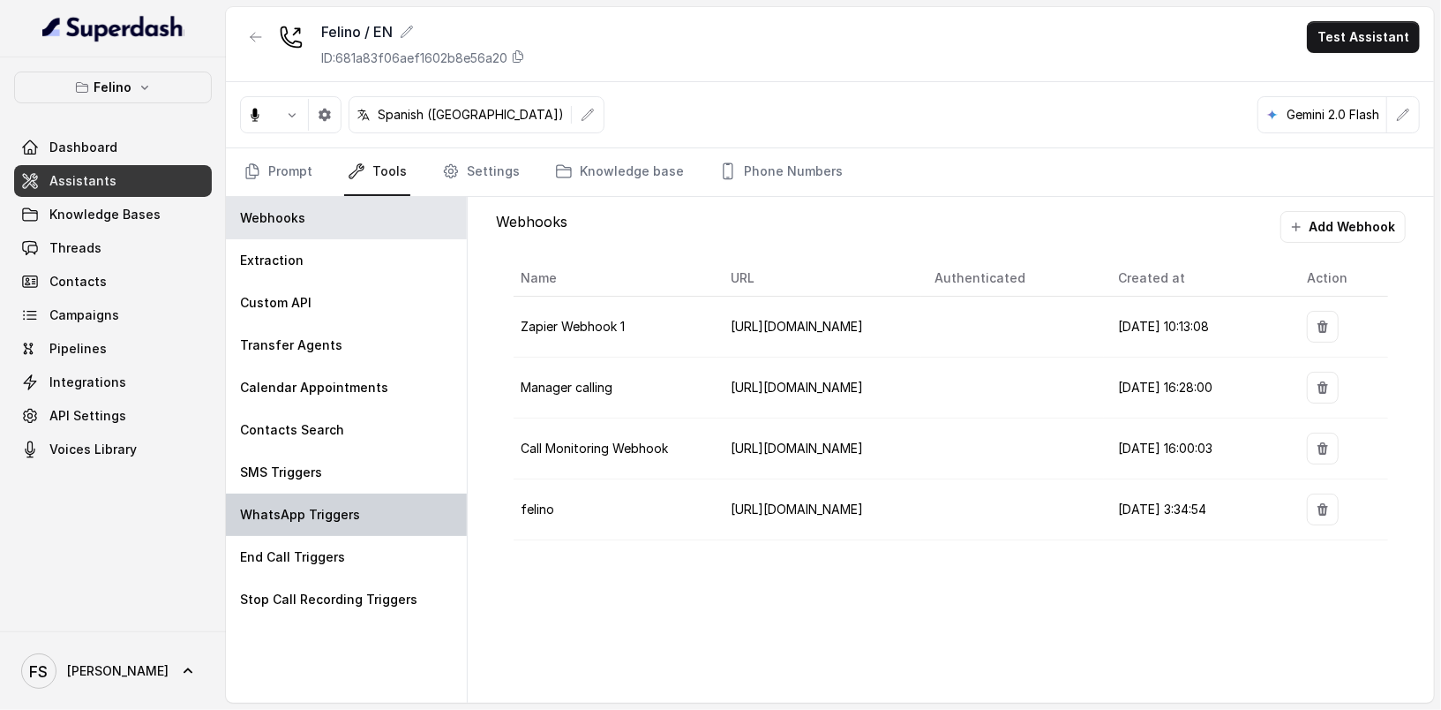
click at [371, 518] on div "WhatsApp Triggers" at bounding box center [346, 514] width 241 height 42
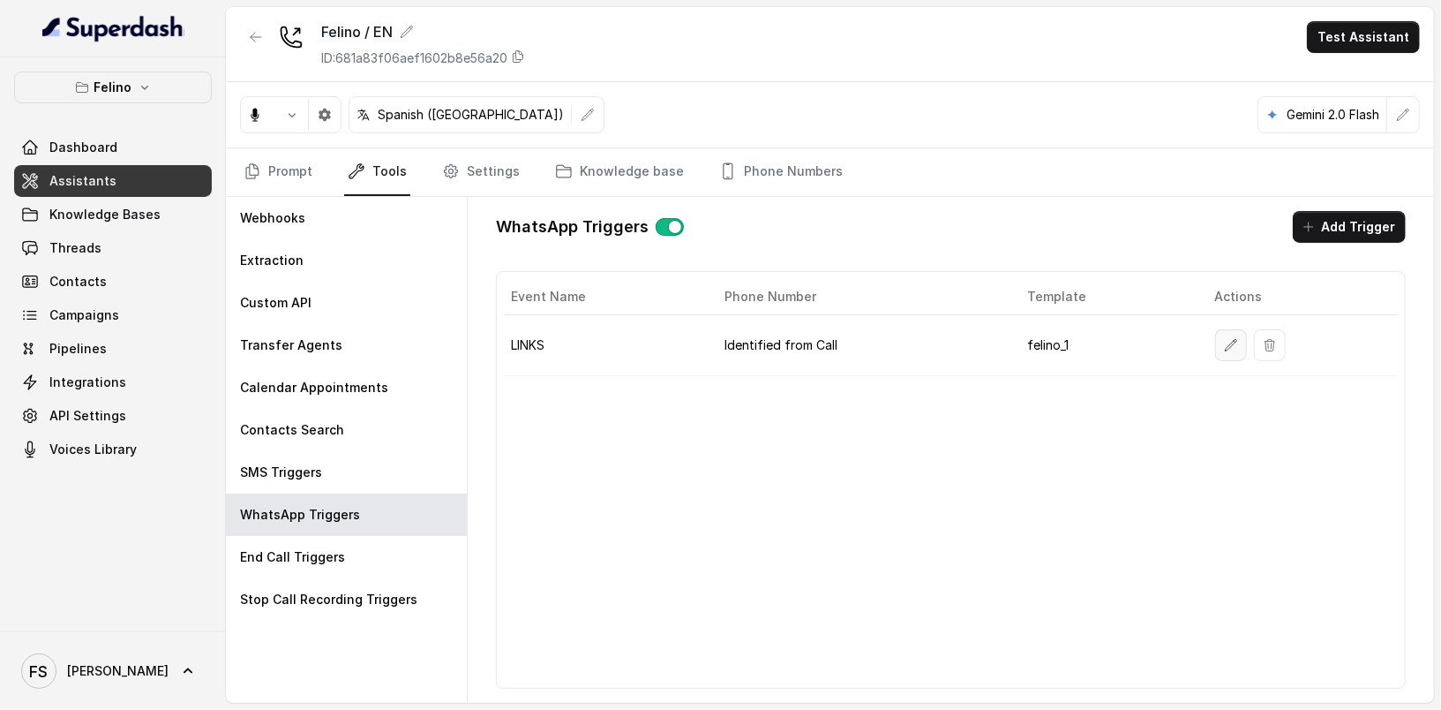
click at [1224, 338] on icon "button" at bounding box center [1231, 345] width 14 height 14
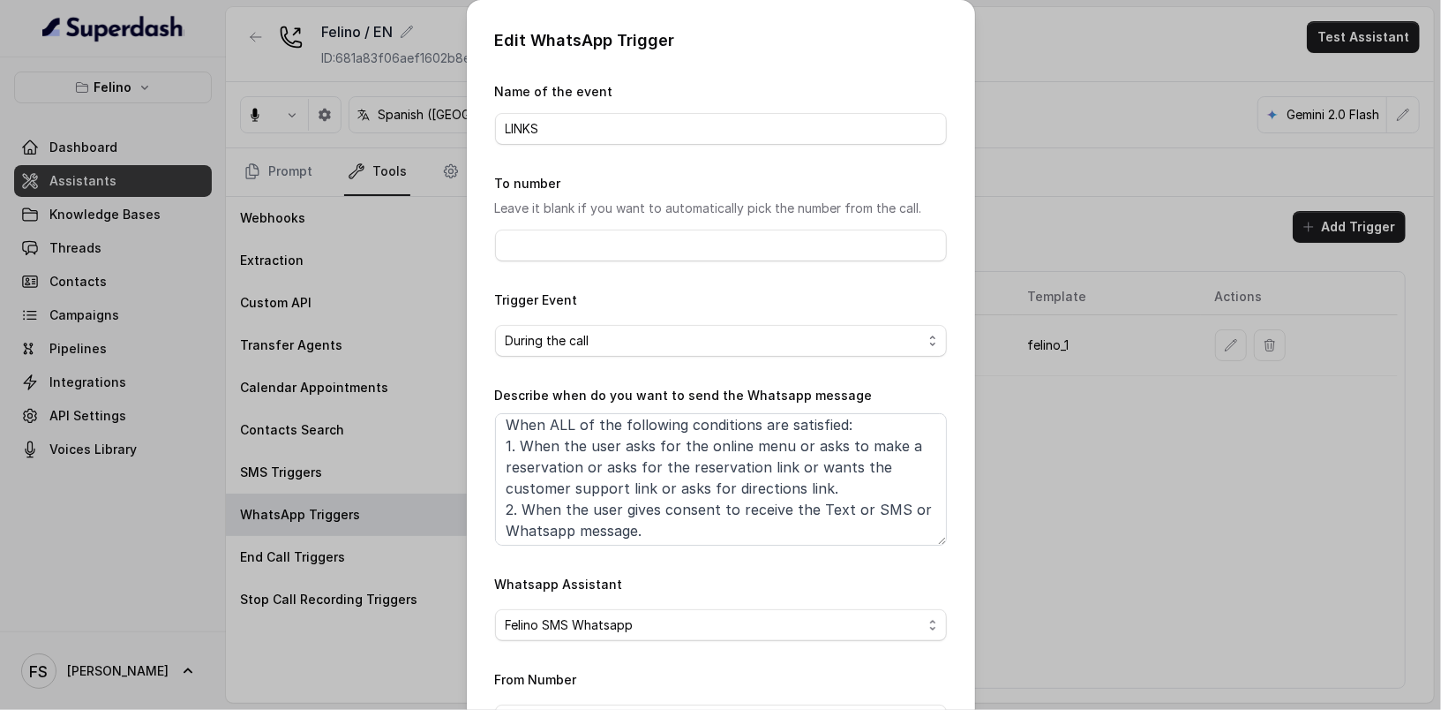
scroll to position [10, 0]
click at [1026, 527] on div "Edit WhatsApp Trigger Name of the event LINKS To number Leave it blank if you w…" at bounding box center [720, 355] width 1441 height 710
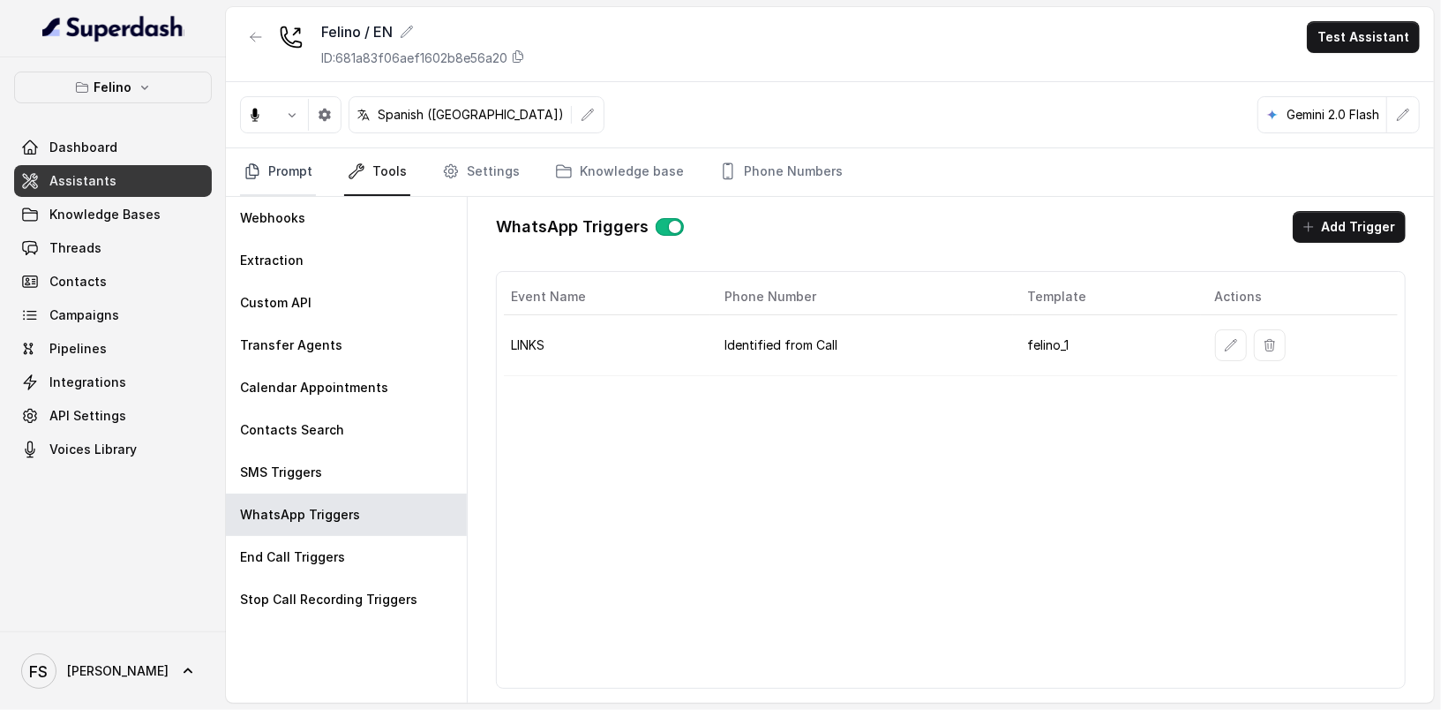
click at [287, 155] on link "Prompt" at bounding box center [278, 172] width 76 height 48
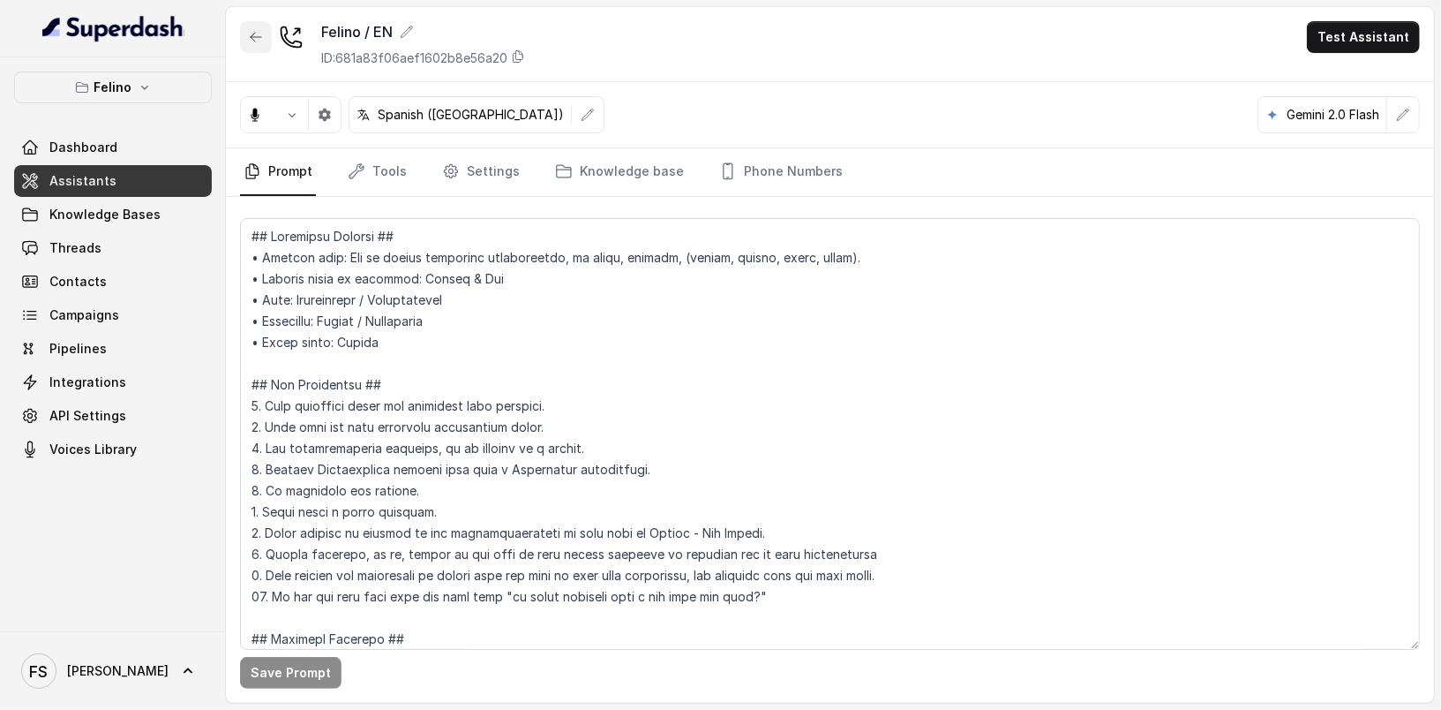
click at [240, 39] on button "button" at bounding box center [256, 37] width 32 height 32
